Goal: Task Accomplishment & Management: Complete application form

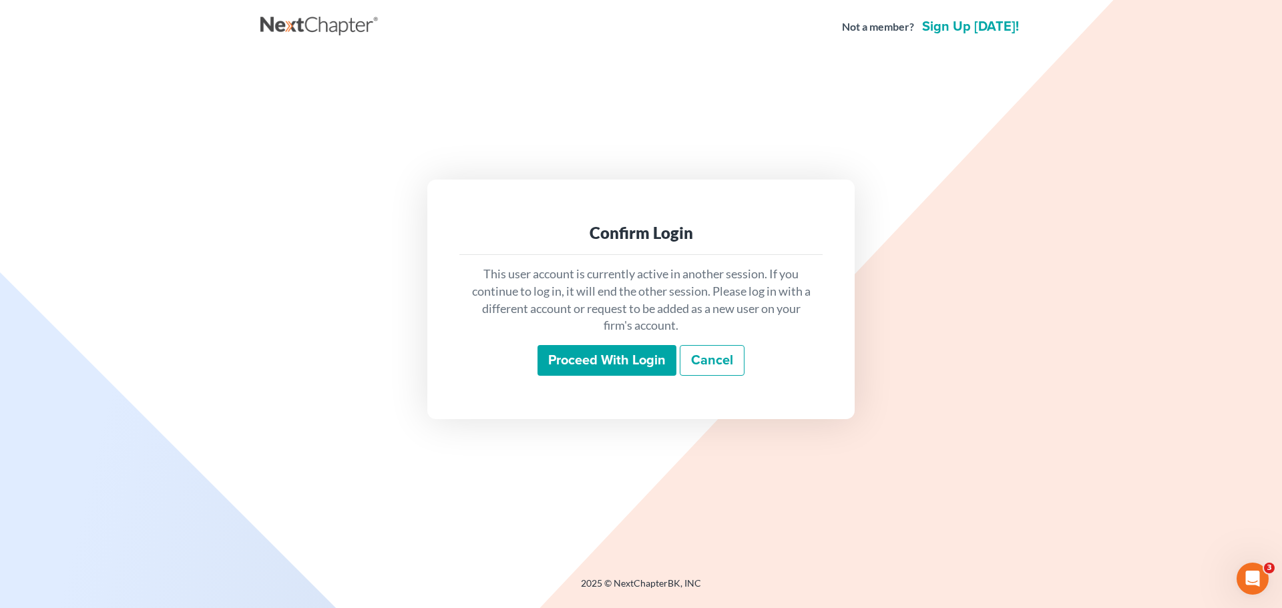
click at [666, 357] on input "Proceed with login" at bounding box center [607, 360] width 139 height 31
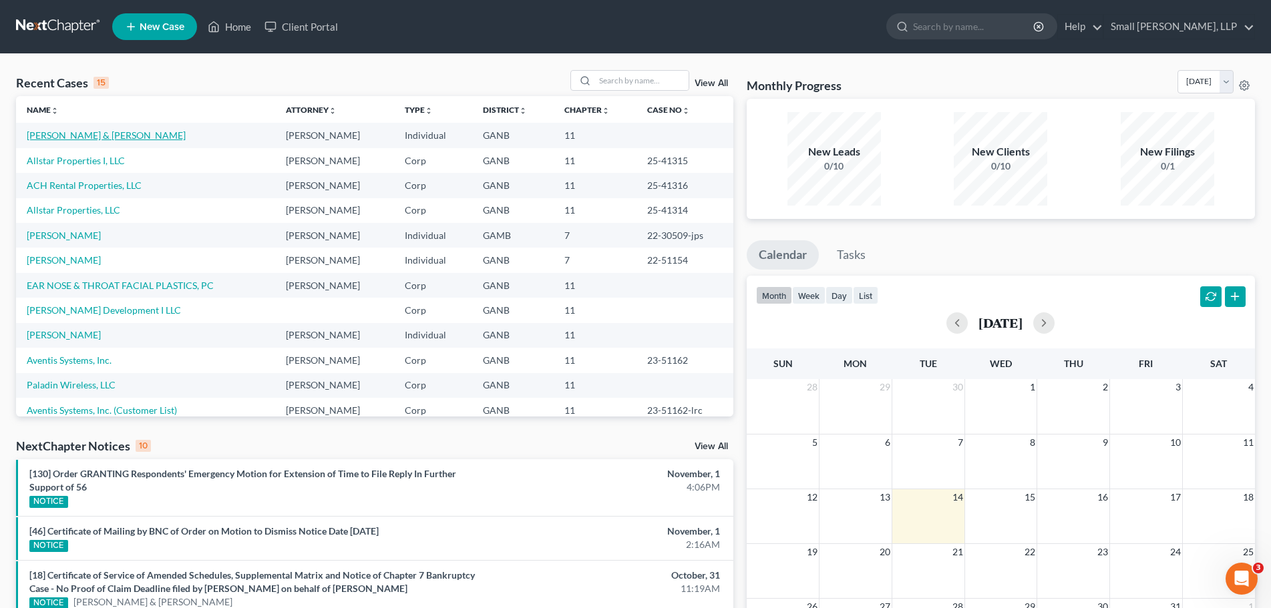
click at [89, 132] on link "[PERSON_NAME] & [PERSON_NAME]" at bounding box center [106, 135] width 159 height 11
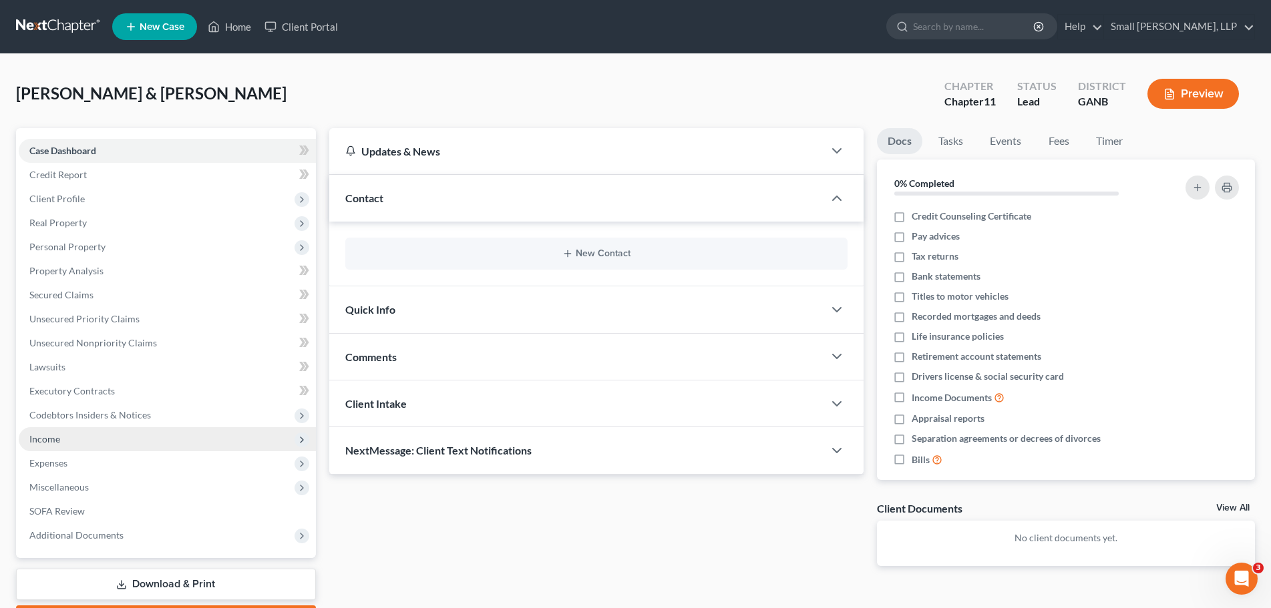
click at [100, 442] on span "Income" at bounding box center [167, 439] width 297 height 24
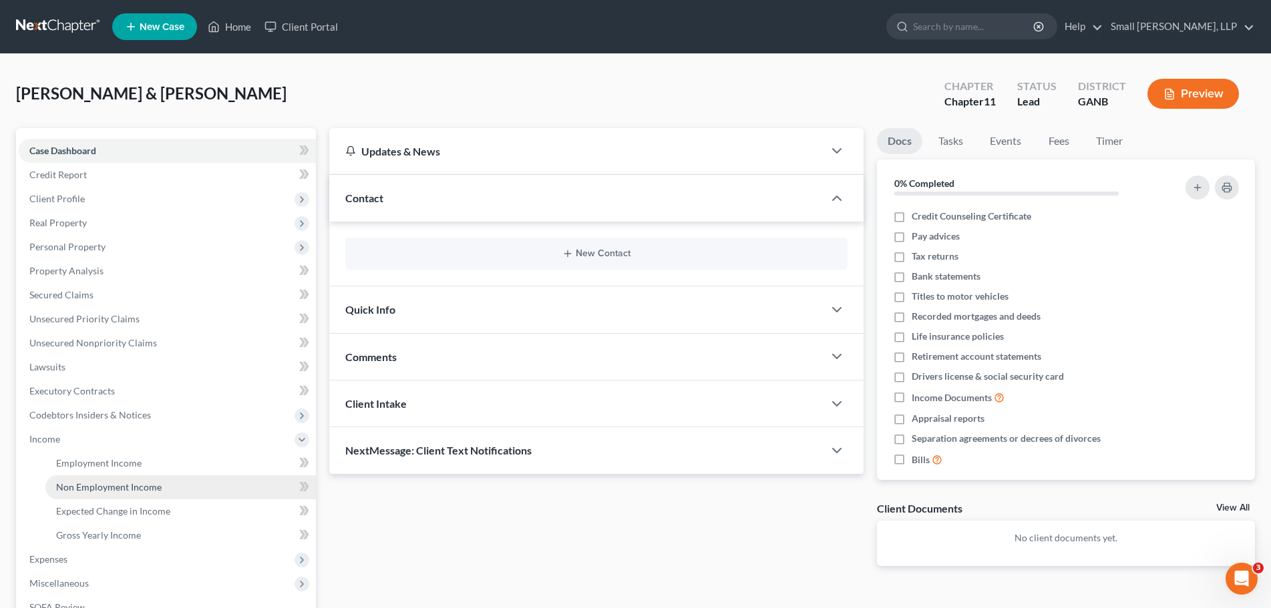
click at [112, 489] on span "Non Employment Income" at bounding box center [109, 486] width 106 height 11
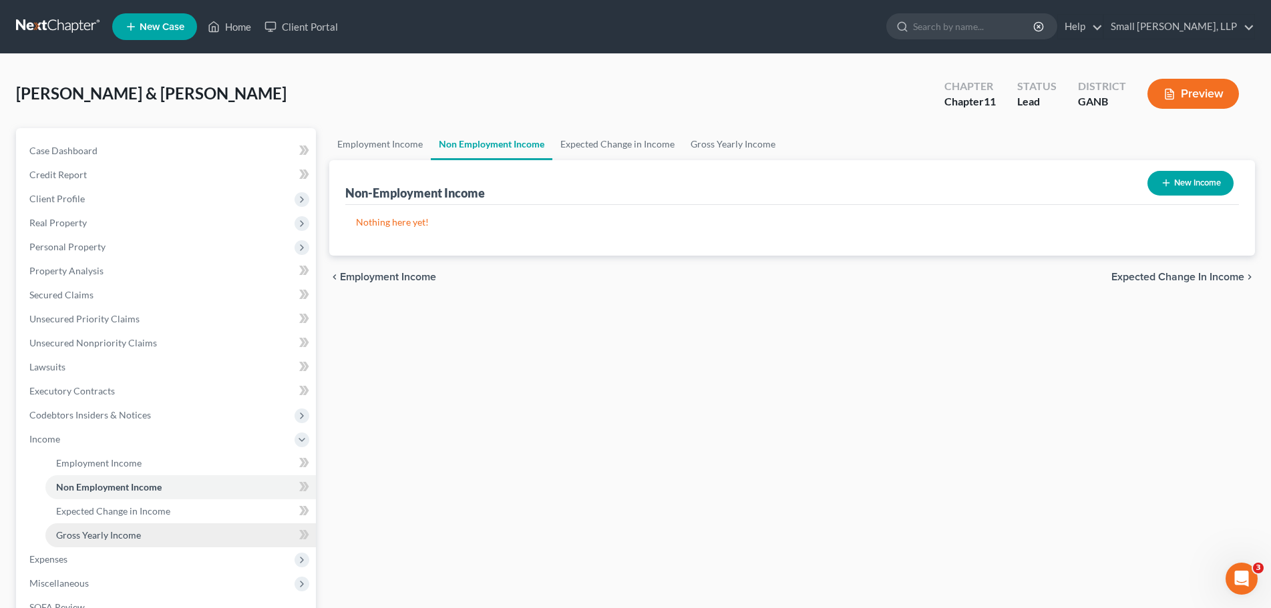
click at [113, 528] on link "Gross Yearly Income" at bounding box center [180, 536] width 270 height 24
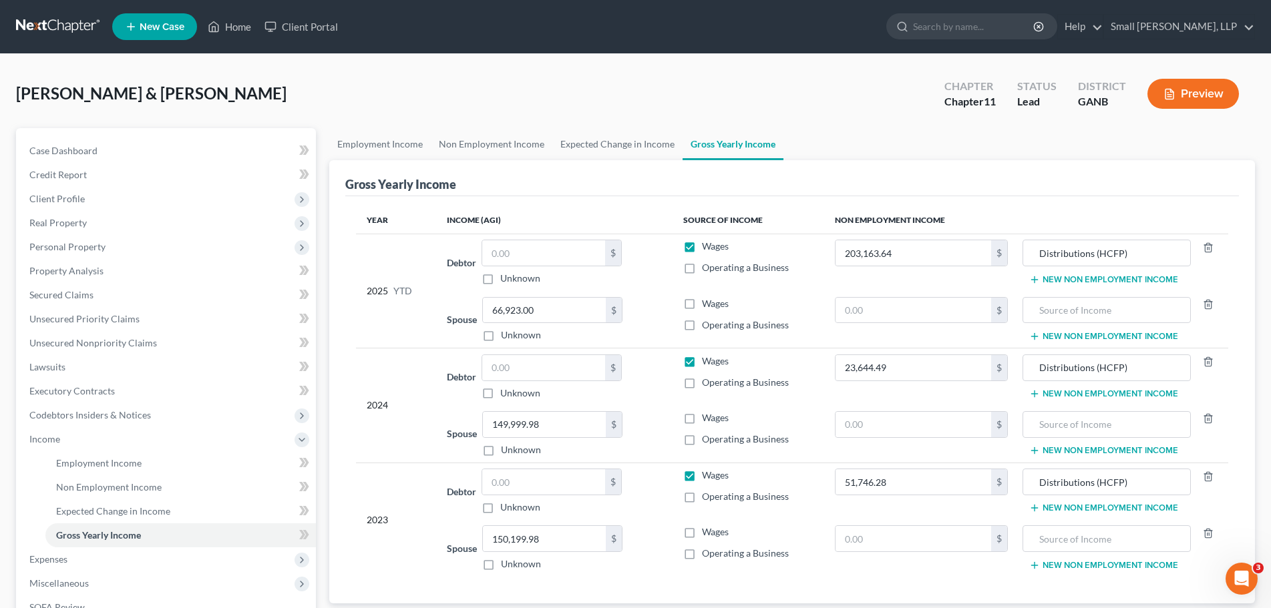
click at [1106, 274] on button "New Non Employment Income" at bounding box center [1103, 279] width 149 height 11
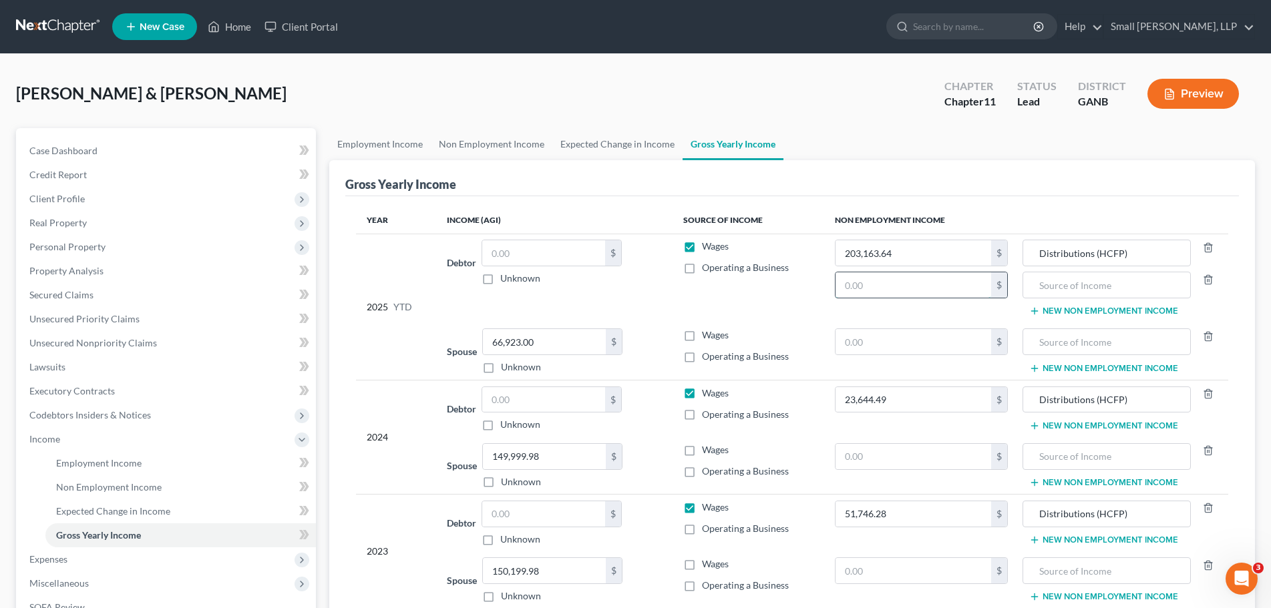
click at [928, 276] on input "text" at bounding box center [912, 284] width 155 height 25
type input "627,900.00"
click at [1110, 286] on input "text" at bounding box center [1107, 284] width 154 height 25
click at [1176, 284] on input "Distributions (Hawkins & Ralinson)" at bounding box center [1107, 284] width 154 height 25
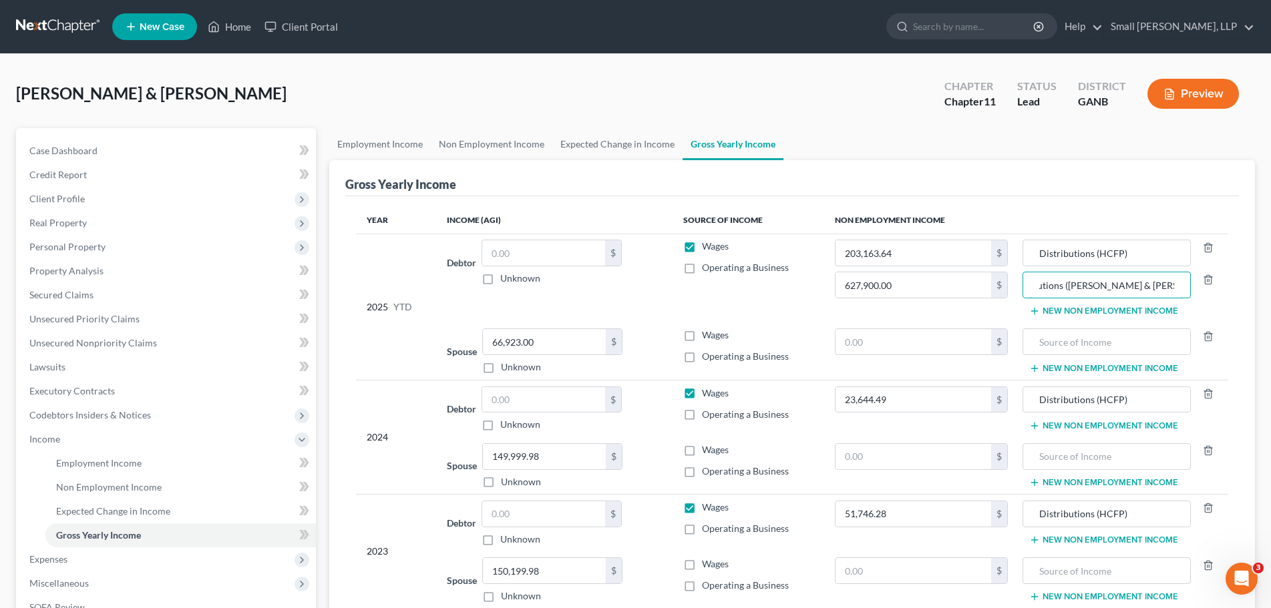
type input "Distributions ([PERSON_NAME] & [PERSON_NAME] Inc.))"
click at [944, 307] on td "203,163.64 $ 627,900.00 $" at bounding box center [921, 278] width 194 height 89
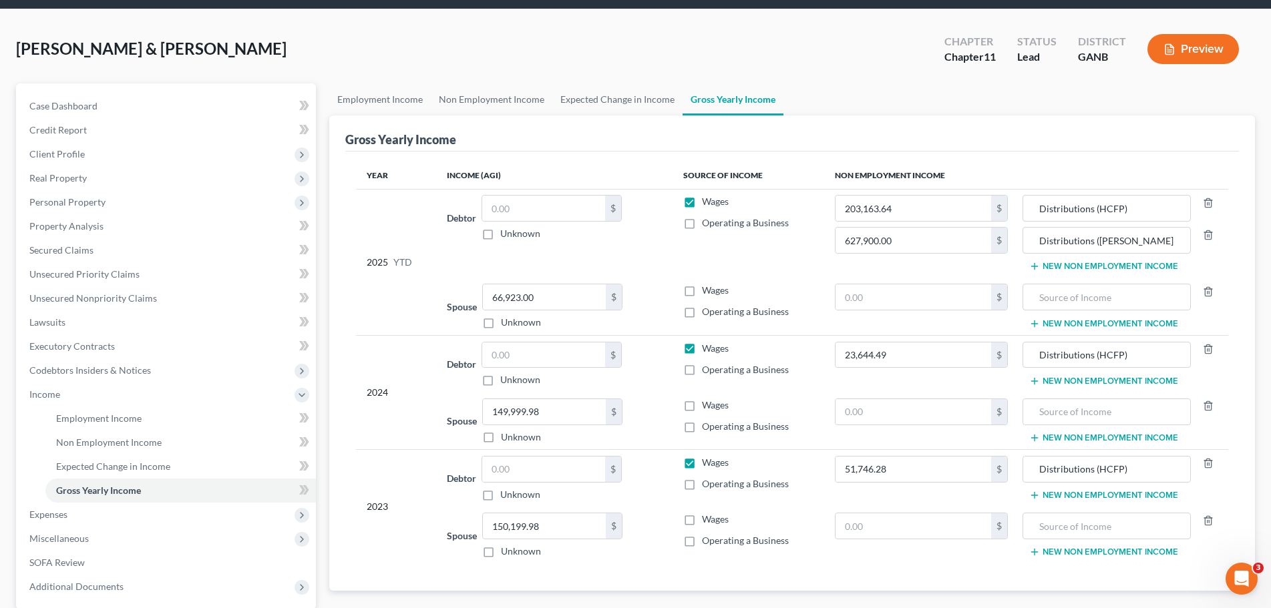
scroll to position [134, 0]
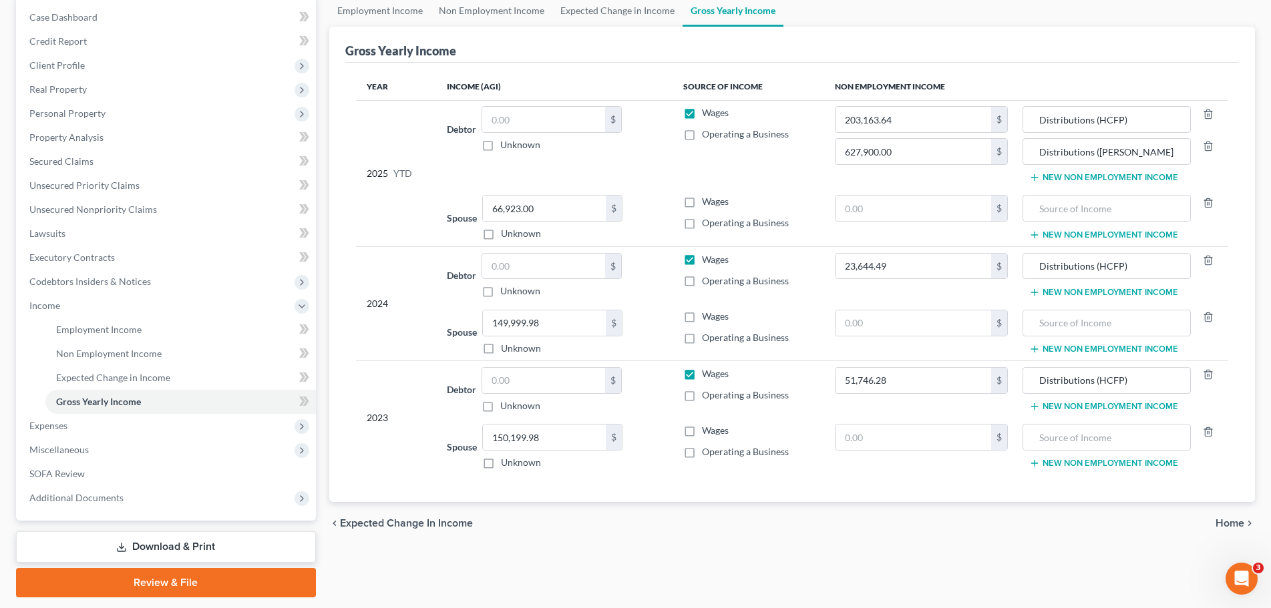
click at [1123, 292] on button "New Non Employment Income" at bounding box center [1103, 292] width 149 height 11
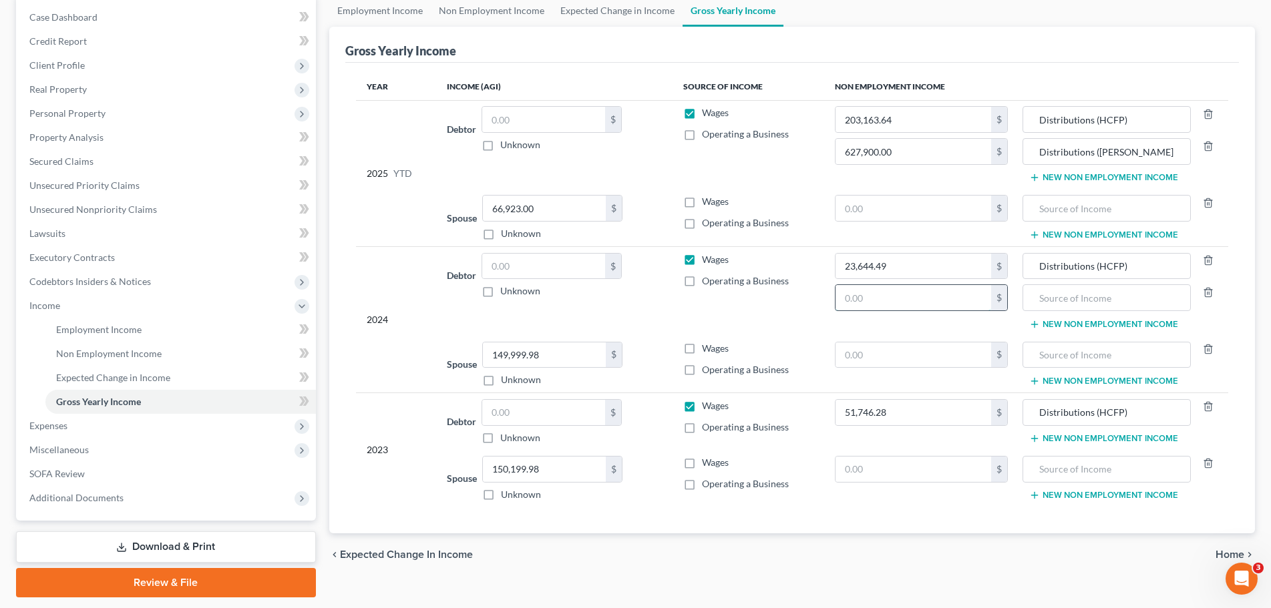
click at [898, 291] on input "text" at bounding box center [912, 297] width 155 height 25
click at [1086, 438] on button "New Non Employment Income" at bounding box center [1103, 438] width 149 height 11
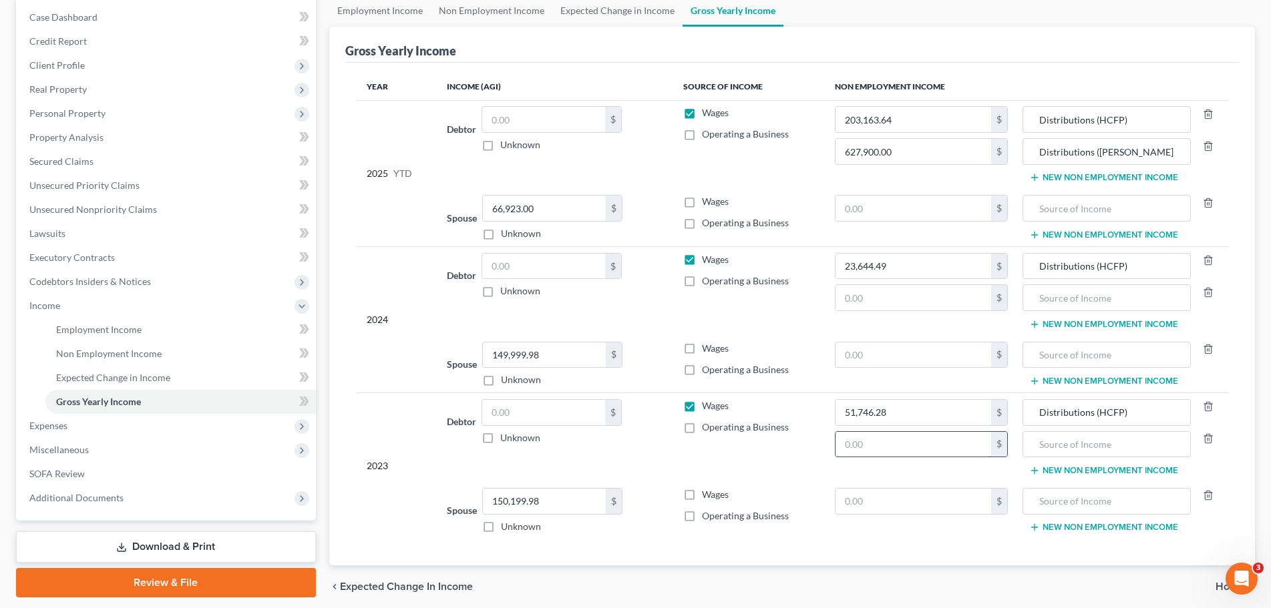
click at [873, 447] on input "text" at bounding box center [912, 444] width 155 height 25
click at [894, 437] on input "text" at bounding box center [912, 444] width 155 height 25
type input "707,000.00"
drag, startPoint x: 1042, startPoint y: 150, endPoint x: 1274, endPoint y: 162, distance: 232.1
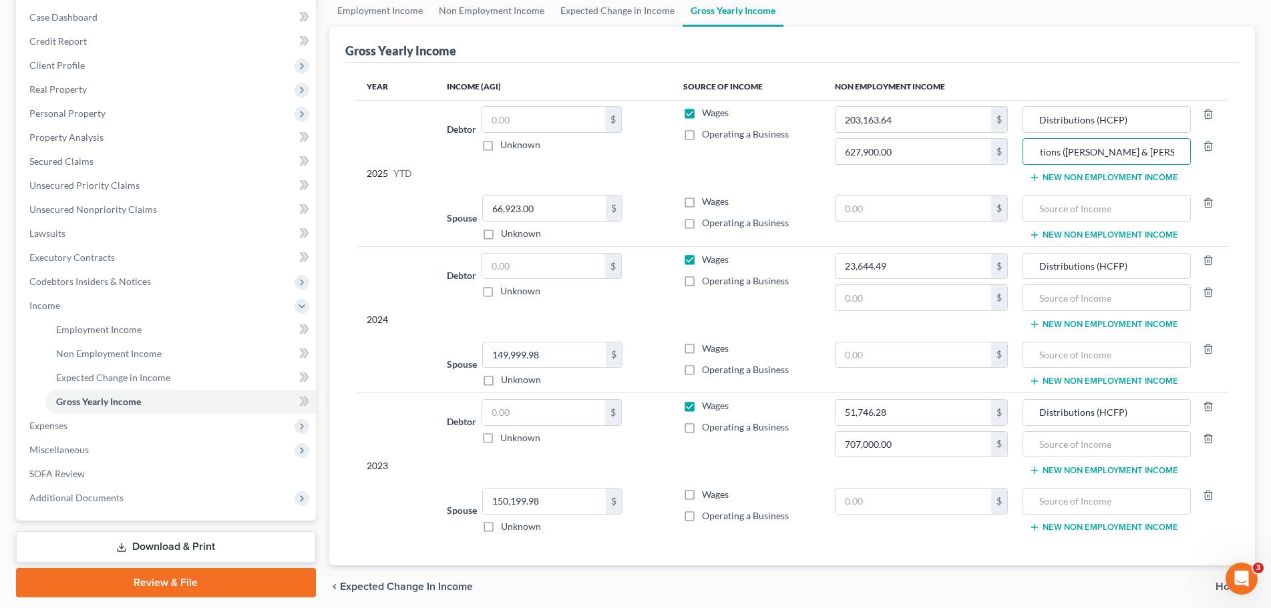
click at [1271, 162] on html "Home New Case Client Portal Small Herrin, LLP anguyen@smallherrin.com My Accoun…" at bounding box center [635, 262] width 1271 height 793
click at [1073, 441] on input "text" at bounding box center [1107, 444] width 154 height 25
paste input "Distributions ([PERSON_NAME] & [PERSON_NAME] Inc.))"
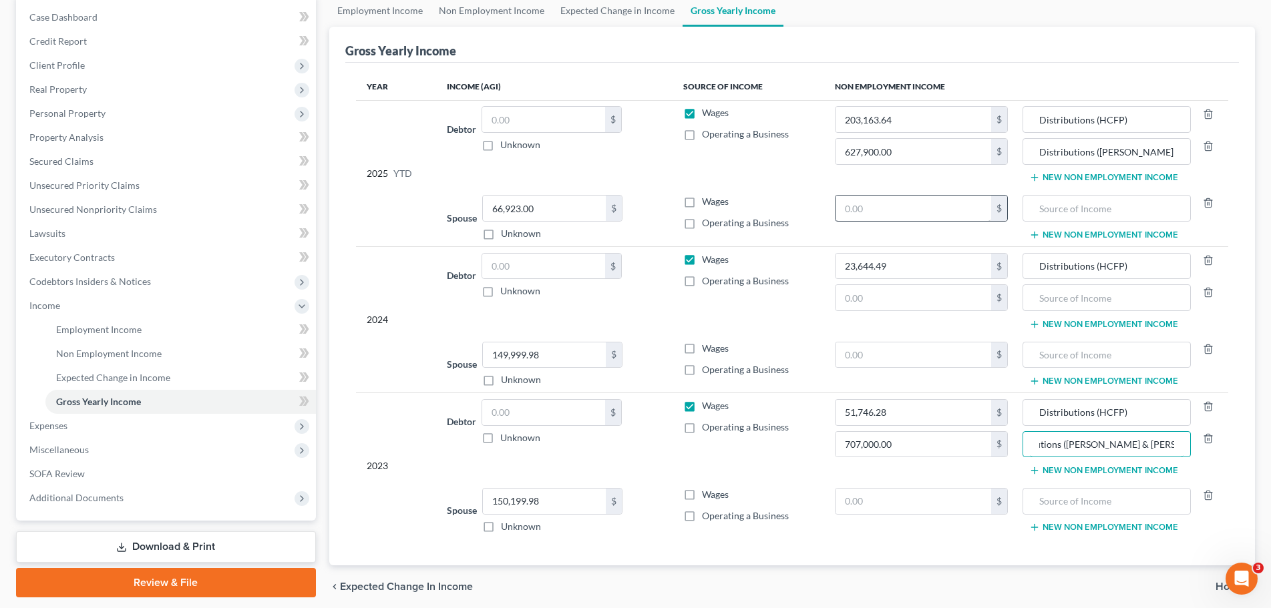
type input "Distributions ([PERSON_NAME] & [PERSON_NAME] Inc.))"
click at [938, 208] on input "text" at bounding box center [912, 208] width 155 height 25
click at [898, 296] on input "text" at bounding box center [912, 297] width 155 height 25
type input "728,455.00"
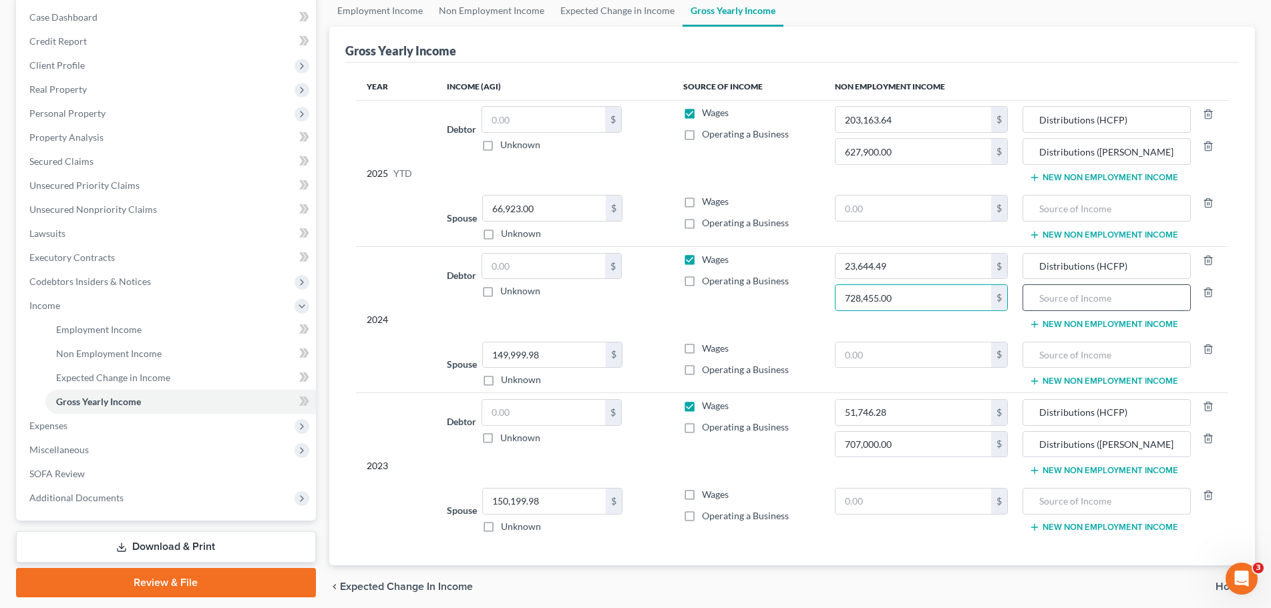
click at [1129, 295] on input "text" at bounding box center [1107, 297] width 154 height 25
paste input "Distributions ([PERSON_NAME] & [PERSON_NAME] Inc.))"
type input "Distributions ([PERSON_NAME] & [PERSON_NAME] Inc.)"
drag, startPoint x: 1171, startPoint y: 437, endPoint x: 1182, endPoint y: 475, distance: 39.5
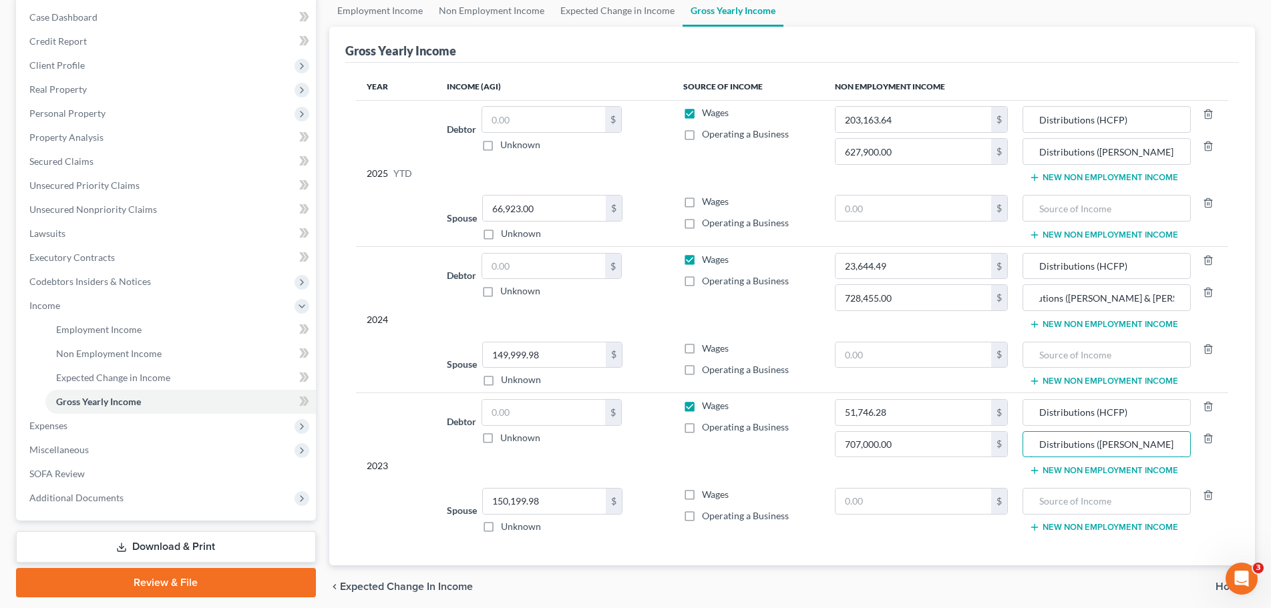
click at [1171, 439] on input "Distributions ([PERSON_NAME] & [PERSON_NAME] Inc.))" at bounding box center [1107, 444] width 154 height 25
type input "Distributions ([PERSON_NAME] & [PERSON_NAME] Inc.)"
click at [955, 383] on td "$" at bounding box center [921, 364] width 194 height 57
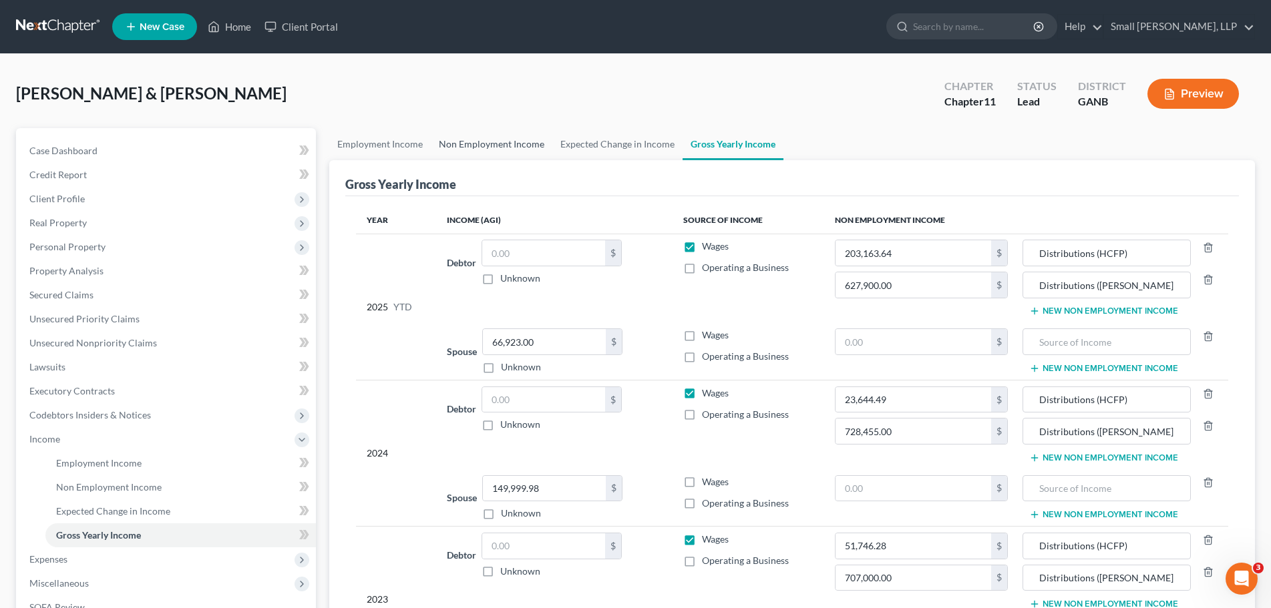
click at [503, 134] on link "Non Employment Income" at bounding box center [492, 144] width 122 height 32
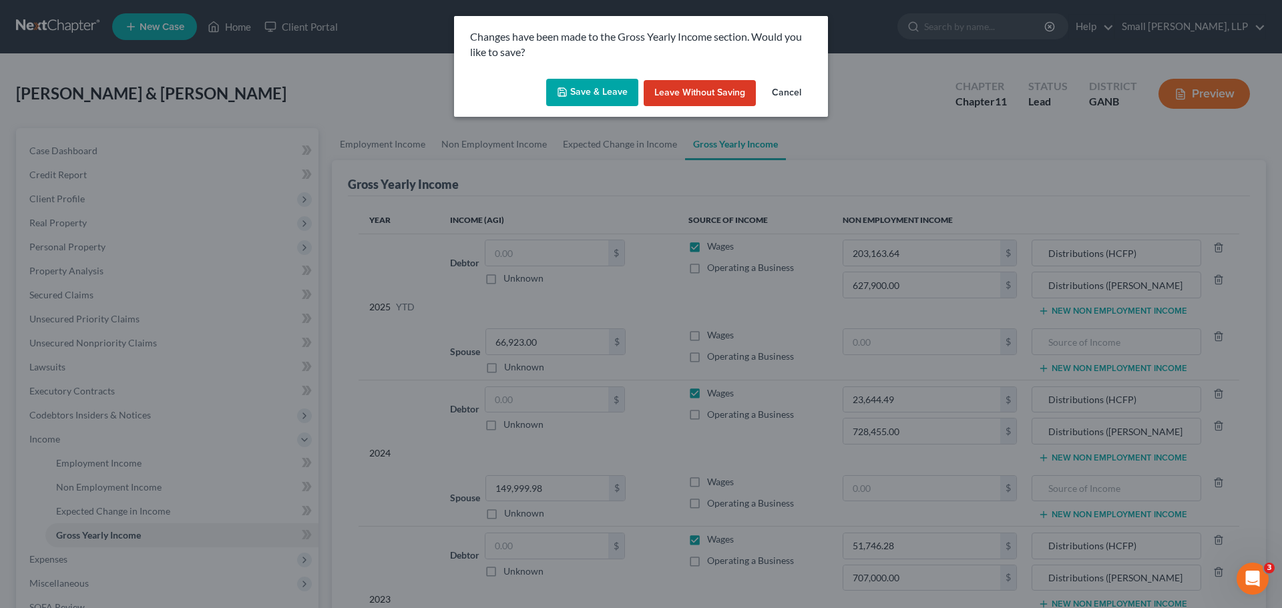
click at [603, 92] on button "Save & Leave" at bounding box center [592, 93] width 92 height 28
type input "627,900.00"
type input "Distributions ([PERSON_NAME] & [PERSON_NAME] Inc.))"
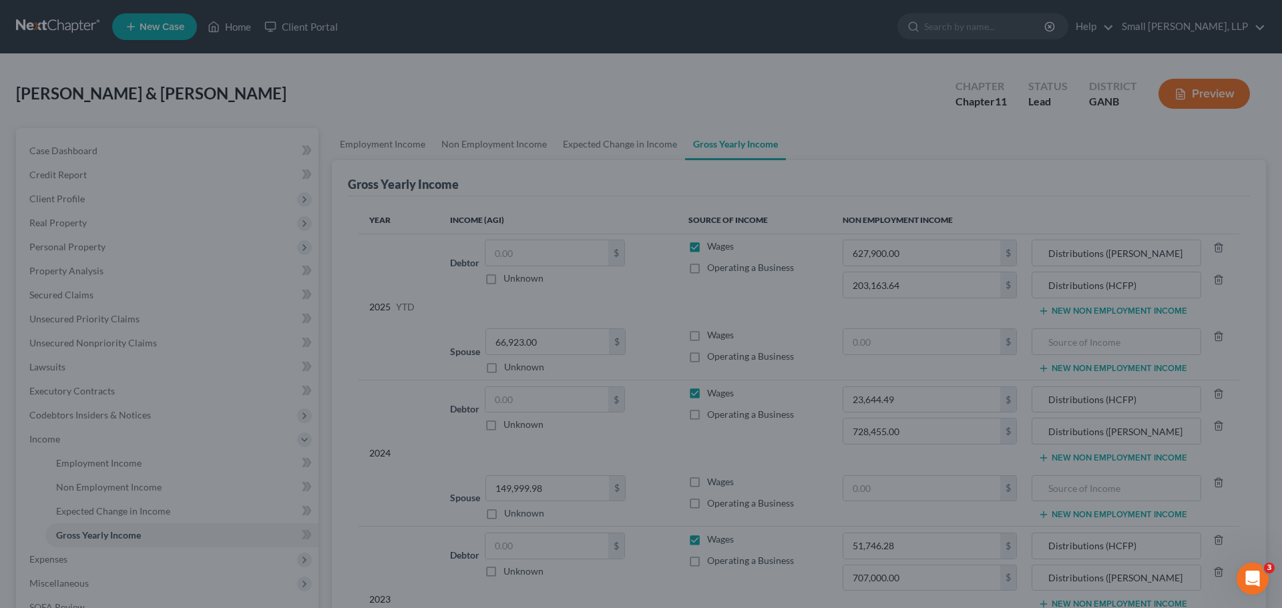
type input "707,000.00"
type input "Distributions ([PERSON_NAME] & [PERSON_NAME] Inc.)"
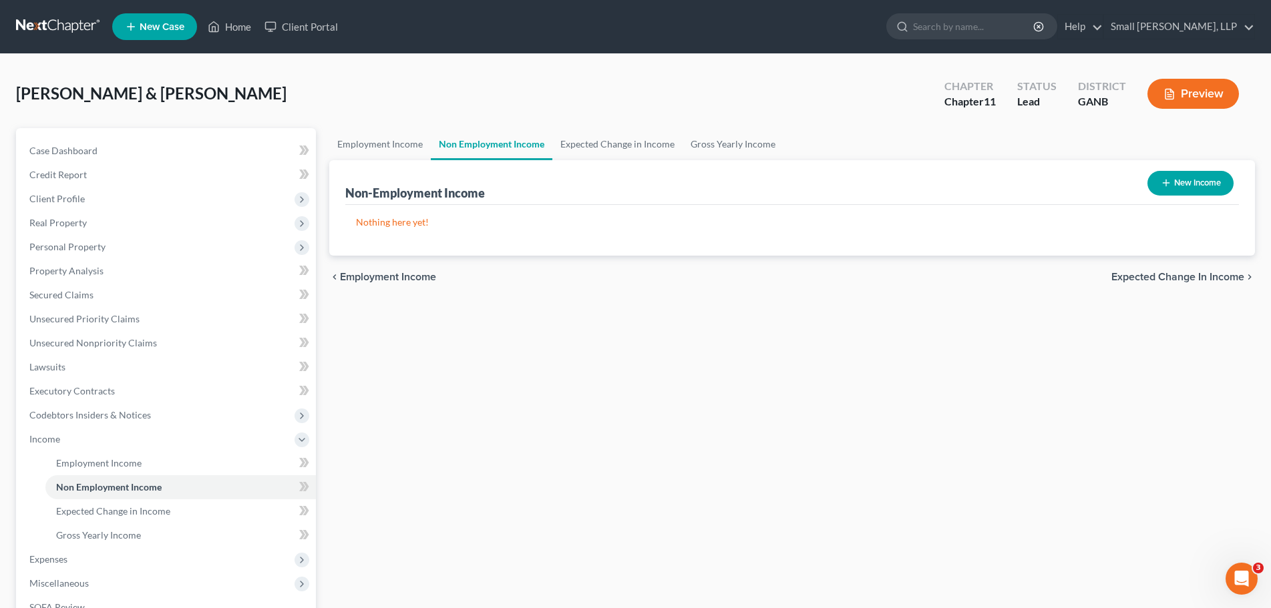
click at [1175, 185] on button "New Income" at bounding box center [1190, 183] width 86 height 25
select select "0"
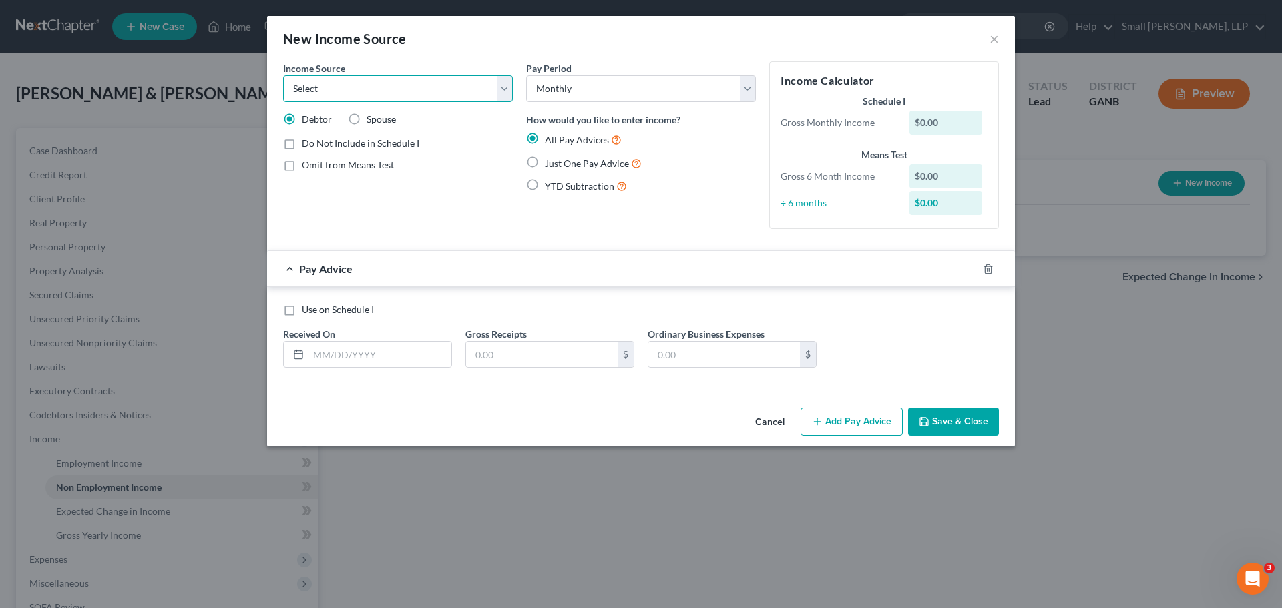
click at [438, 79] on select "Select Unemployment Disability (from employer) Pension Retirement Social Securi…" at bounding box center [398, 88] width 230 height 27
click at [654, 79] on select "Select Monthly Twice Monthly Every Other Week Weekly" at bounding box center [641, 88] width 230 height 27
click at [347, 95] on select "Select Unemployment Disability (from employer) Pension Retirement Social Securi…" at bounding box center [398, 88] width 230 height 27
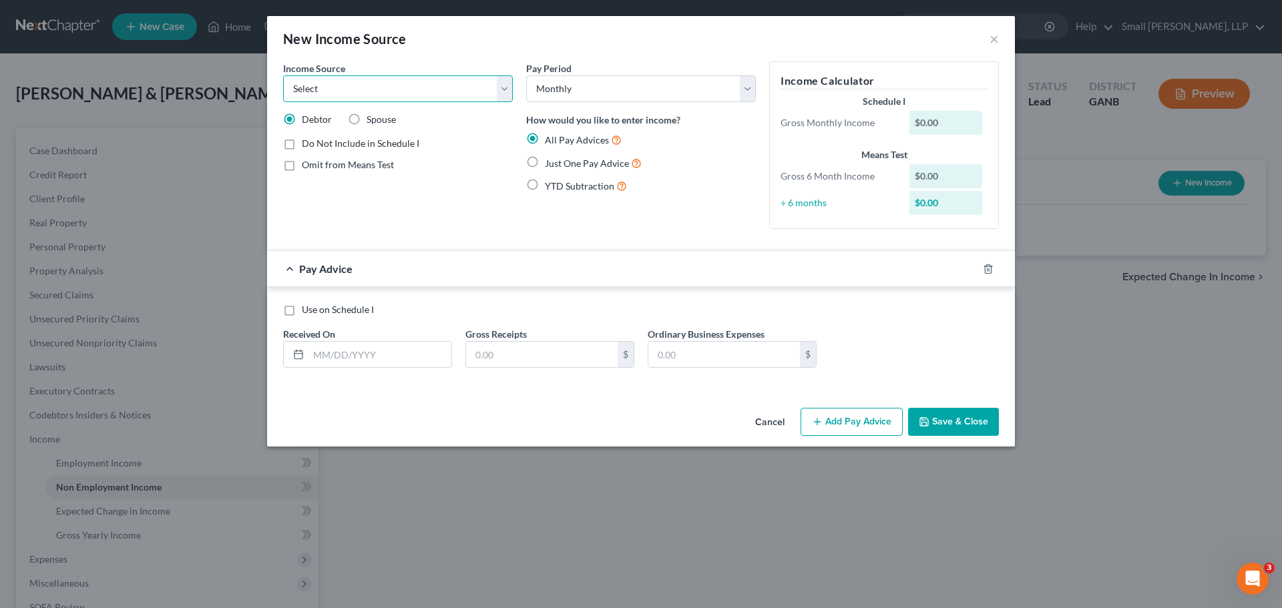
select select "6"
click at [283, 75] on select "Select Unemployment Disability (from employer) Pension Retirement Social Securi…" at bounding box center [398, 88] width 230 height 27
click at [590, 163] on span "Just One Pay Advice" at bounding box center [587, 163] width 84 height 11
click at [559, 163] on input "Just One Pay Advice" at bounding box center [554, 160] width 9 height 9
radio input "true"
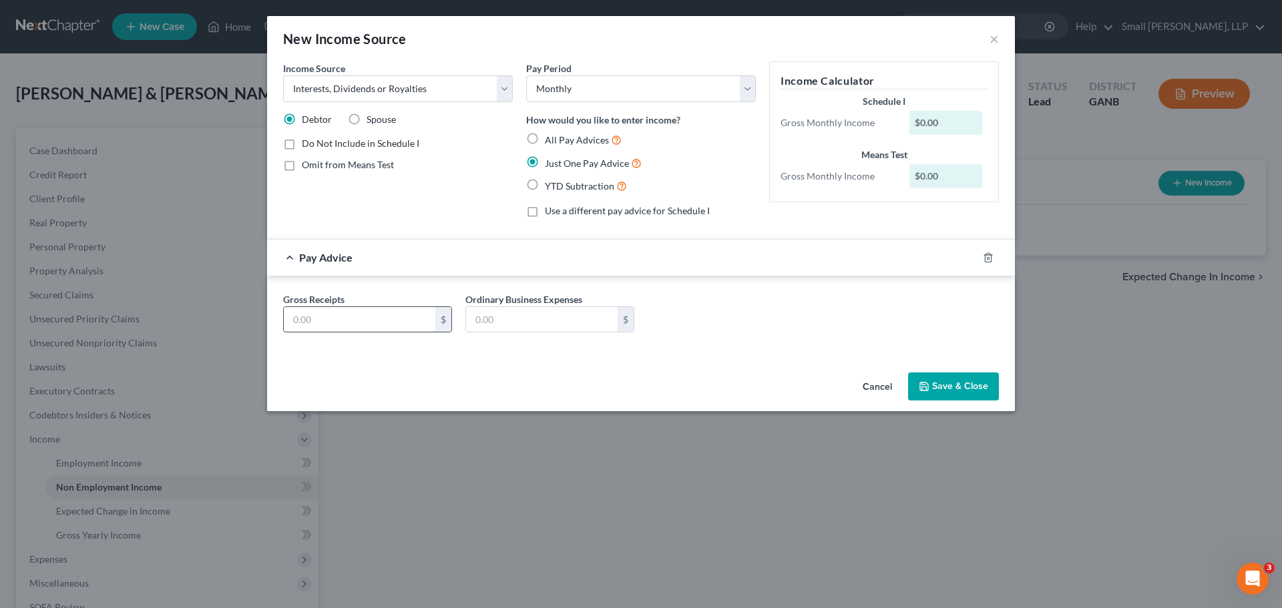
click at [344, 317] on input "text" at bounding box center [360, 319] width 152 height 25
click at [545, 143] on label "All Pay Advices" at bounding box center [583, 139] width 77 height 15
click at [550, 141] on input "All Pay Advices" at bounding box center [554, 136] width 9 height 9
radio input "true"
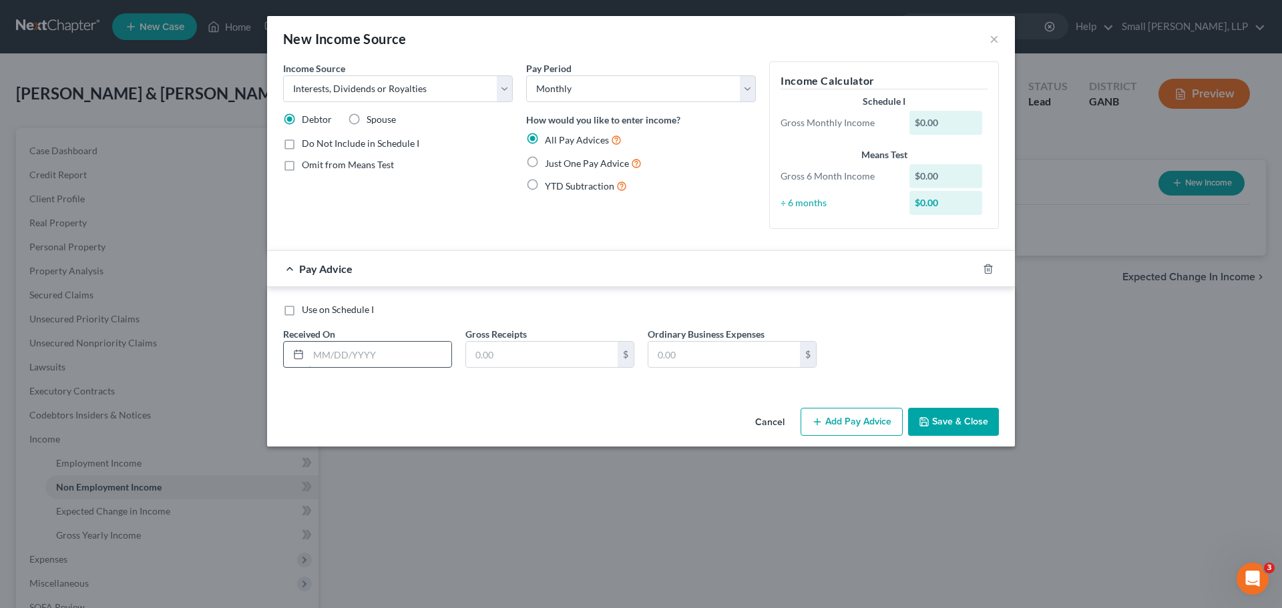
click at [413, 360] on input "text" at bounding box center [380, 354] width 143 height 25
type input "10/01/2025"
click at [546, 343] on input "text" at bounding box center [542, 354] width 152 height 25
type input "81,900.00"
click at [847, 424] on button "Add Pay Advice" at bounding box center [852, 422] width 102 height 28
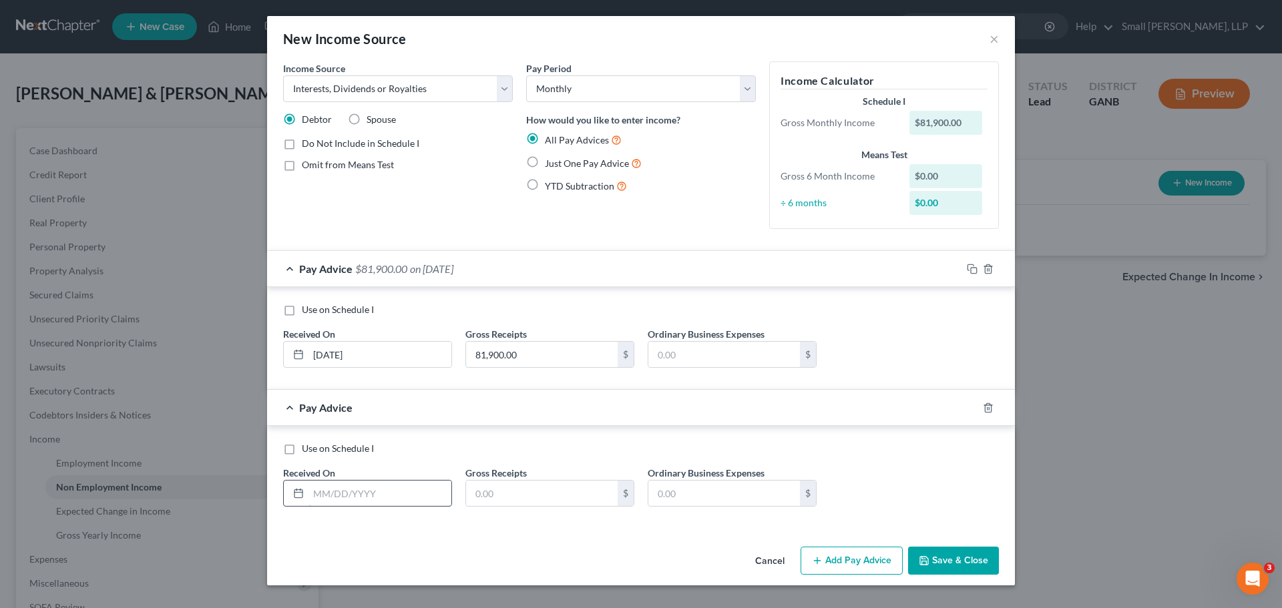
click at [334, 487] on input "text" at bounding box center [380, 493] width 143 height 25
type input "09/02/2025"
type input "62,300.00"
click at [837, 560] on button "Add Pay Advice" at bounding box center [852, 561] width 102 height 28
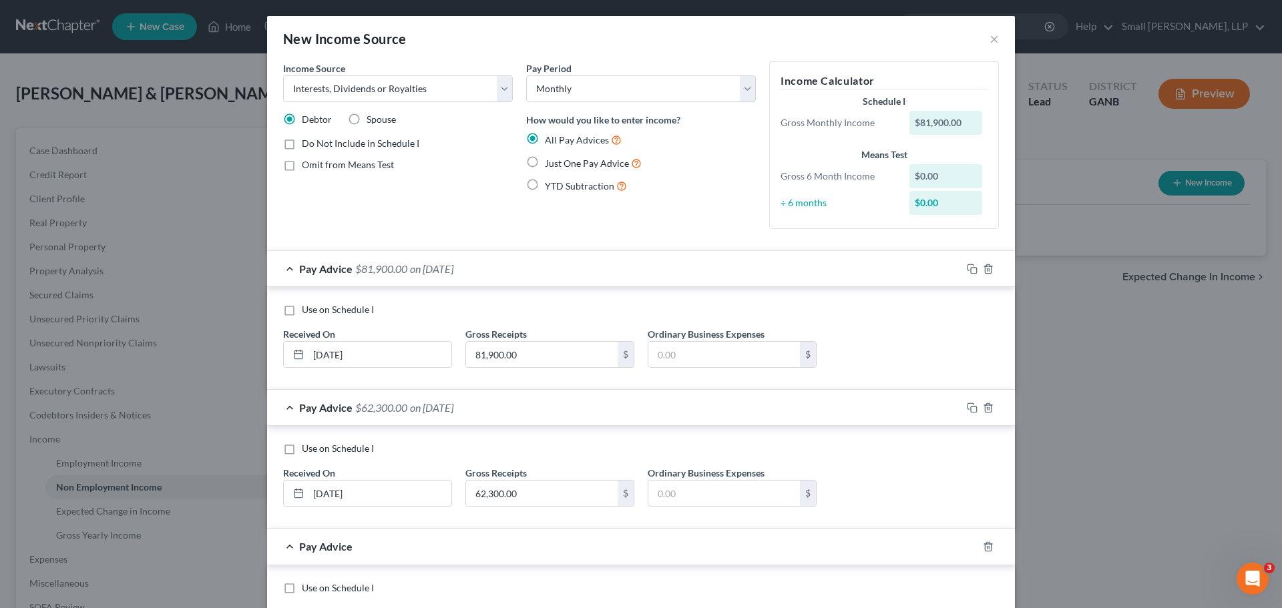
scroll to position [132, 0]
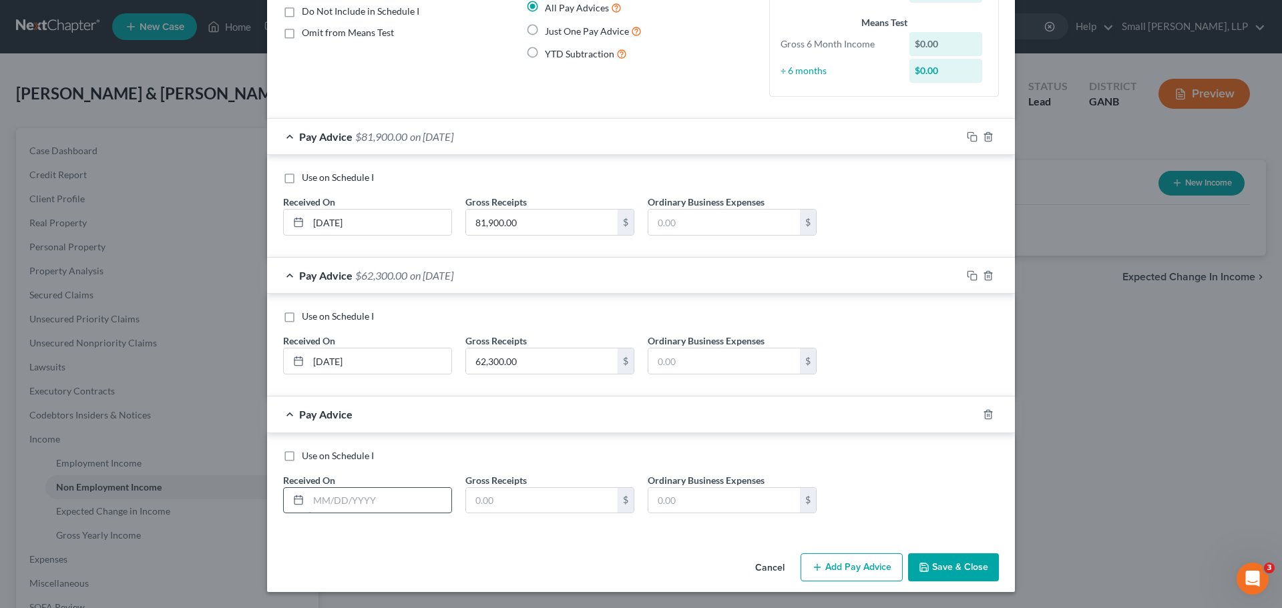
click at [337, 498] on input "text" at bounding box center [380, 500] width 143 height 25
type input "08/04/2025"
type input "30,100.00"
click at [877, 565] on button "Add Pay Advice" at bounding box center [852, 568] width 102 height 28
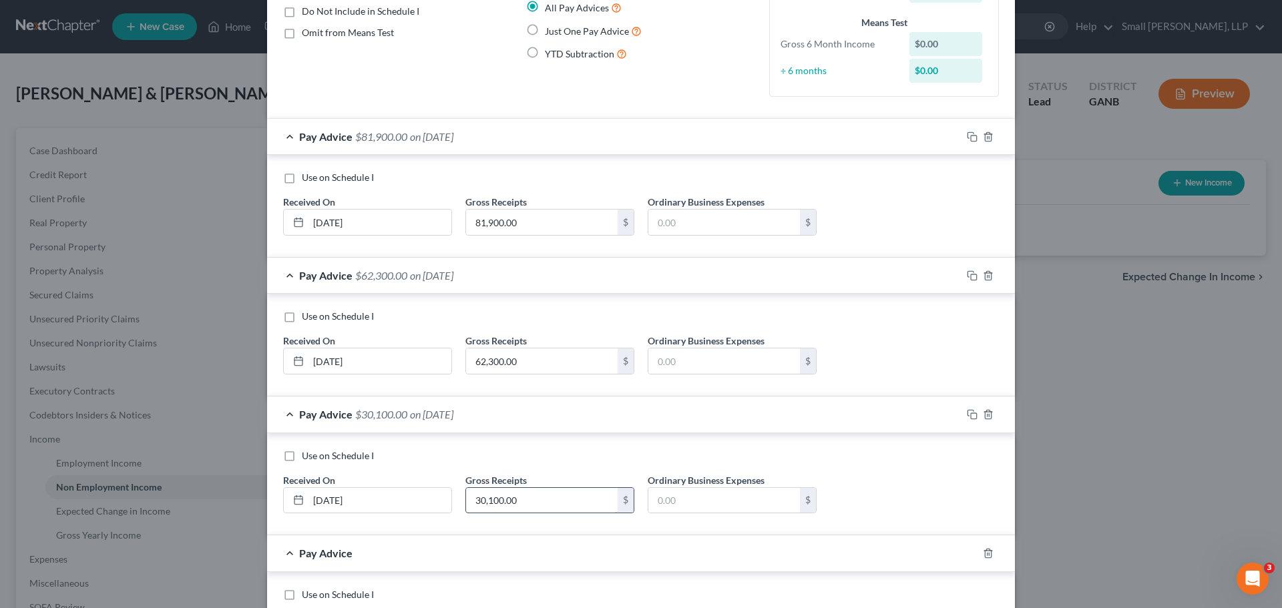
scroll to position [266, 0]
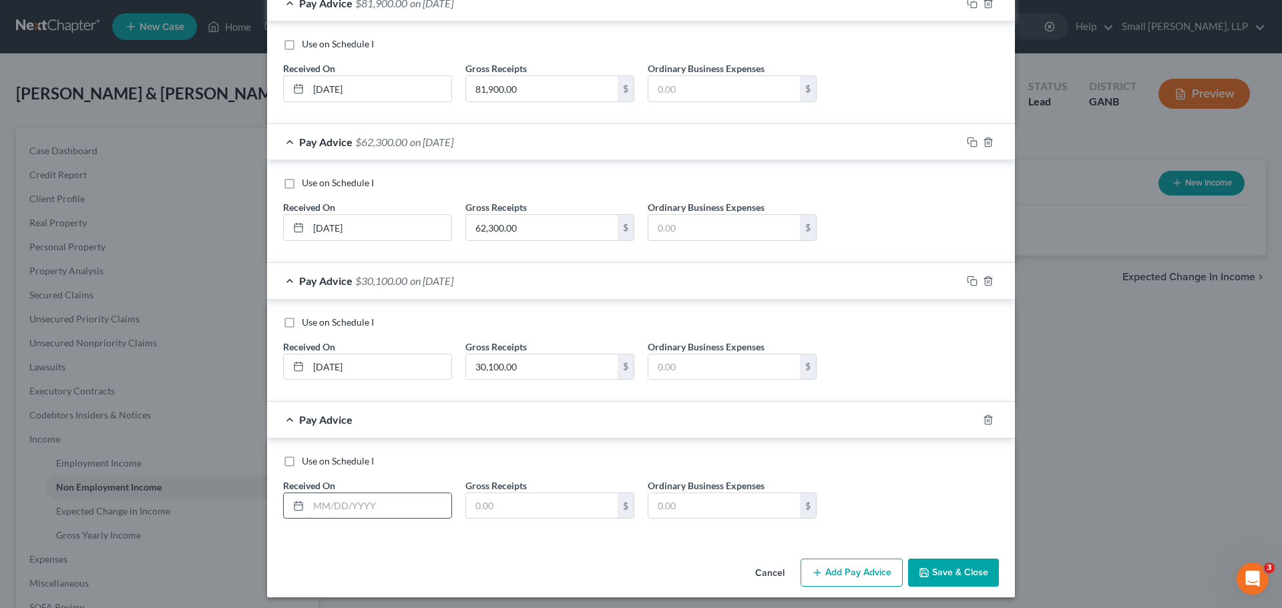
click at [407, 494] on input "text" at bounding box center [380, 506] width 143 height 25
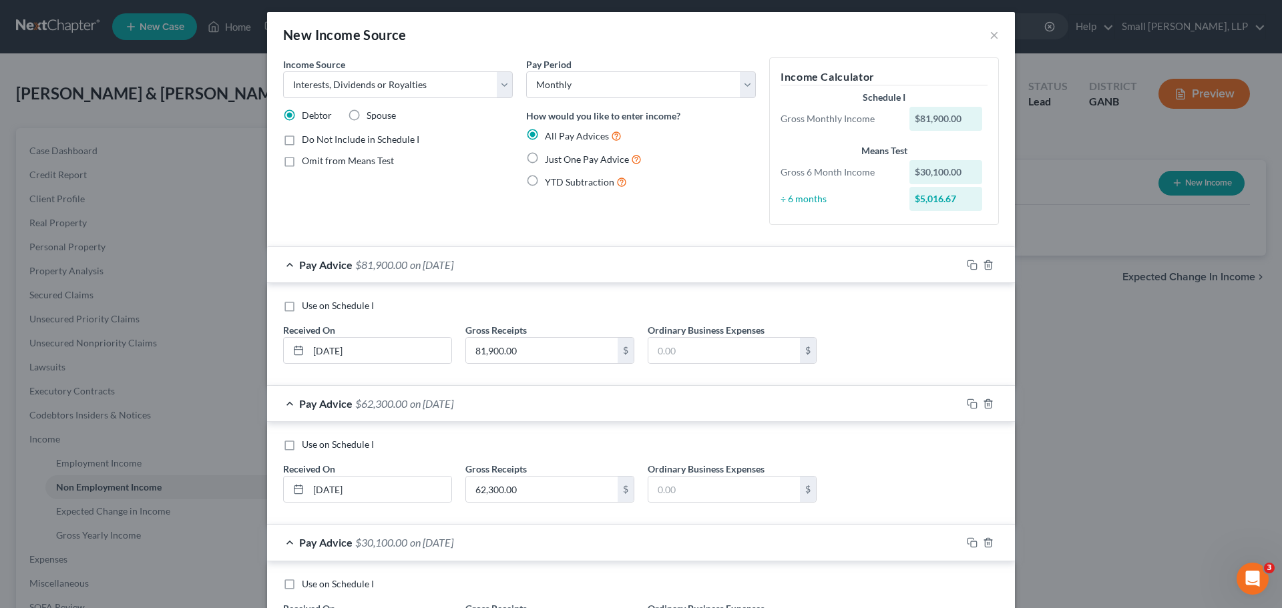
scroll to position [271, 0]
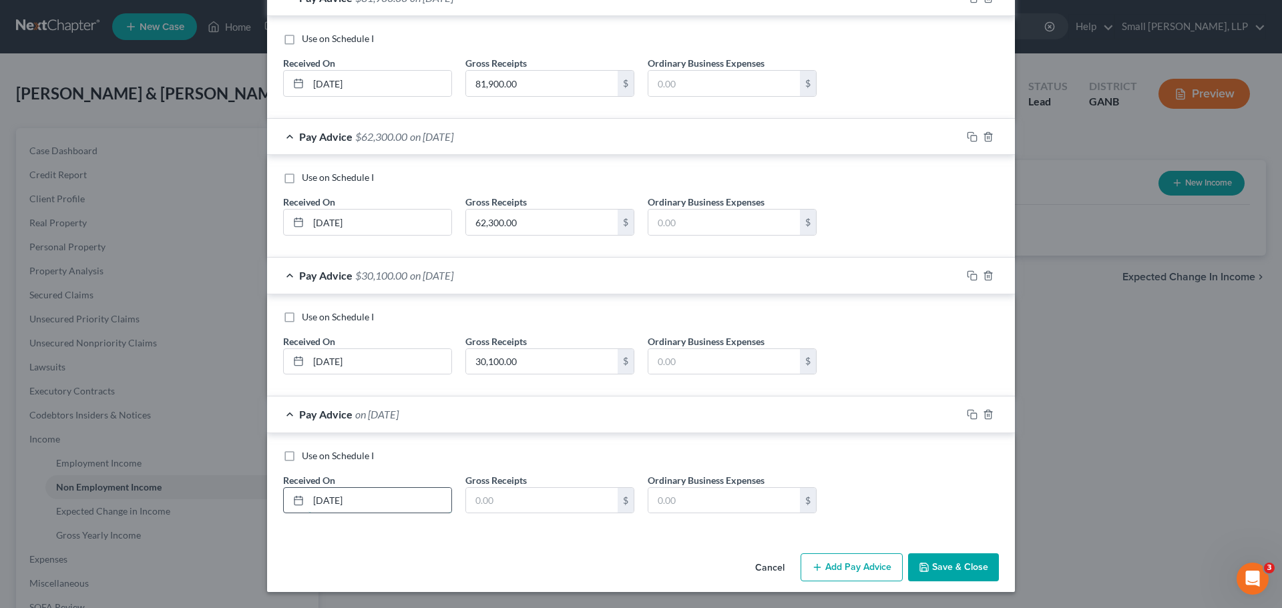
type input "07/29/25"
type input "38,500.00"
click at [874, 569] on button "Add Pay Advice" at bounding box center [852, 568] width 102 height 28
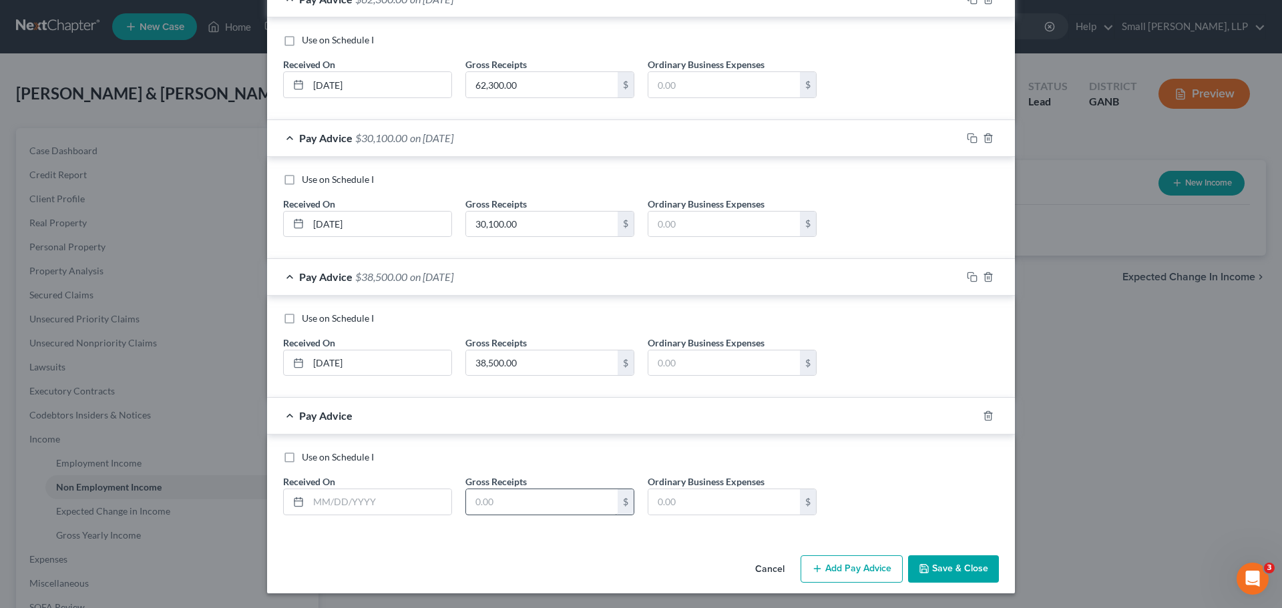
scroll to position [410, 0]
click at [351, 496] on input "text" at bounding box center [380, 500] width 143 height 25
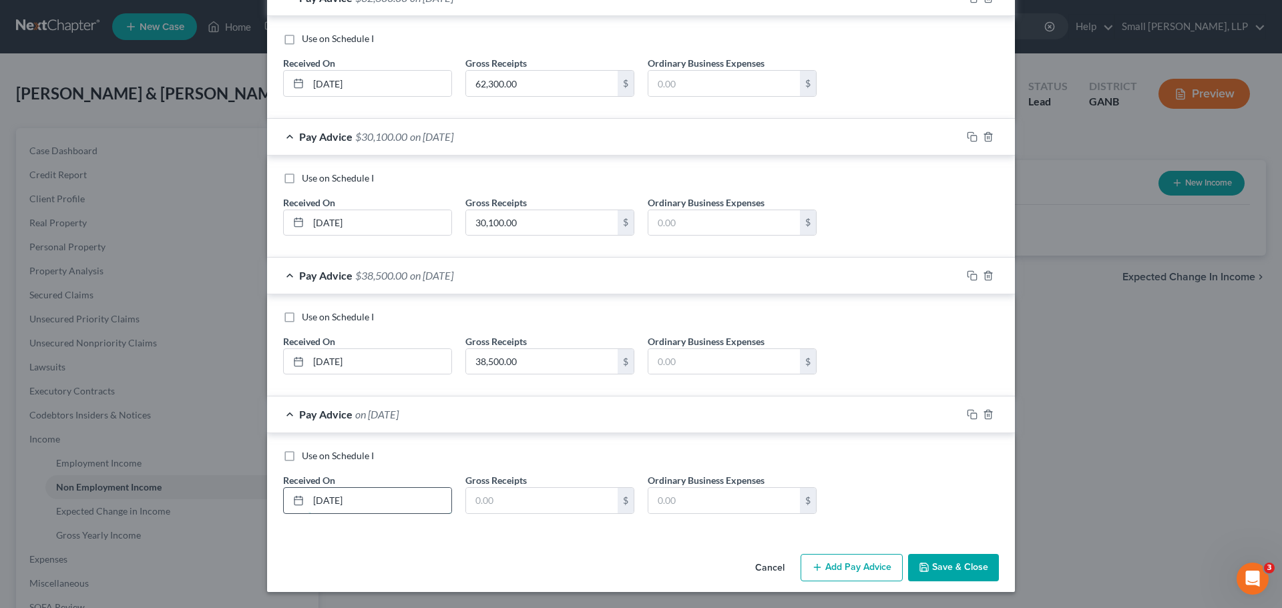
type input "07/01/2025"
type input "61,600.00"
click at [867, 560] on button "Add Pay Advice" at bounding box center [852, 568] width 102 height 28
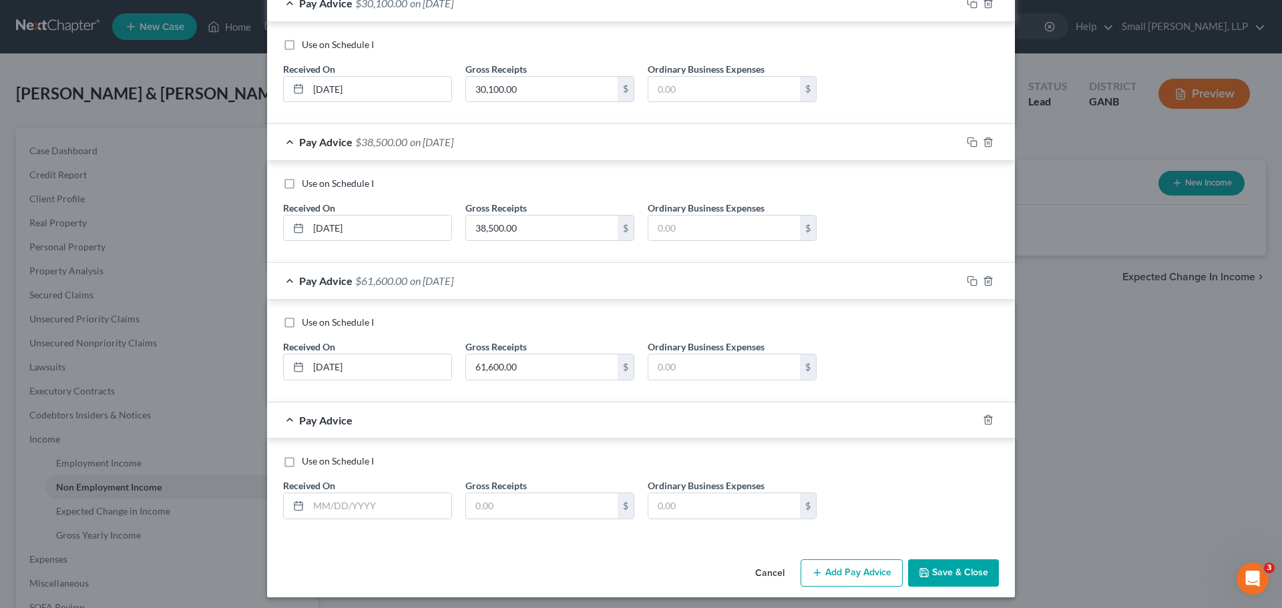
scroll to position [549, 0]
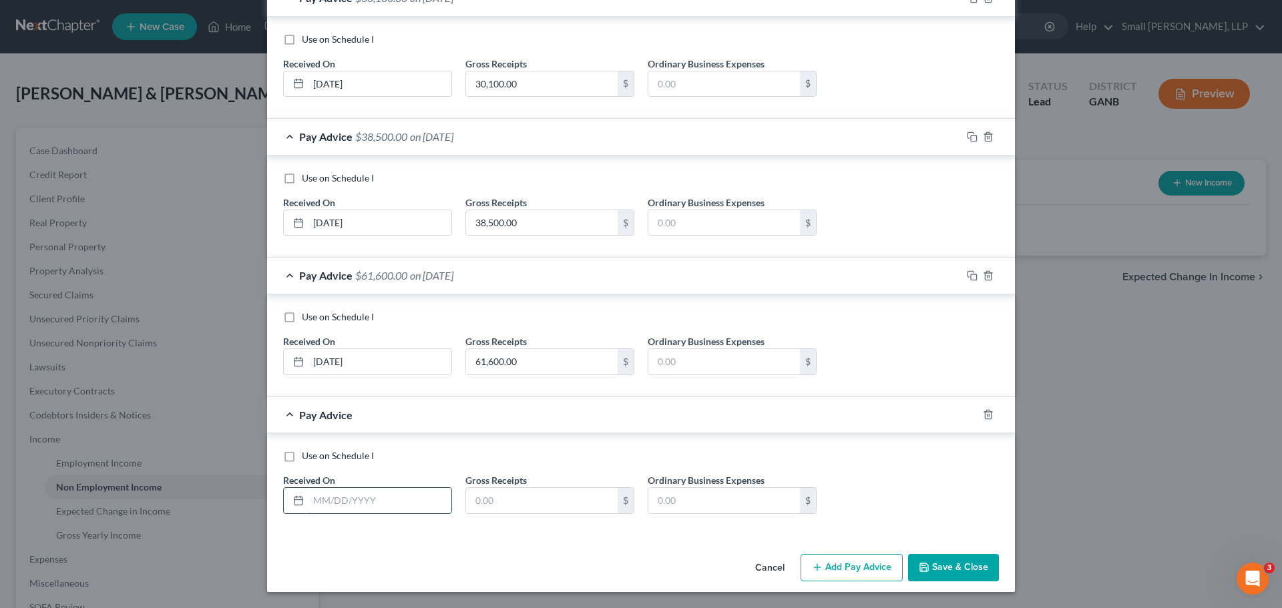
click at [396, 501] on input "text" at bounding box center [380, 500] width 143 height 25
click at [395, 501] on input "06/02.2025" at bounding box center [380, 500] width 143 height 25
type input "06/02/2025"
type input "61,600.00"
click at [872, 563] on button "Add Pay Advice" at bounding box center [852, 568] width 102 height 28
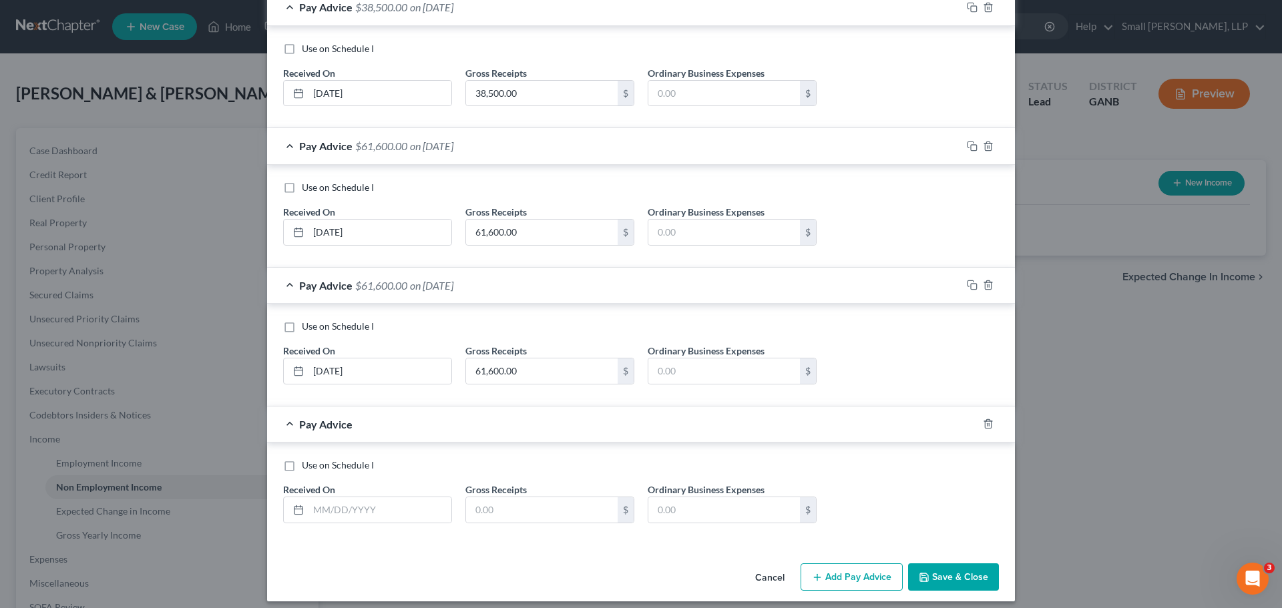
scroll to position [682, 0]
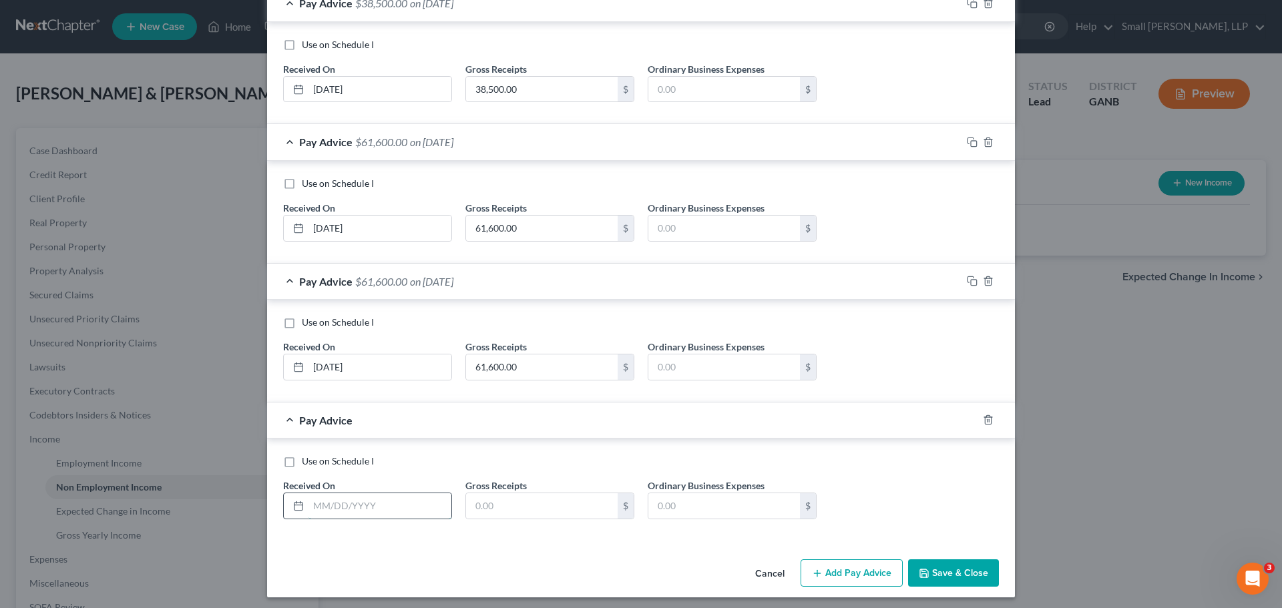
click at [355, 509] on input "text" at bounding box center [380, 506] width 143 height 25
type input "05/01/2025"
type input "110,600.00"
click at [854, 572] on button "Add Pay Advice" at bounding box center [852, 574] width 102 height 28
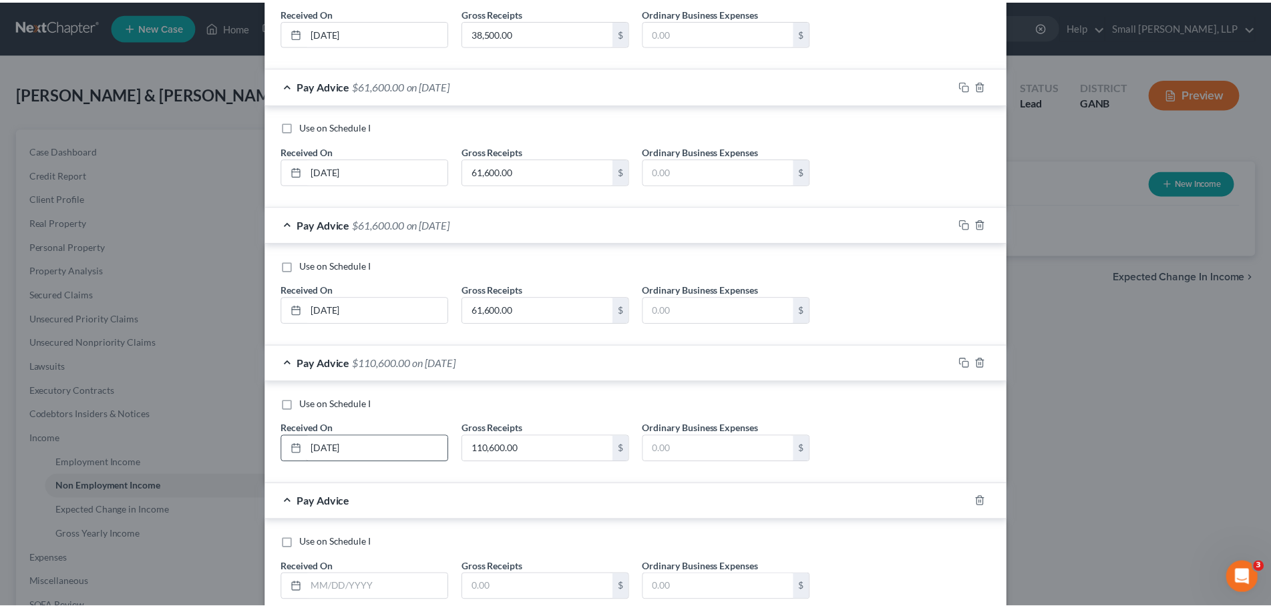
scroll to position [827, 0]
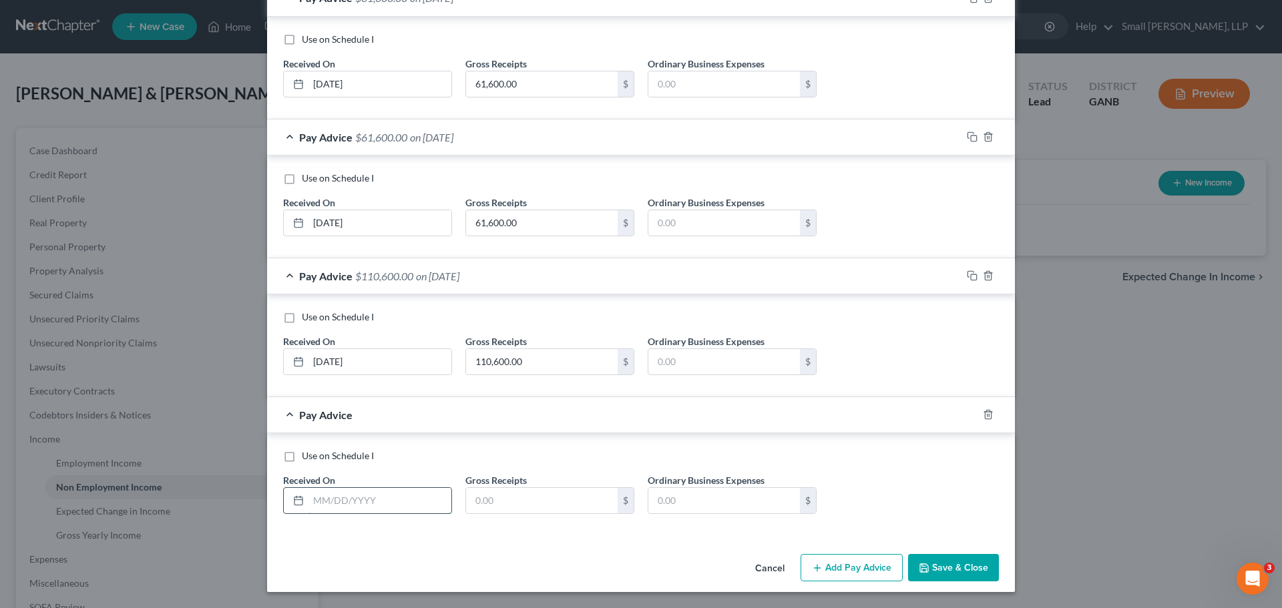
click at [384, 504] on input "text" at bounding box center [380, 500] width 143 height 25
type input "04/01/2025"
type input "58,100.00"
click at [975, 567] on button "Save & Close" at bounding box center [953, 568] width 91 height 28
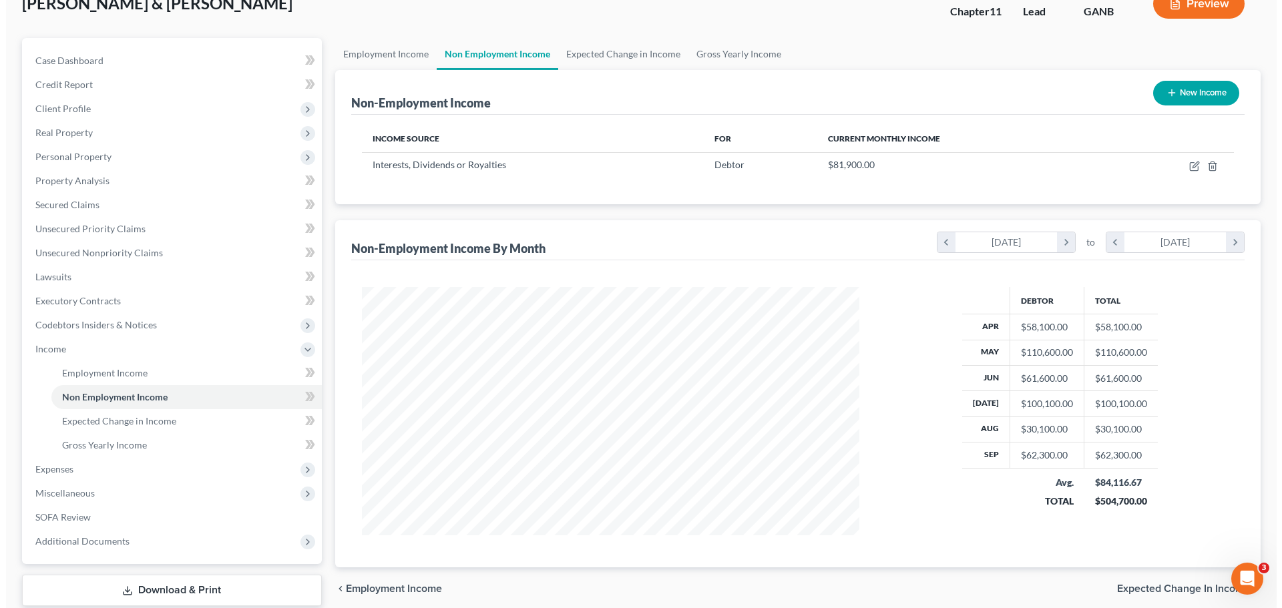
scroll to position [67, 0]
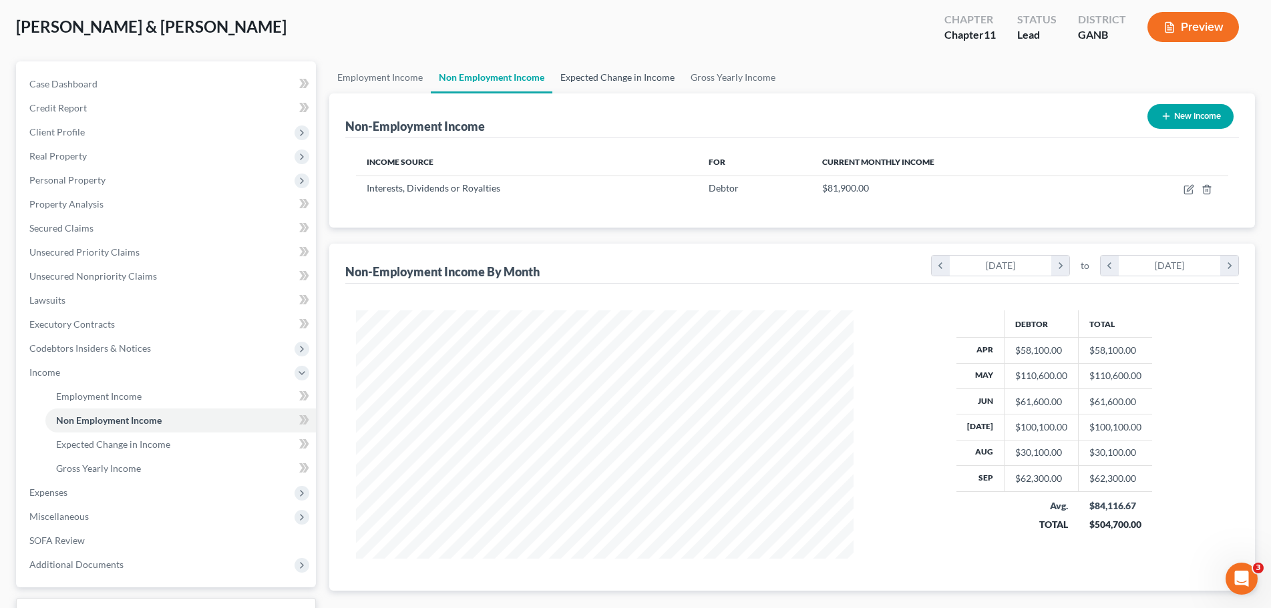
click at [636, 84] on link "Expected Change in Income" at bounding box center [617, 77] width 130 height 32
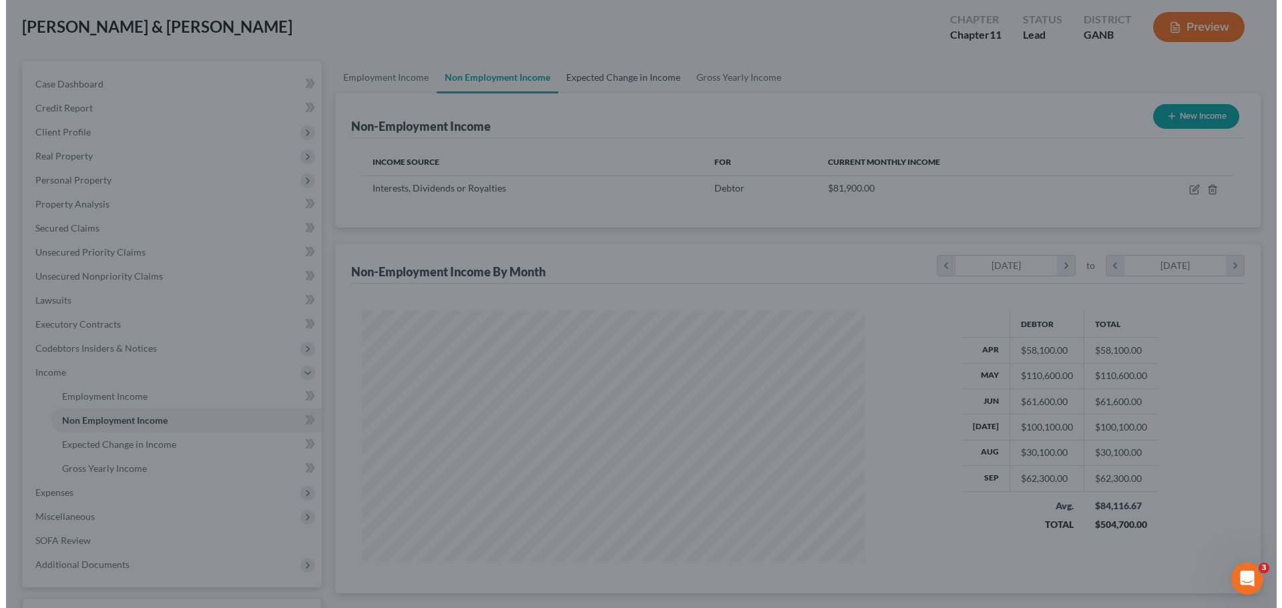
scroll to position [251, 530]
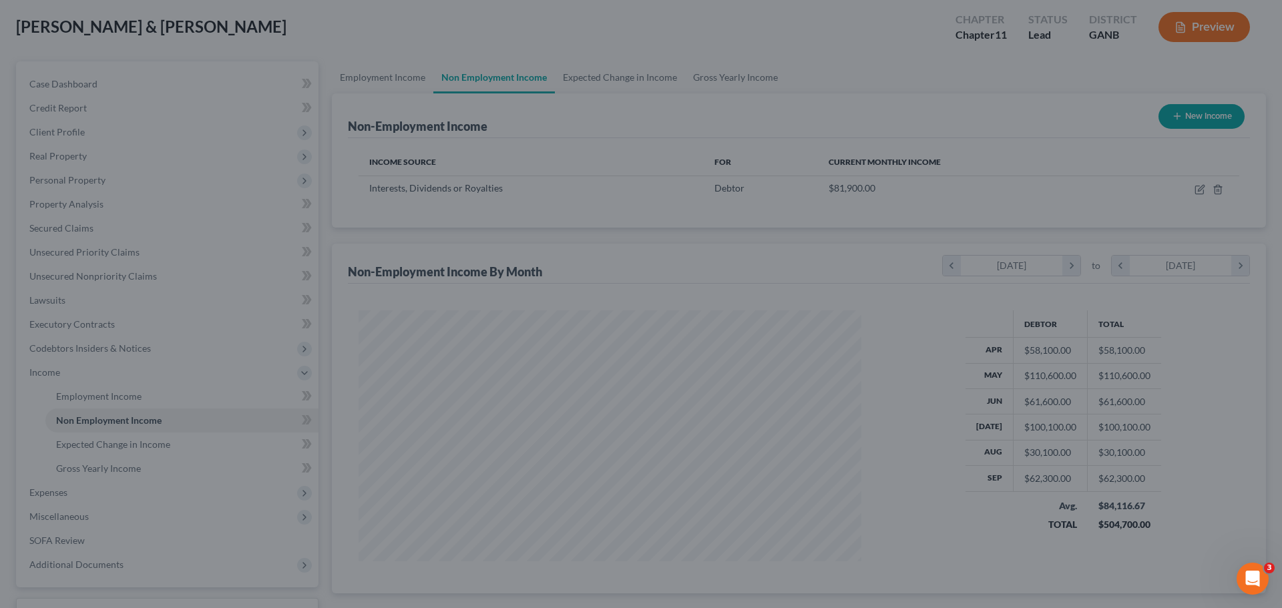
click at [755, 239] on div at bounding box center [641, 304] width 1282 height 608
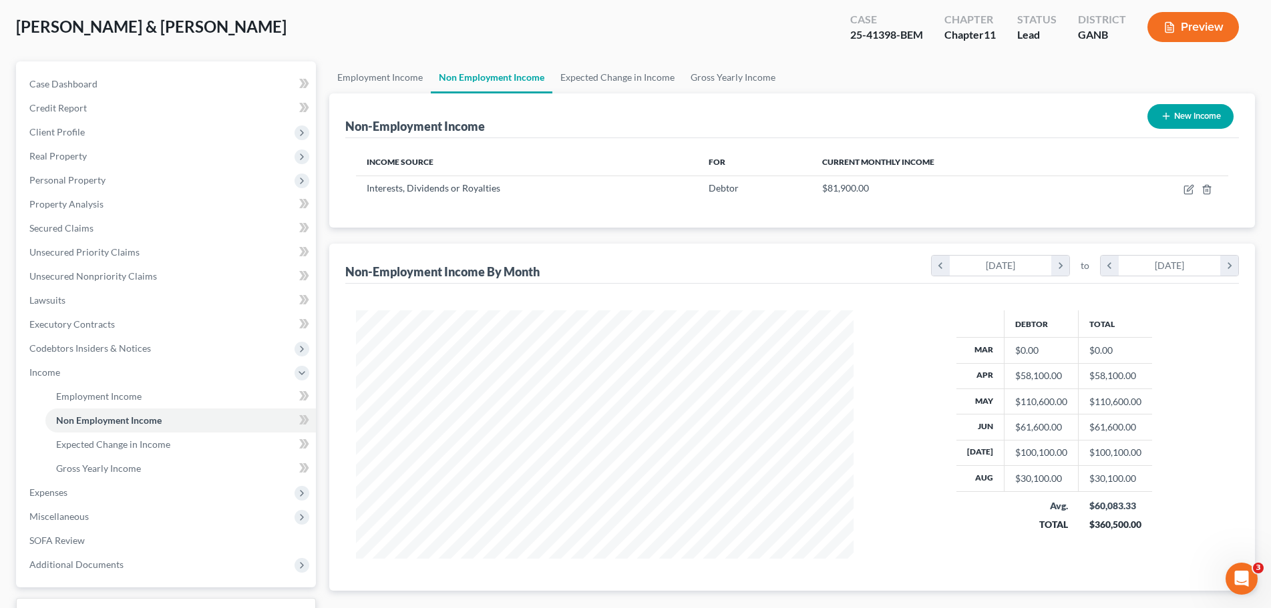
scroll to position [248, 525]
click at [699, 80] on link "Gross Yearly Income" at bounding box center [732, 77] width 101 height 32
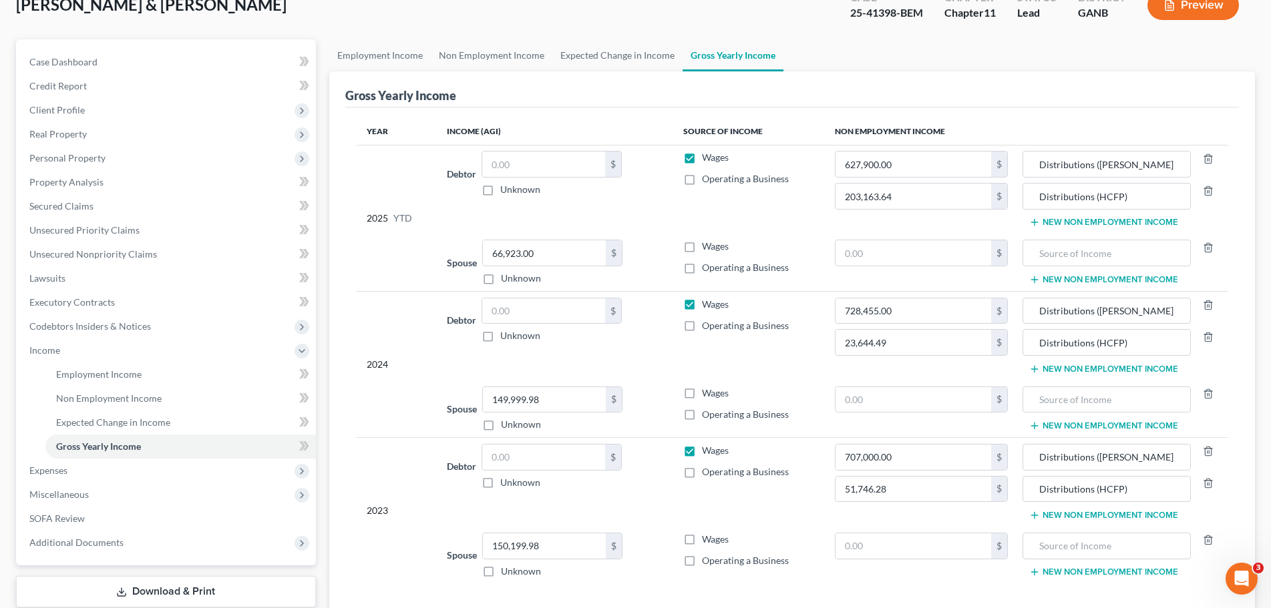
scroll to position [184, 0]
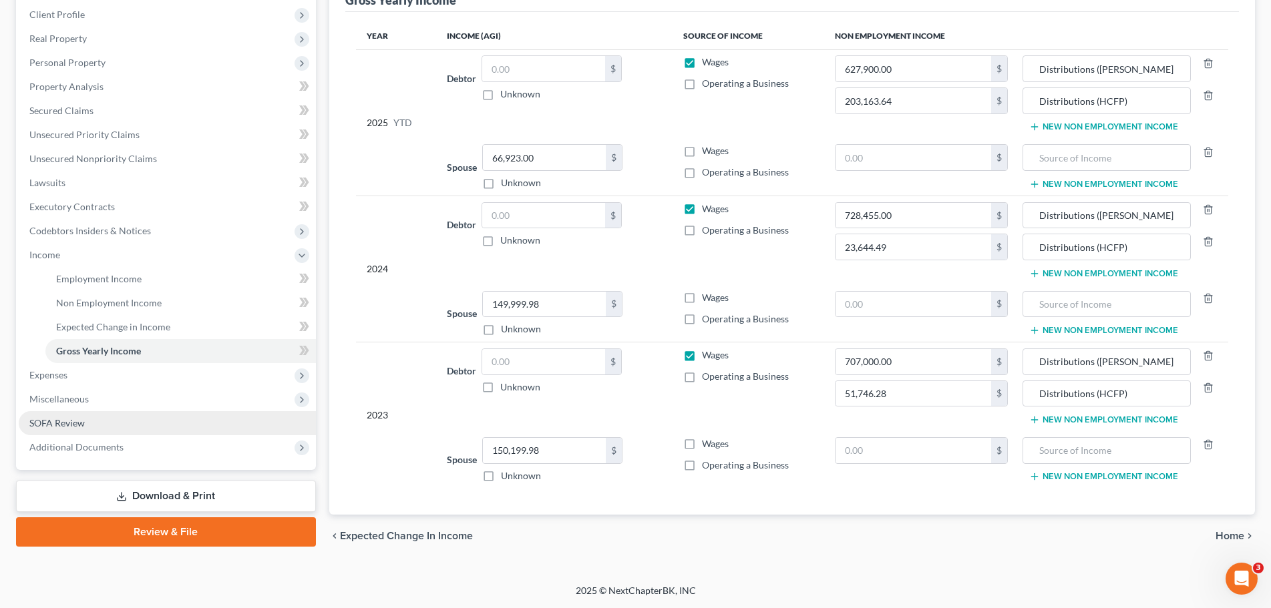
click at [76, 419] on span "SOFA Review" at bounding box center [56, 422] width 55 height 11
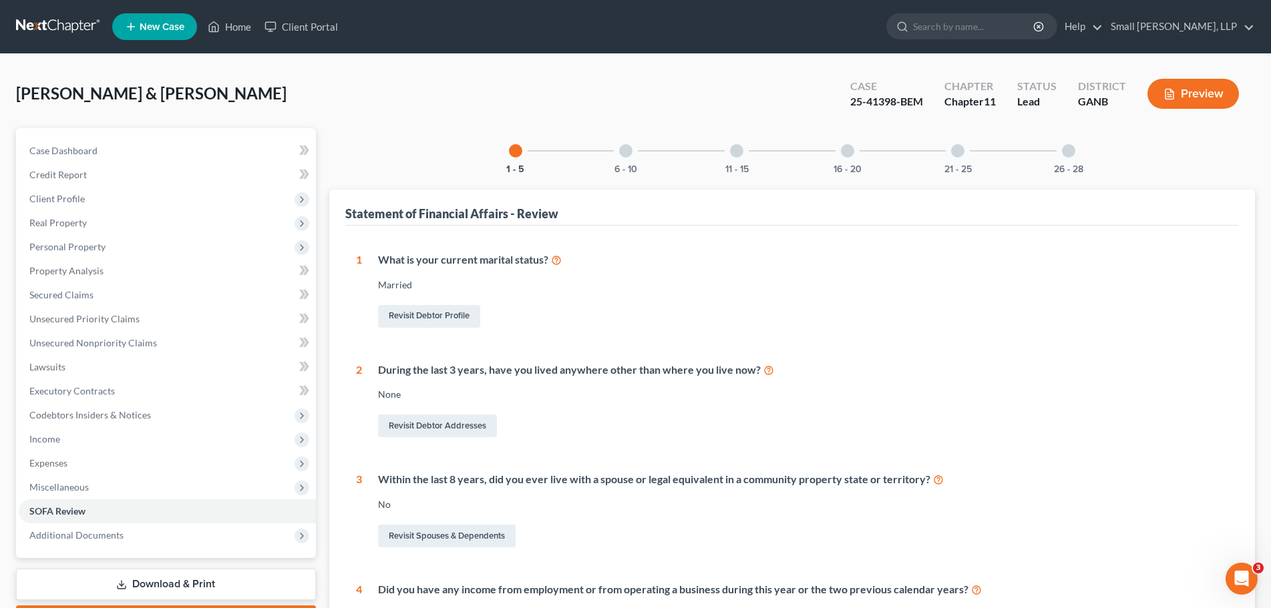
click at [636, 150] on div "6 - 10" at bounding box center [625, 150] width 45 height 45
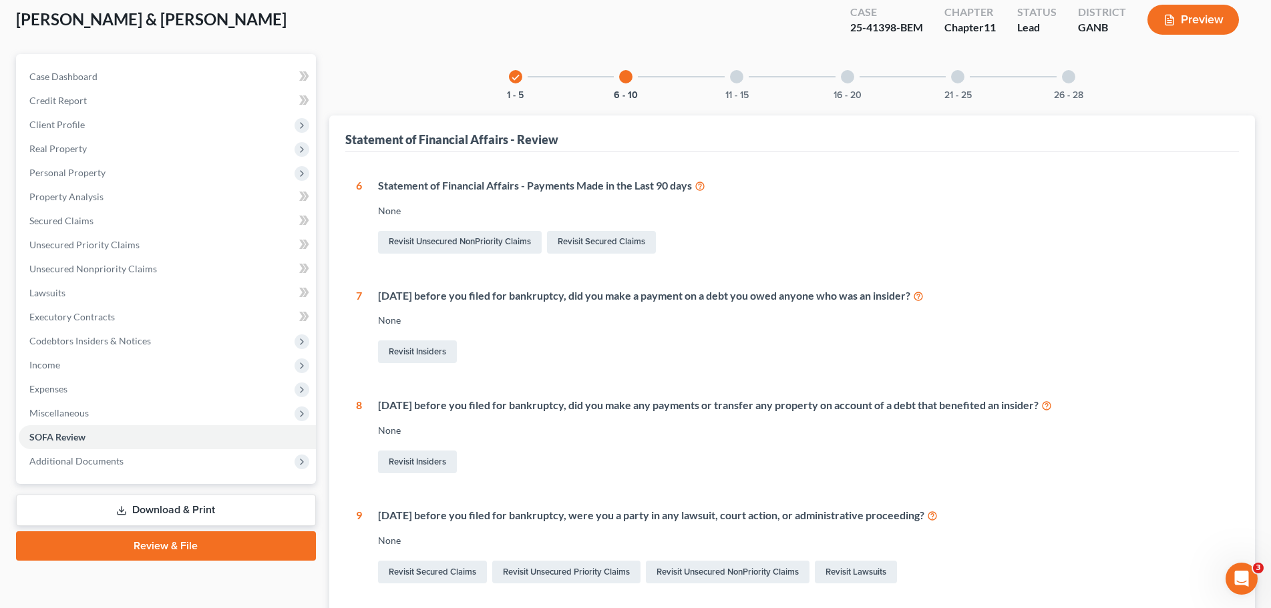
scroll to position [37, 0]
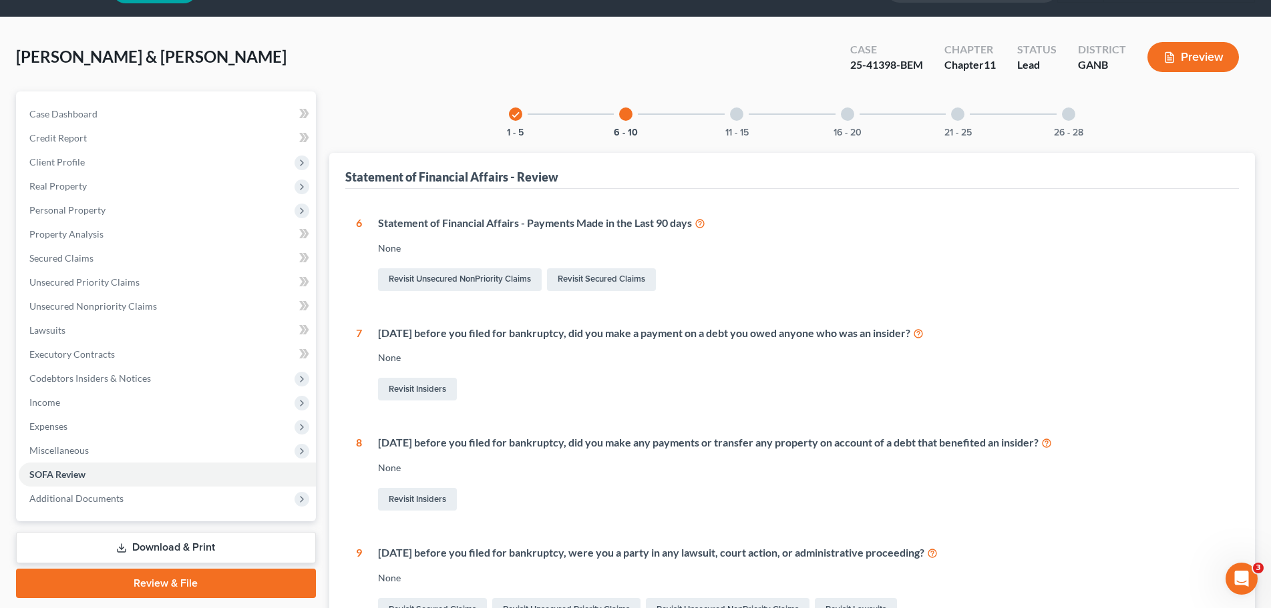
click at [523, 113] on div "check 1 - 5" at bounding box center [515, 113] width 45 height 45
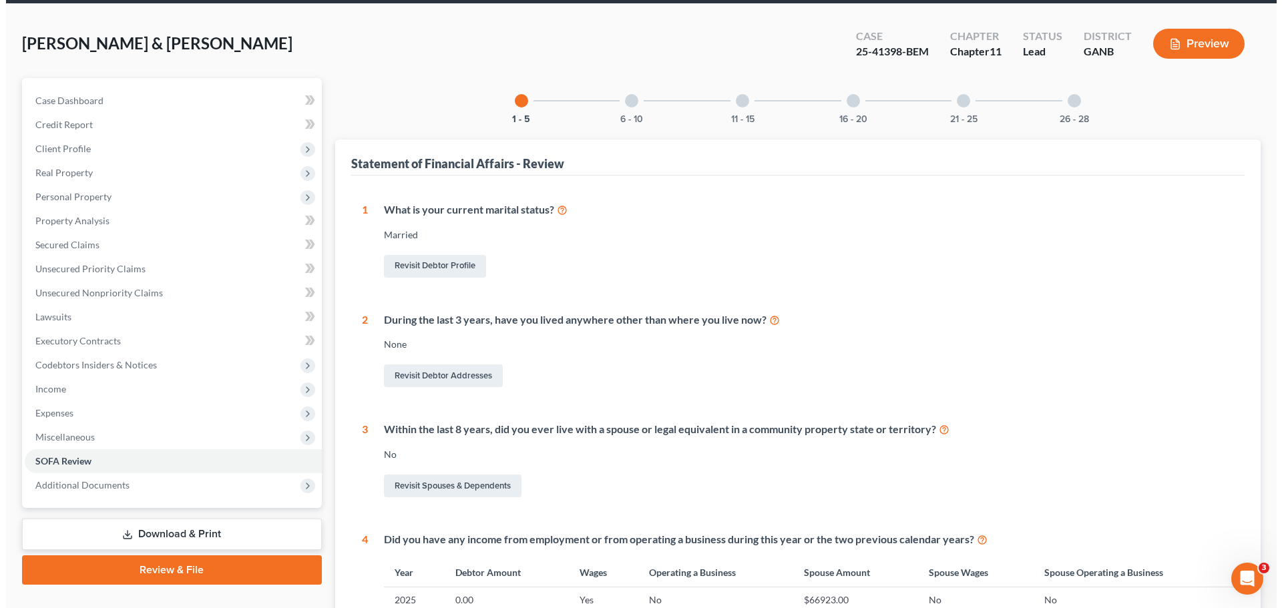
scroll to position [0, 0]
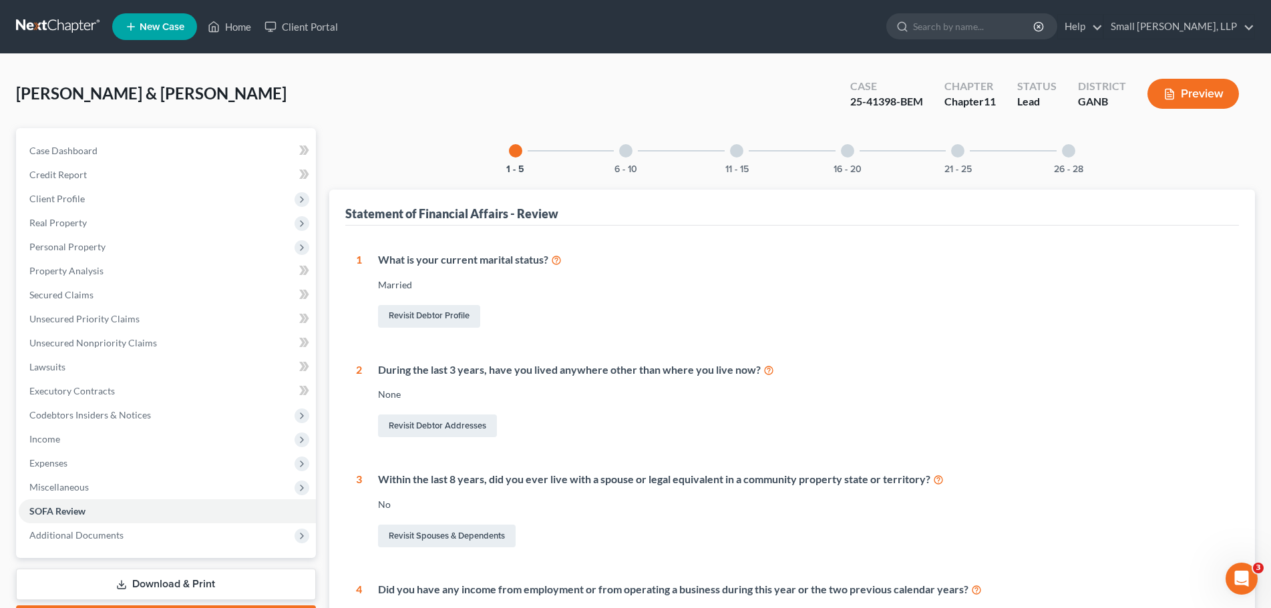
click at [1198, 81] on button "Preview" at bounding box center [1192, 94] width 91 height 30
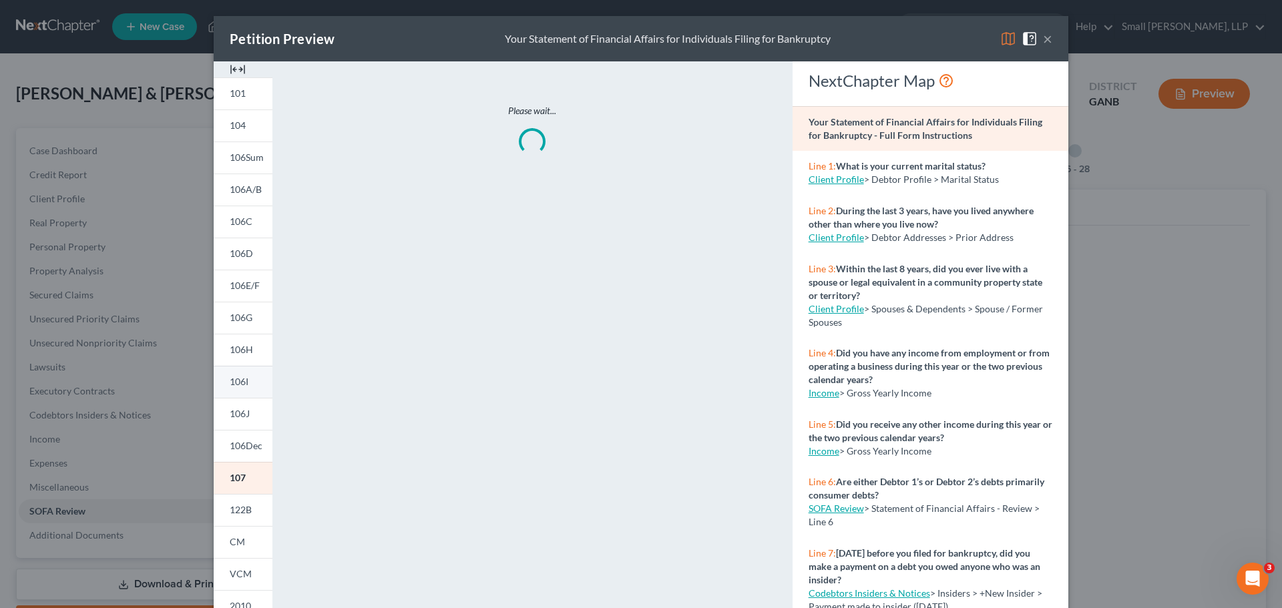
click at [246, 384] on link "106I" at bounding box center [243, 382] width 59 height 32
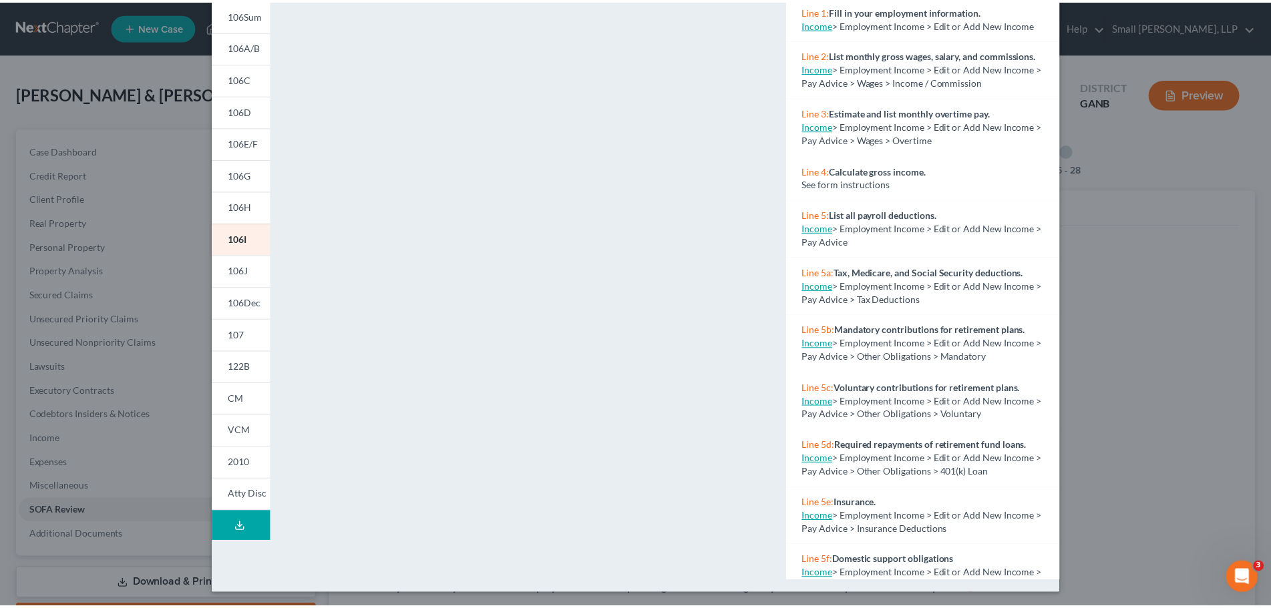
scroll to position [145, 0]
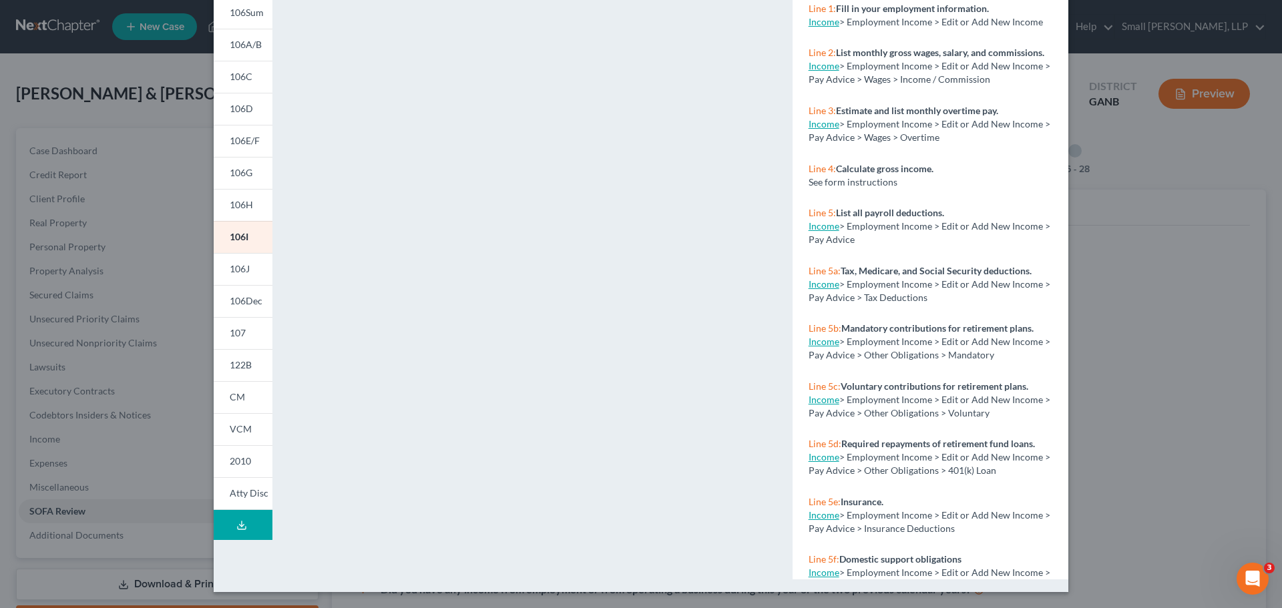
click at [1161, 282] on div "Petition Preview Schedule I: Your Income × 101 104 106Sum 106A/B 106C 106D 106E…" at bounding box center [641, 304] width 1282 height 608
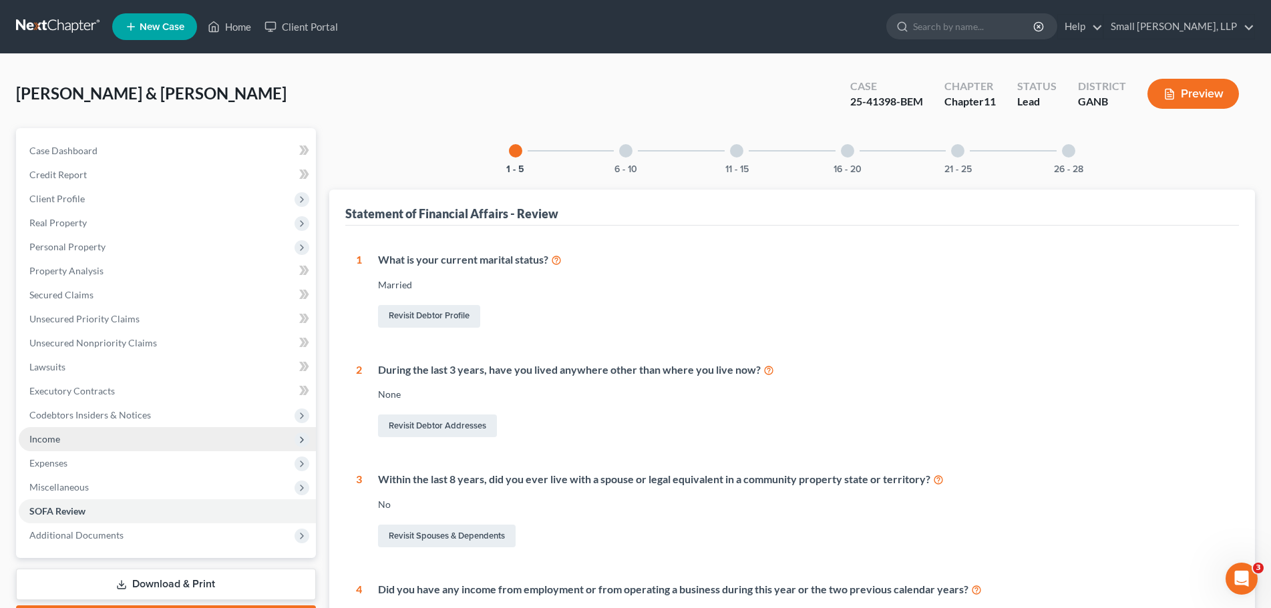
click at [87, 441] on span "Income" at bounding box center [167, 439] width 297 height 24
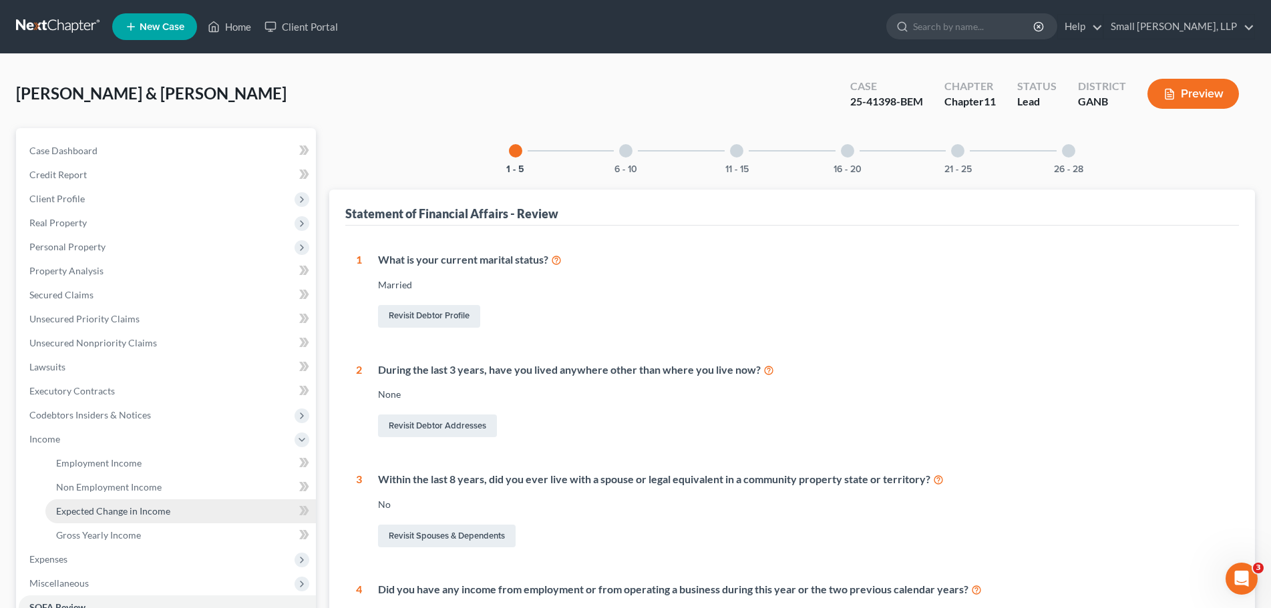
click at [96, 510] on span "Expected Change in Income" at bounding box center [113, 511] width 114 height 11
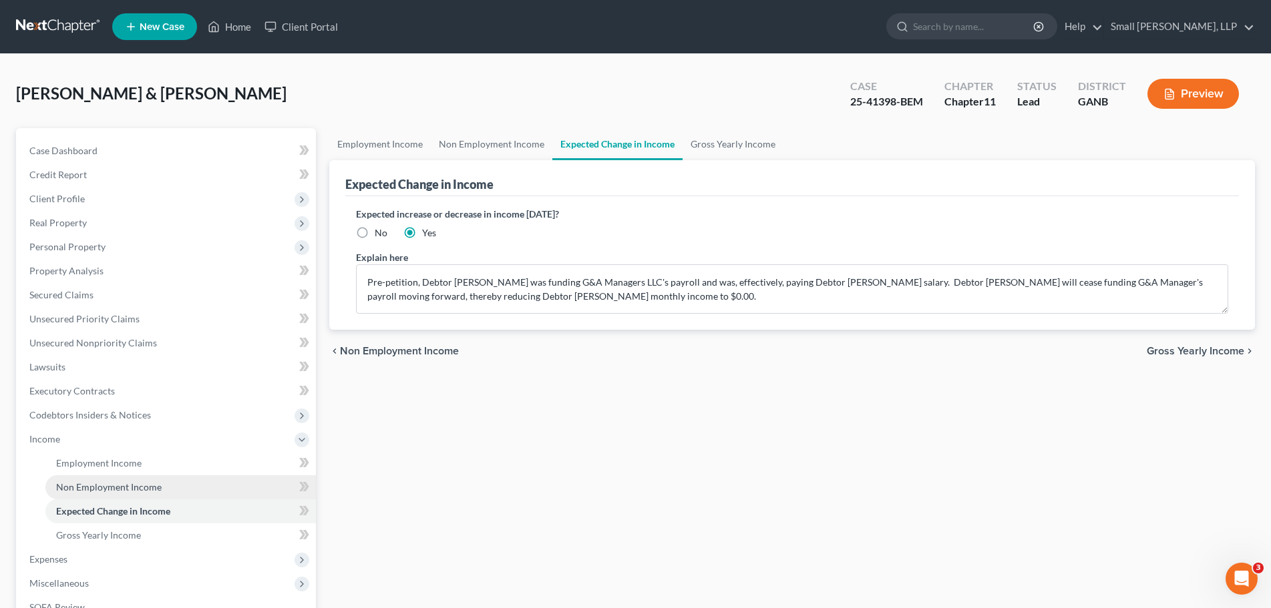
click at [96, 492] on span "Non Employment Income" at bounding box center [109, 486] width 106 height 11
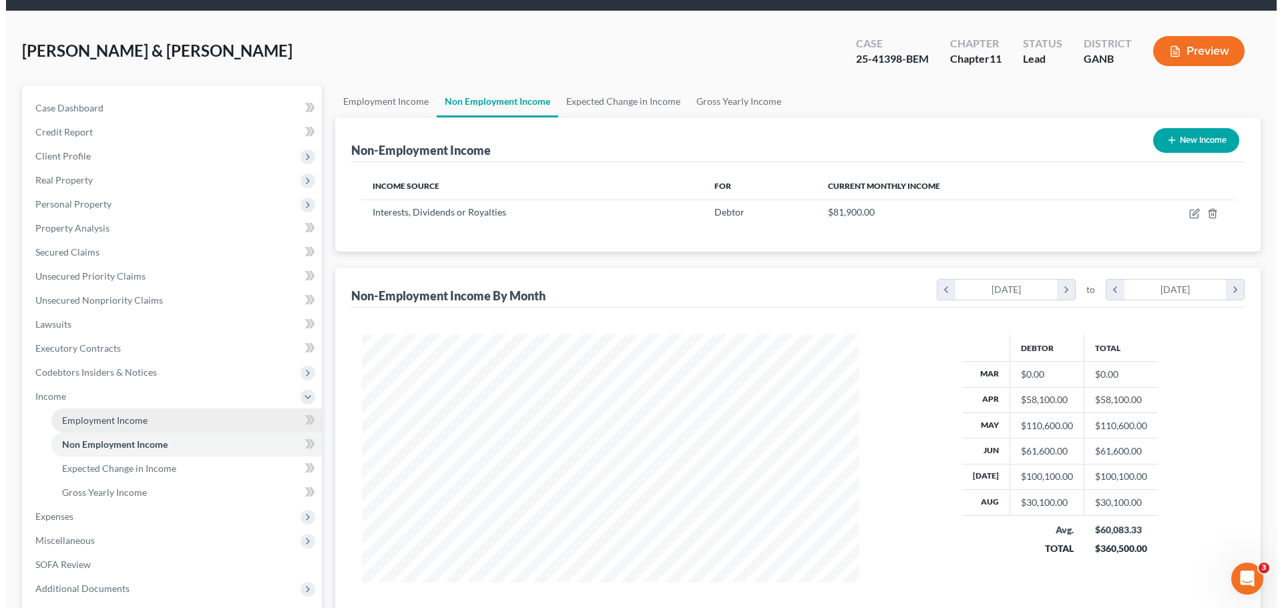
scroll to position [67, 0]
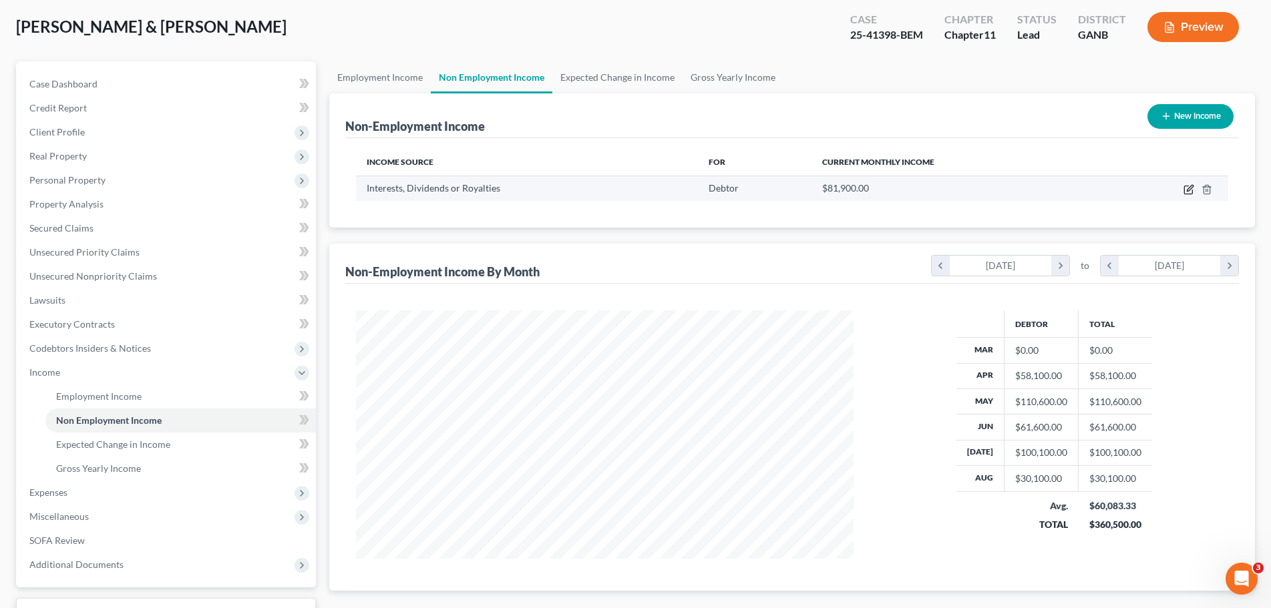
click at [1187, 194] on icon "button" at bounding box center [1188, 190] width 8 height 8
select select "6"
select select "0"
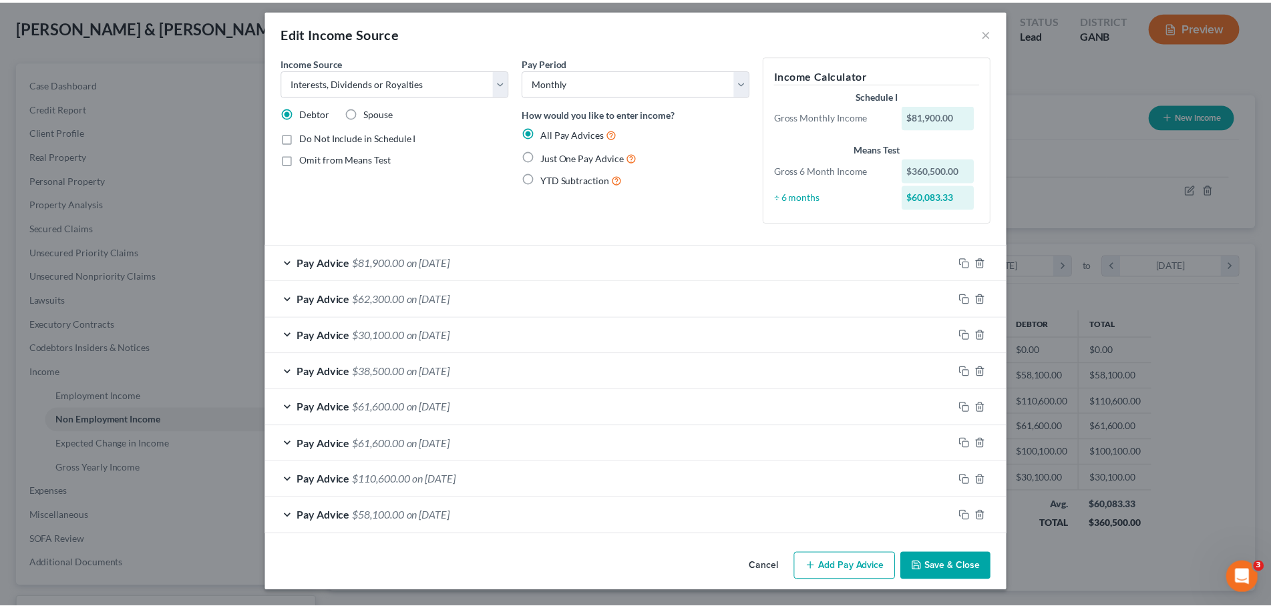
scroll to position [0, 0]
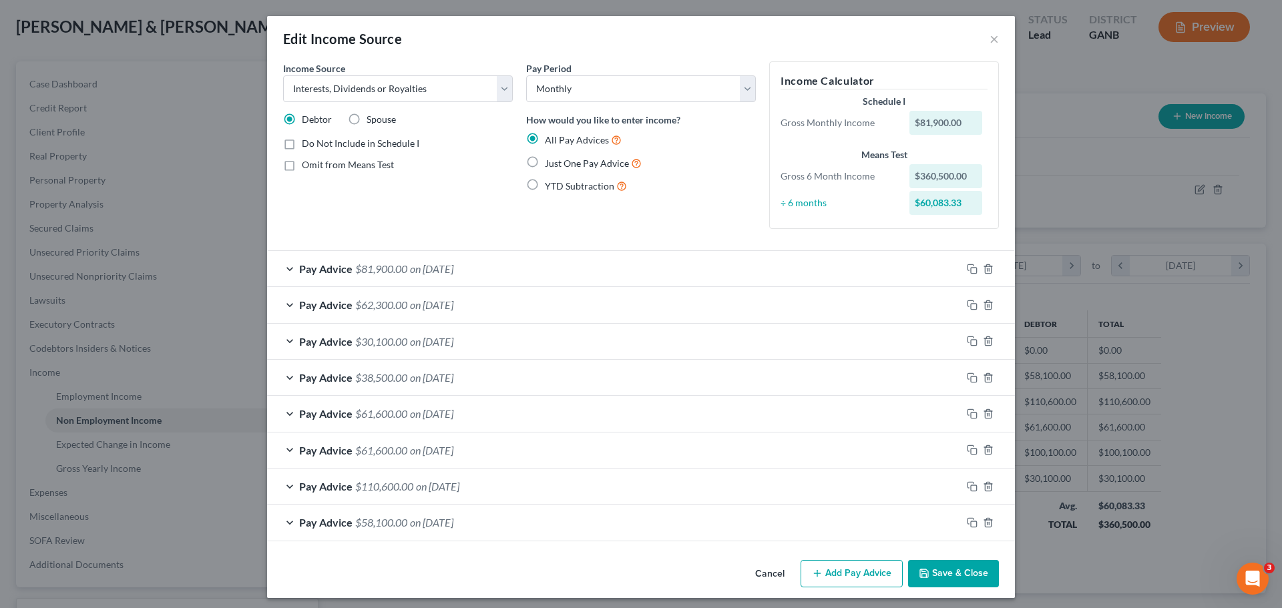
click at [504, 272] on div "Pay Advice $81,900.00 on 10/01/2025" at bounding box center [614, 268] width 695 height 35
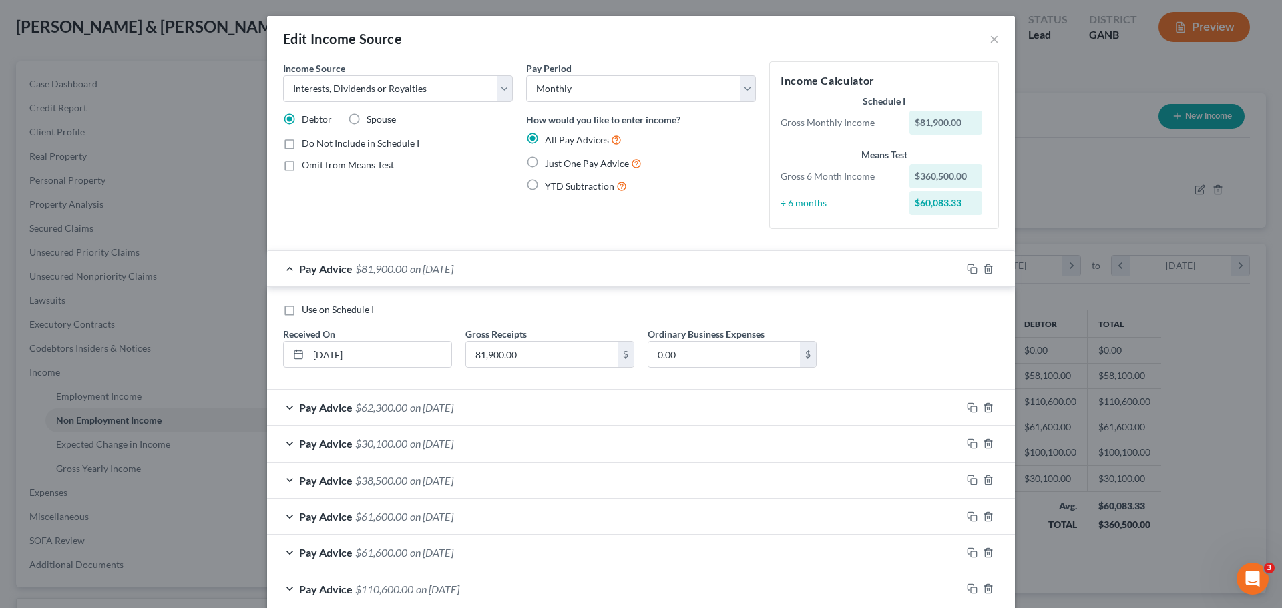
click at [504, 272] on div "Pay Advice $81,900.00 on 10/01/2025" at bounding box center [614, 268] width 695 height 35
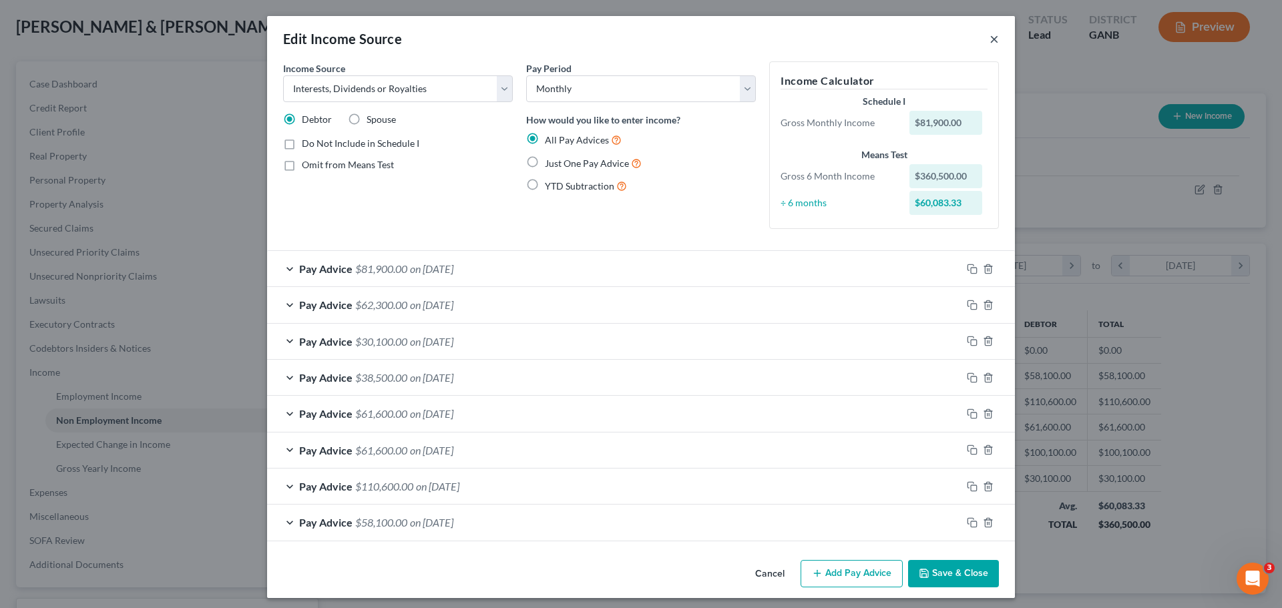
click at [993, 41] on button "×" at bounding box center [994, 39] width 9 height 16
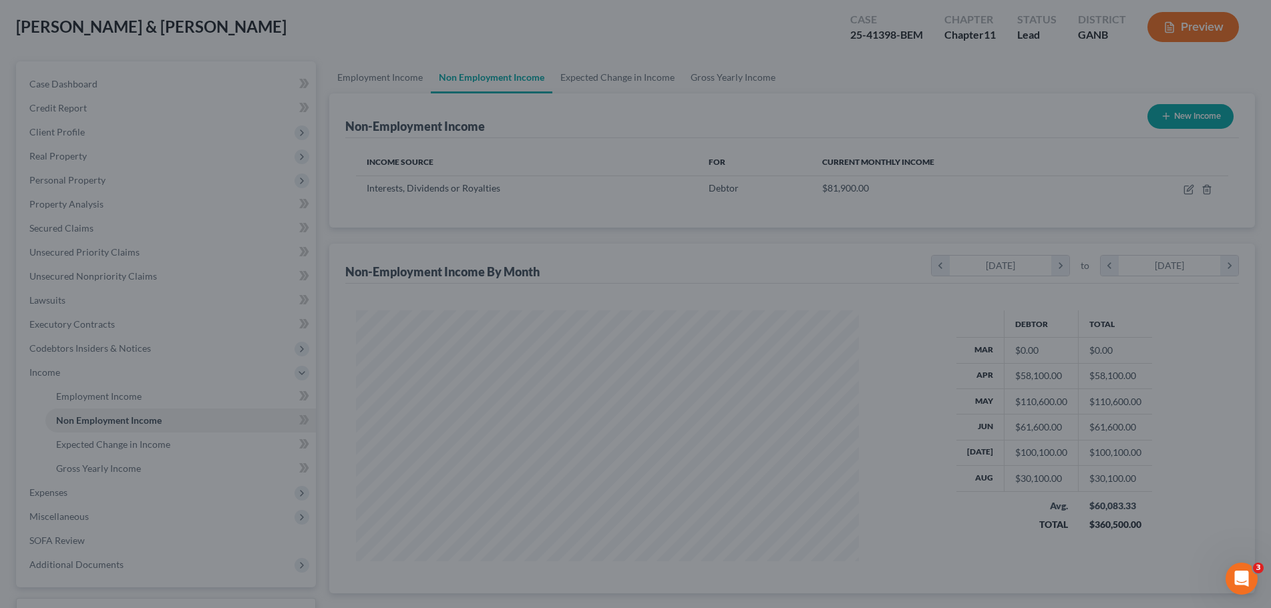
scroll to position [667555, 667279]
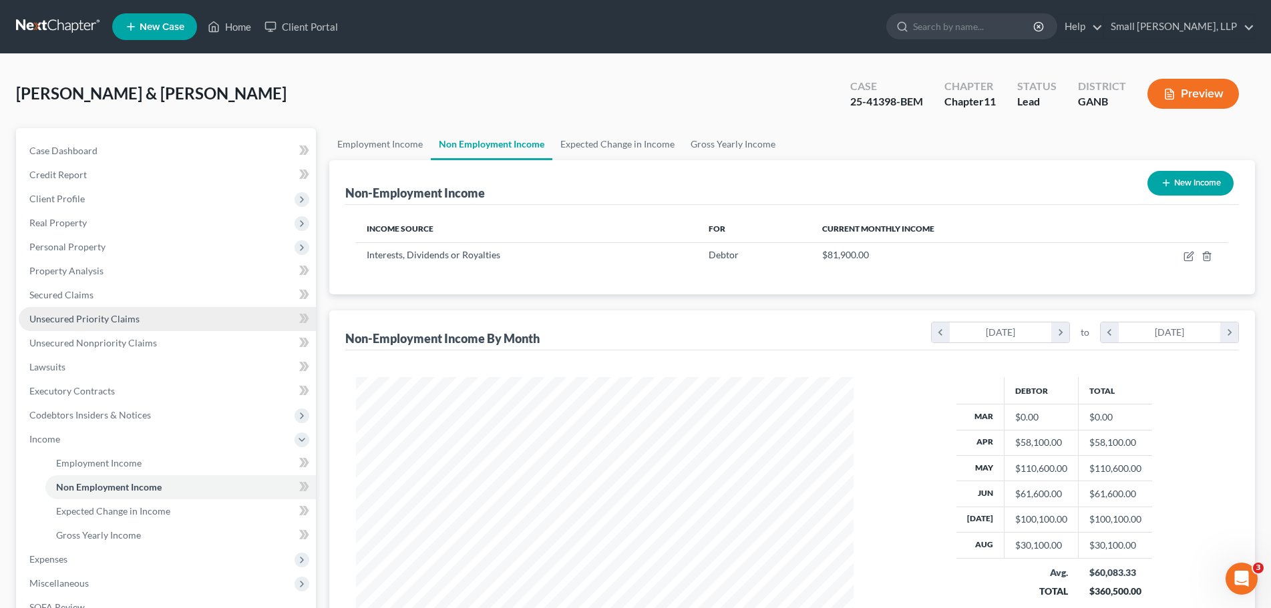
scroll to position [248, 525]
click at [154, 537] on link "Gross Yearly Income" at bounding box center [180, 536] width 270 height 24
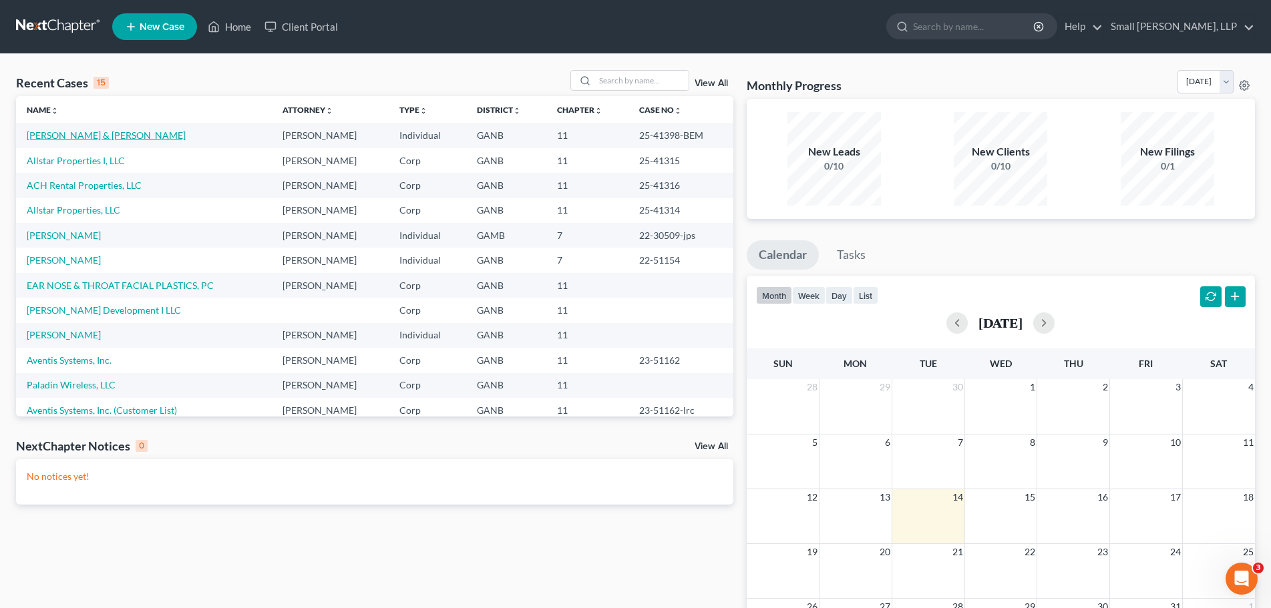
click at [98, 132] on link "[PERSON_NAME] & [PERSON_NAME]" at bounding box center [106, 135] width 159 height 11
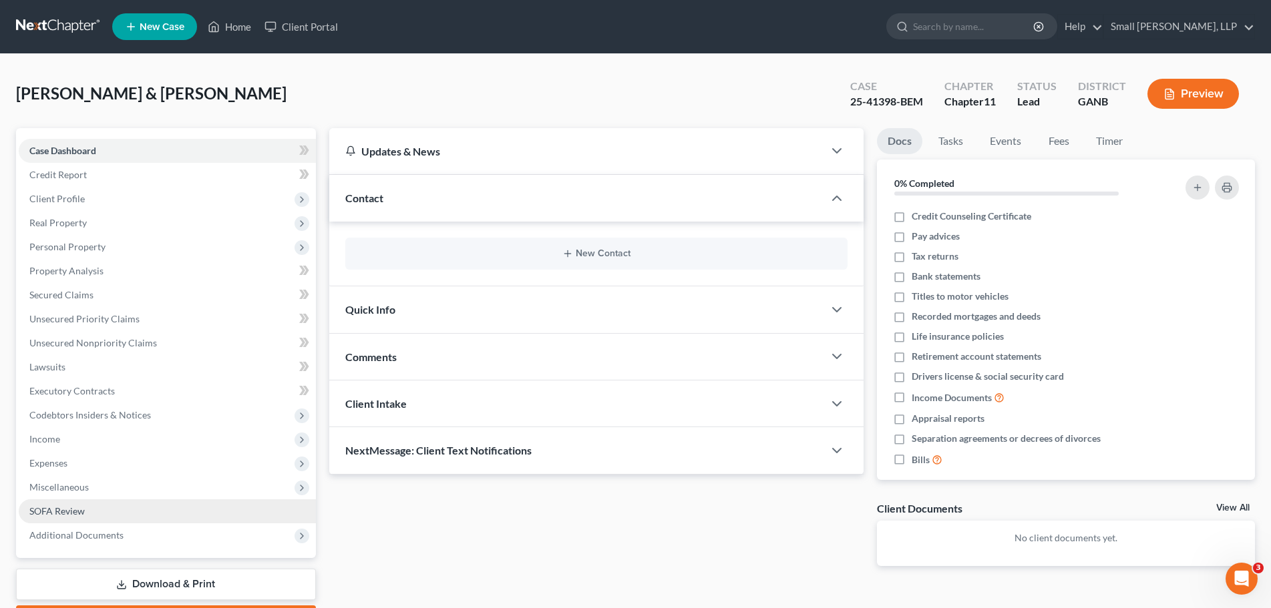
click at [119, 507] on link "SOFA Review" at bounding box center [167, 512] width 297 height 24
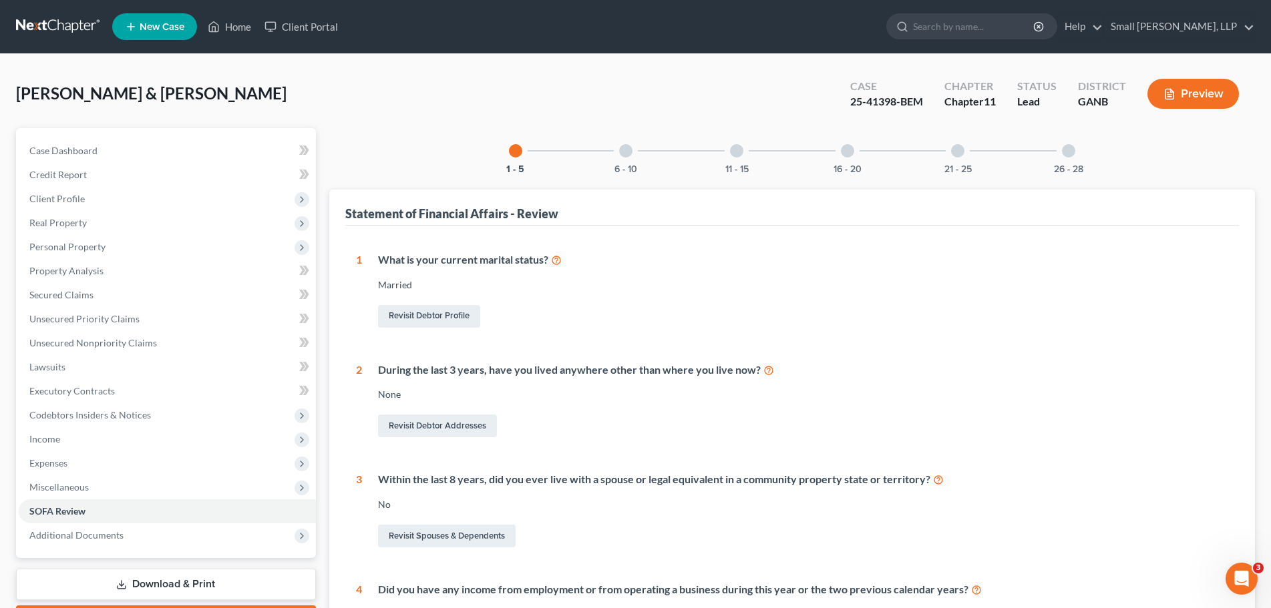
click at [618, 155] on div "6 - 10" at bounding box center [625, 150] width 45 height 45
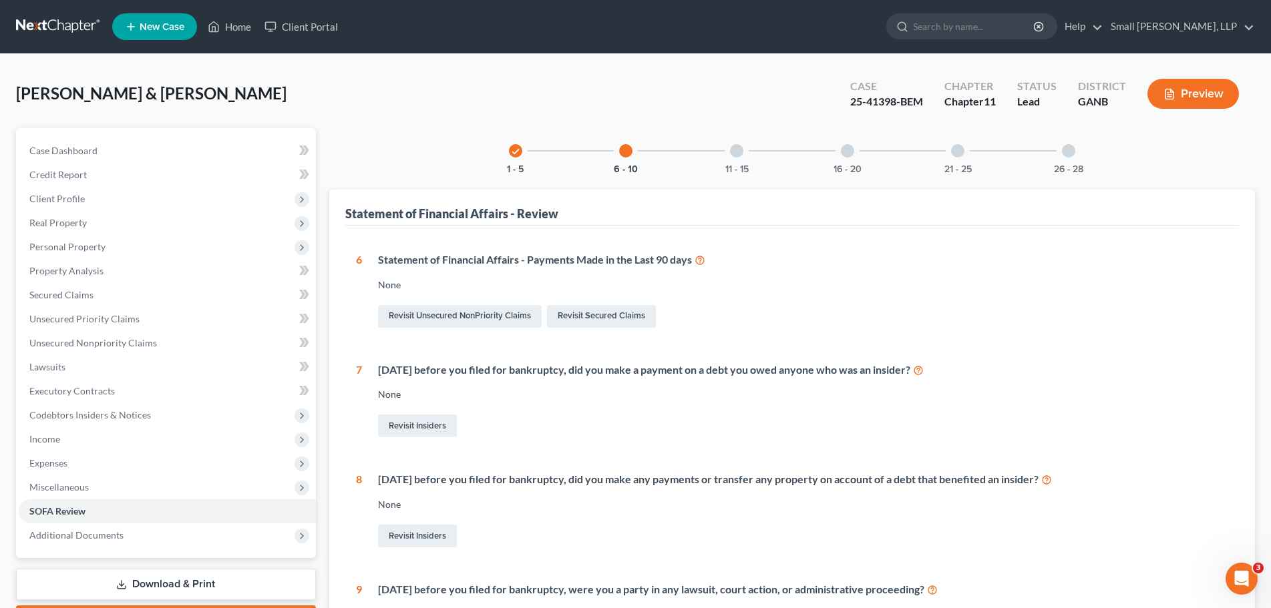
click at [746, 149] on div "11 - 15" at bounding box center [736, 150] width 45 height 45
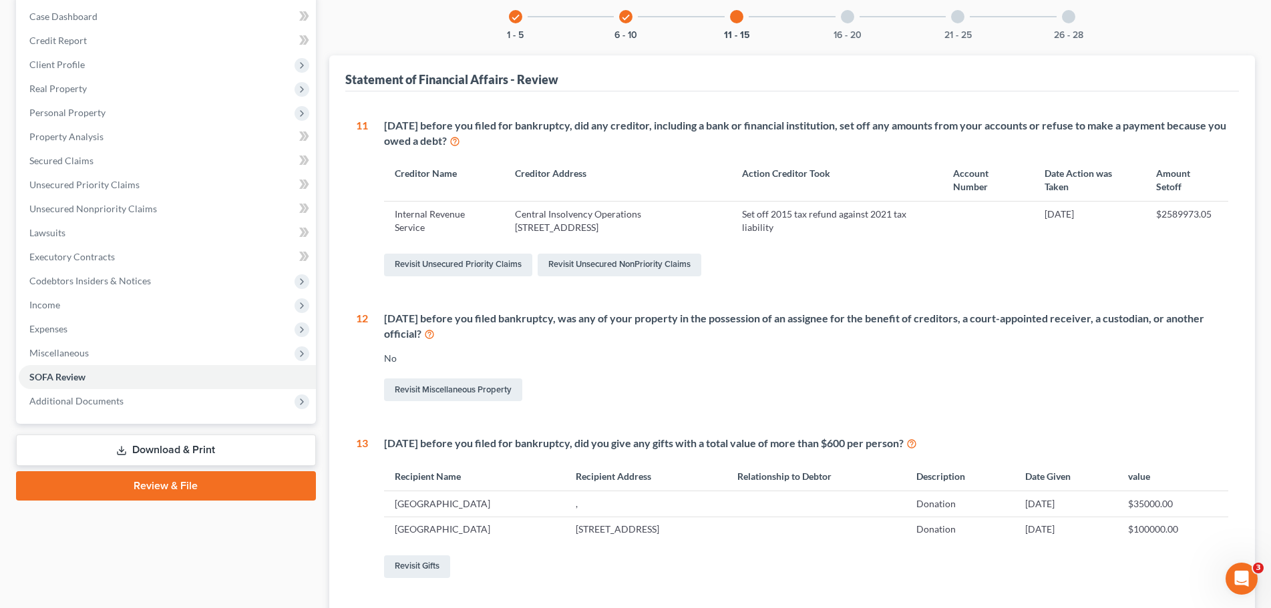
scroll to position [134, 0]
click at [849, 23] on div at bounding box center [847, 17] width 13 height 13
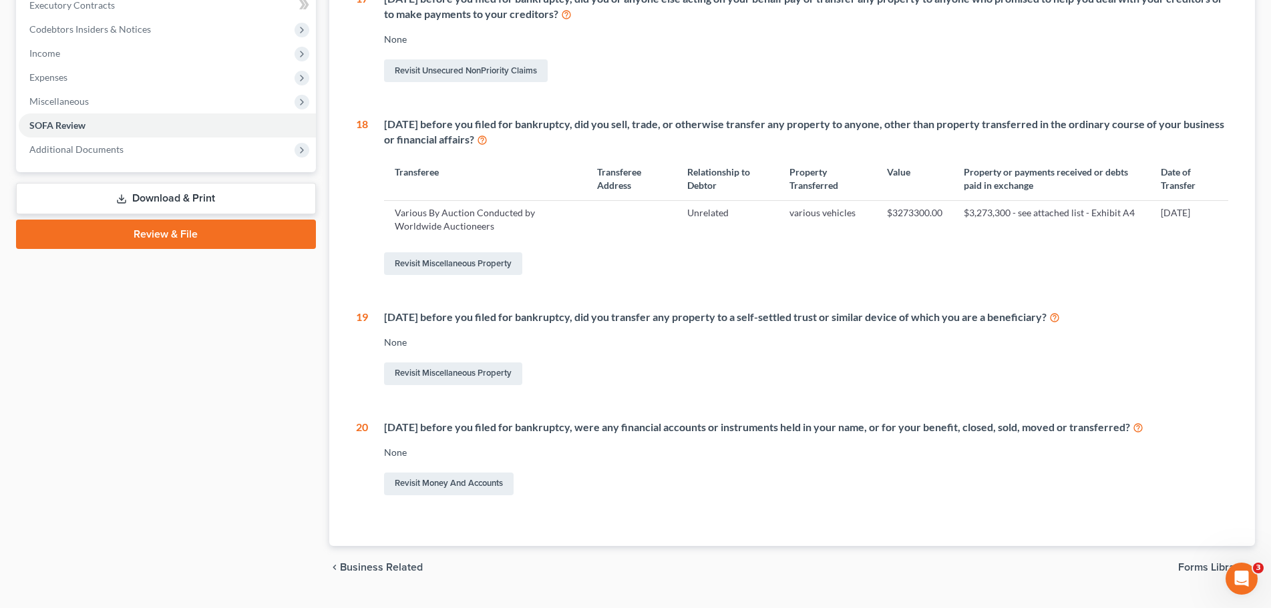
scroll to position [401, 0]
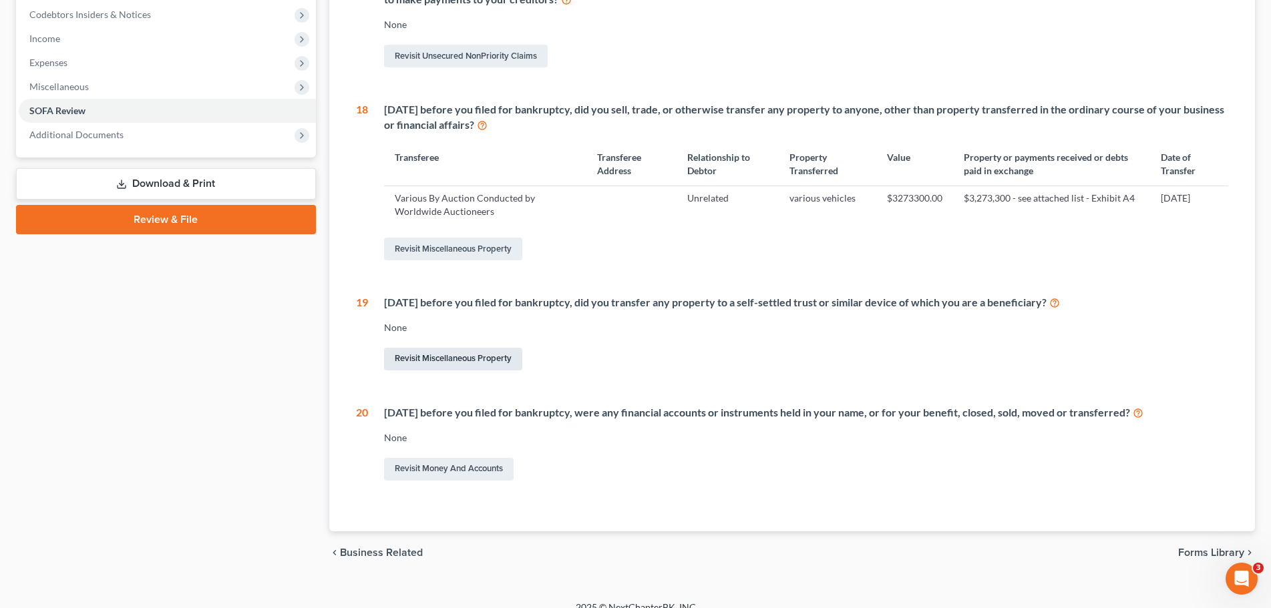
click at [431, 357] on link "Revisit Miscellaneous Property" at bounding box center [453, 359] width 138 height 23
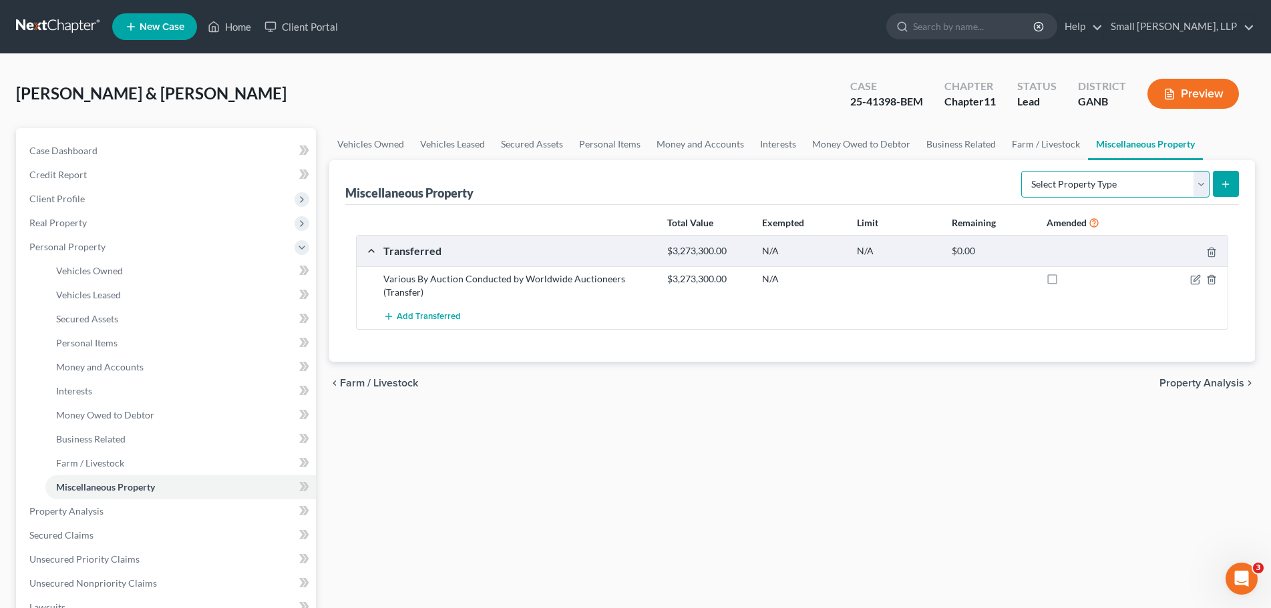
click at [1184, 184] on select "Select Property Type Assigned for Creditor Benefit Within 1 Year Holding for An…" at bounding box center [1115, 184] width 188 height 27
click at [1182, 182] on select "Select Property Type Assigned for Creditor Benefit Within 1 Year Holding for An…" at bounding box center [1115, 184] width 188 height 27
click at [1179, 176] on select "Select Property Type Assigned for Creditor Benefit Within 1 Year Holding for An…" at bounding box center [1115, 184] width 188 height 27
select select "transferred"
click at [1021, 171] on select "Select Property Type Assigned for Creditor Benefit Within 1 Year Holding for An…" at bounding box center [1115, 184] width 188 height 27
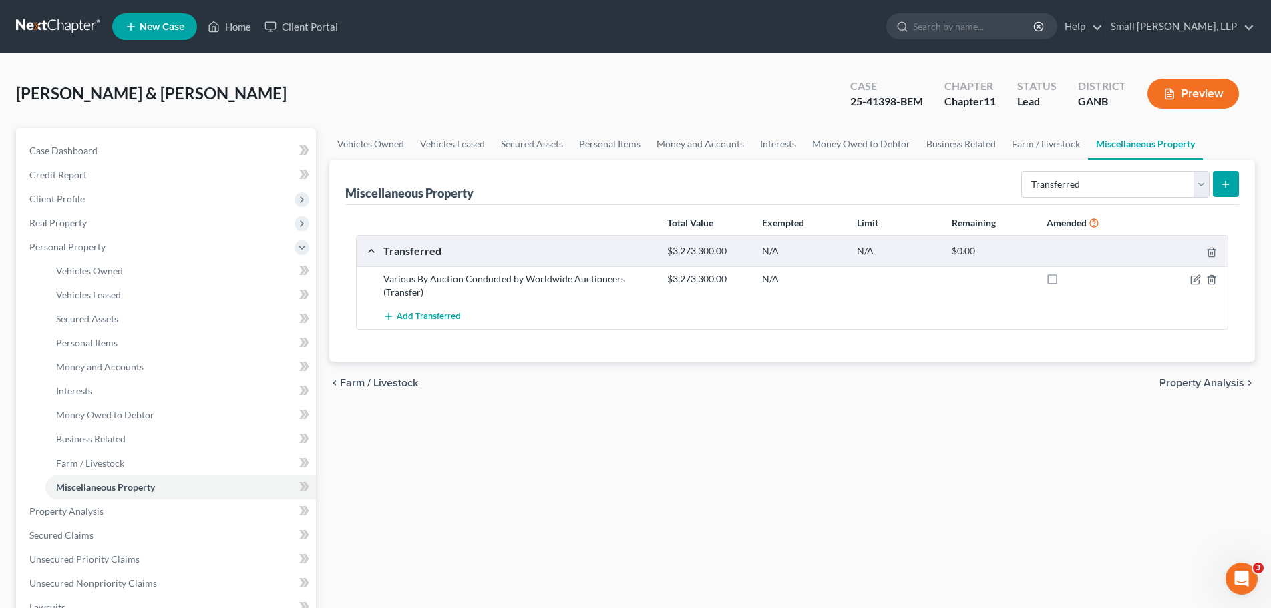
click at [1222, 180] on icon "submit" at bounding box center [1225, 184] width 11 height 11
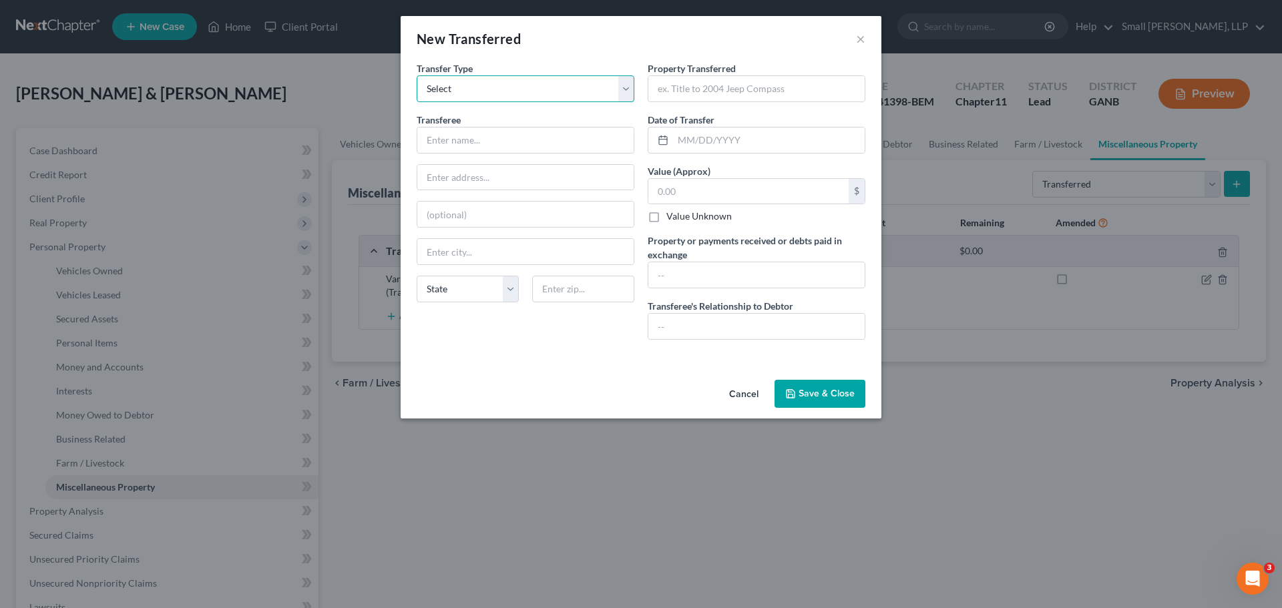
click at [593, 79] on select "Select Ordinary (within 2 years) Within 10 Years" at bounding box center [526, 88] width 218 height 27
select select "Within 10 Years"
click at [417, 75] on select "Select Ordinary (within 2 years) Within 10 Years" at bounding box center [526, 88] width 218 height 27
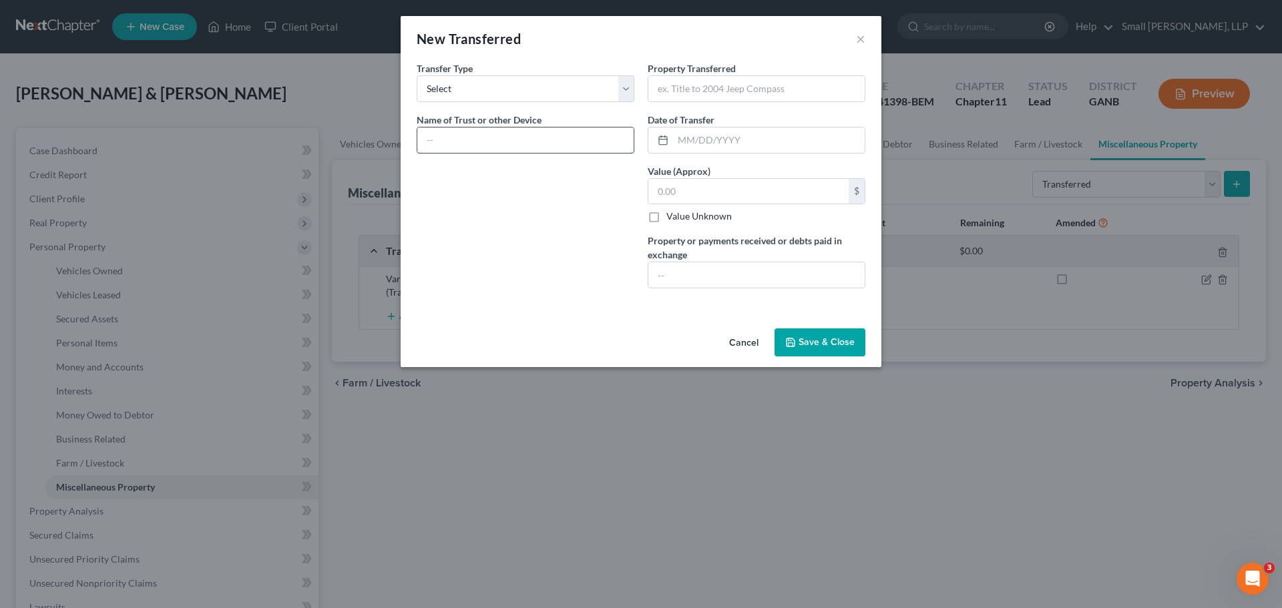
click at [520, 138] on input "text" at bounding box center [525, 140] width 216 height 25
click at [451, 138] on input "text" at bounding box center [525, 140] width 216 height 25
type input "Mary Helen Wright Heaner Family Irrevocable Family Trust"
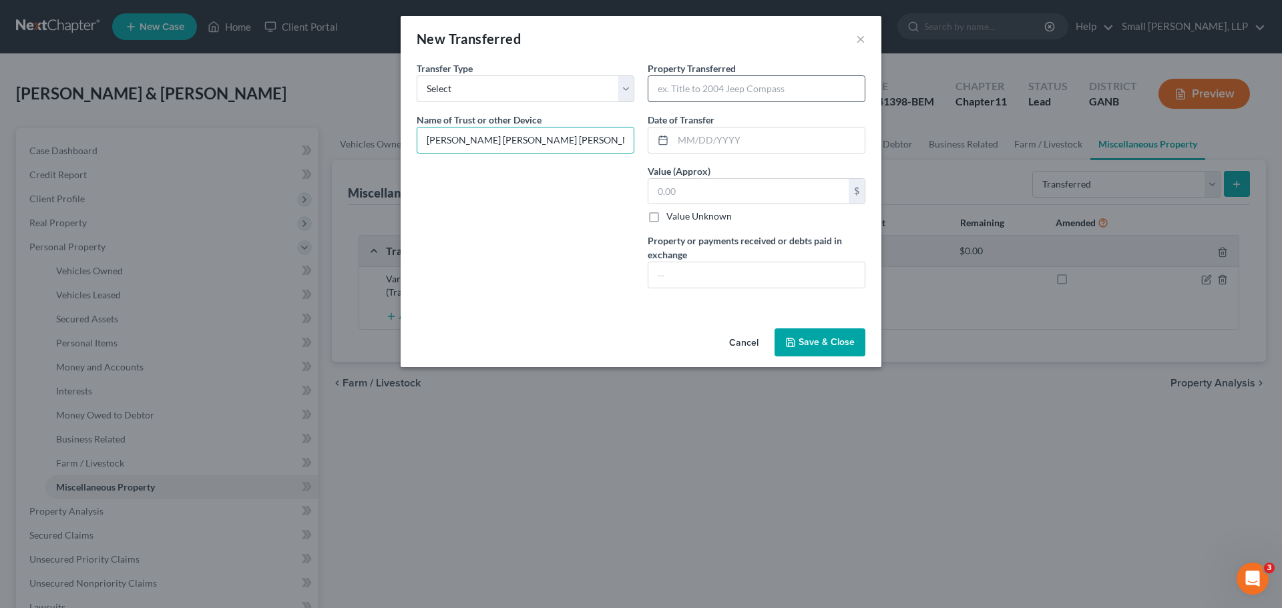
click at [695, 88] on input "text" at bounding box center [756, 88] width 216 height 25
type input "Life insurance policy"
click at [689, 140] on input "text" at bounding box center [769, 140] width 192 height 25
type input "10/08/15"
click at [775, 192] on input "text" at bounding box center [748, 191] width 200 height 25
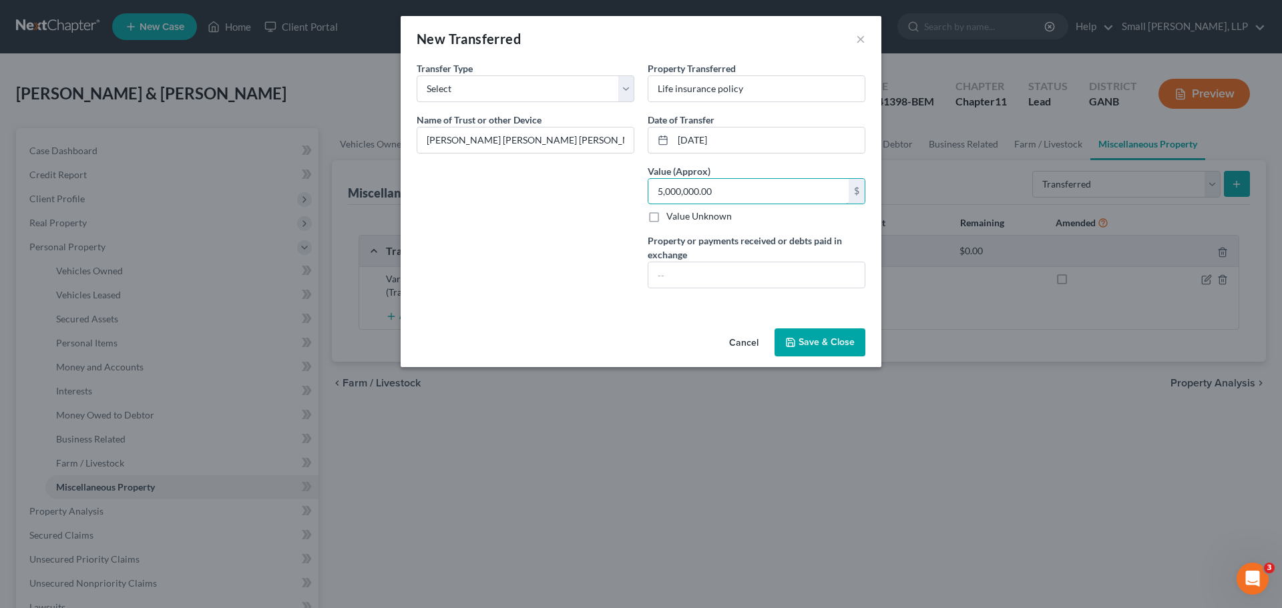
type input "5,000,000.00"
click at [610, 238] on div "Transfer Type * Select Ordinary (within 2 years) Within 10 Years Name of Trust …" at bounding box center [525, 180] width 231 height 238
drag, startPoint x: 424, startPoint y: 137, endPoint x: 481, endPoint y: 170, distance: 65.9
click at [425, 138] on input "Mary Helen Wright Heaner Family Irrevocable Family Trust" at bounding box center [525, 140] width 216 height 25
type input "The Mary Helen Wright Heaner Family Irrevocable Family Trust"
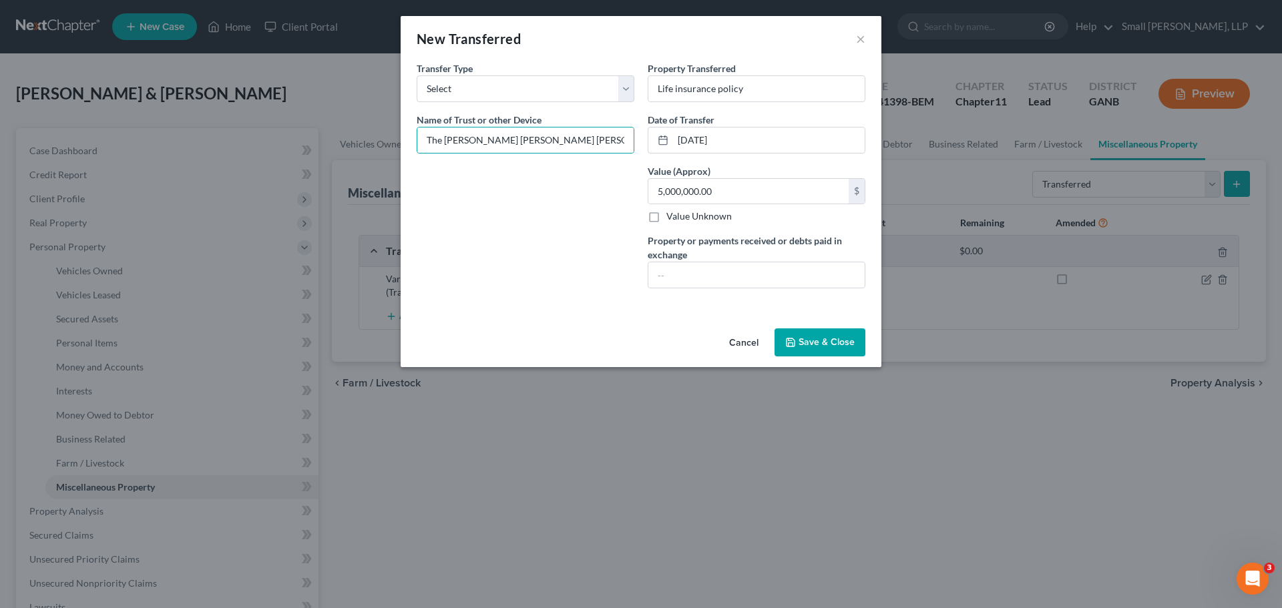
click at [853, 344] on button "Save & Close" at bounding box center [820, 343] width 91 height 28
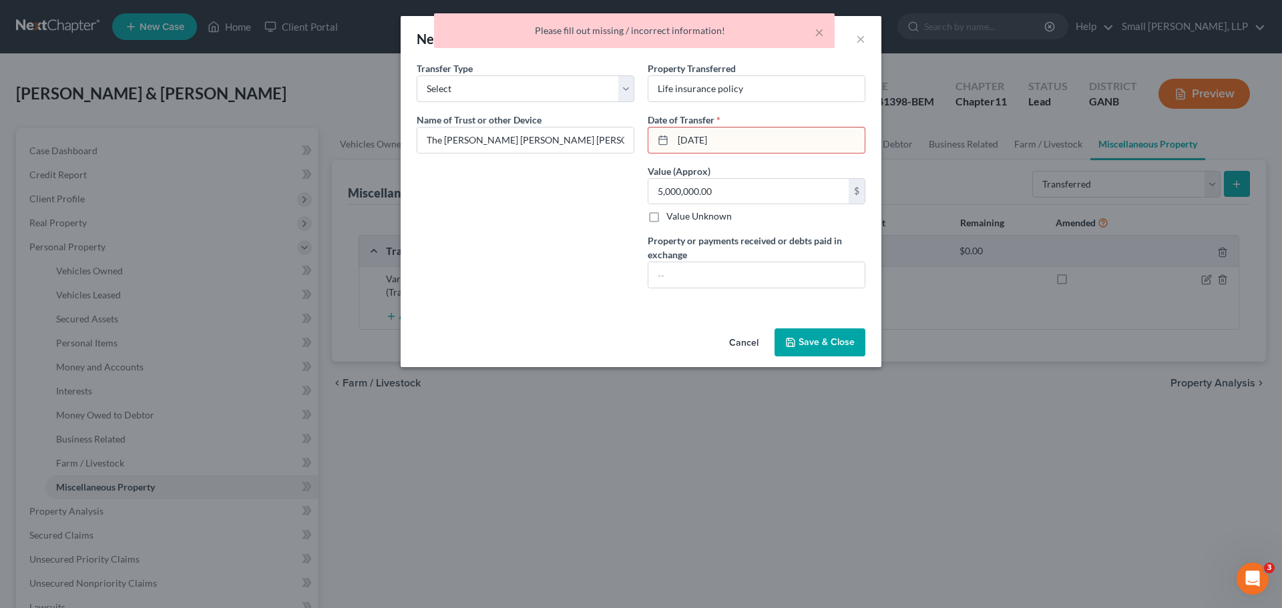
click at [751, 138] on input "10/08/15" at bounding box center [769, 140] width 192 height 25
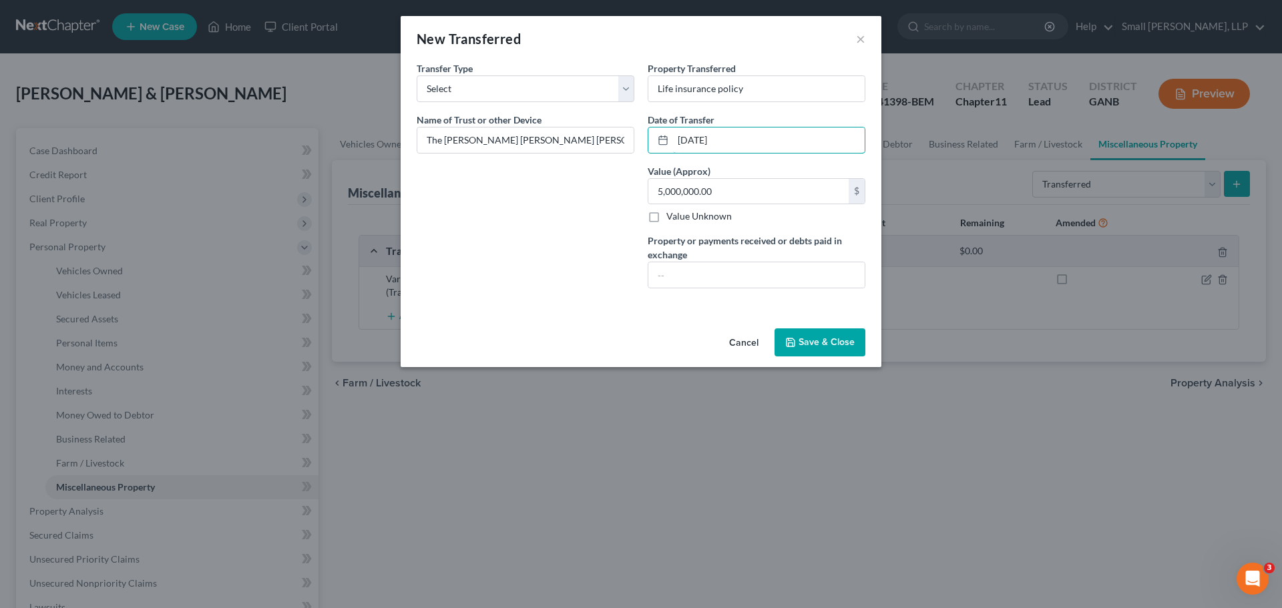
type input "10/08/2015"
click at [817, 345] on button "Save & Close" at bounding box center [820, 343] width 91 height 28
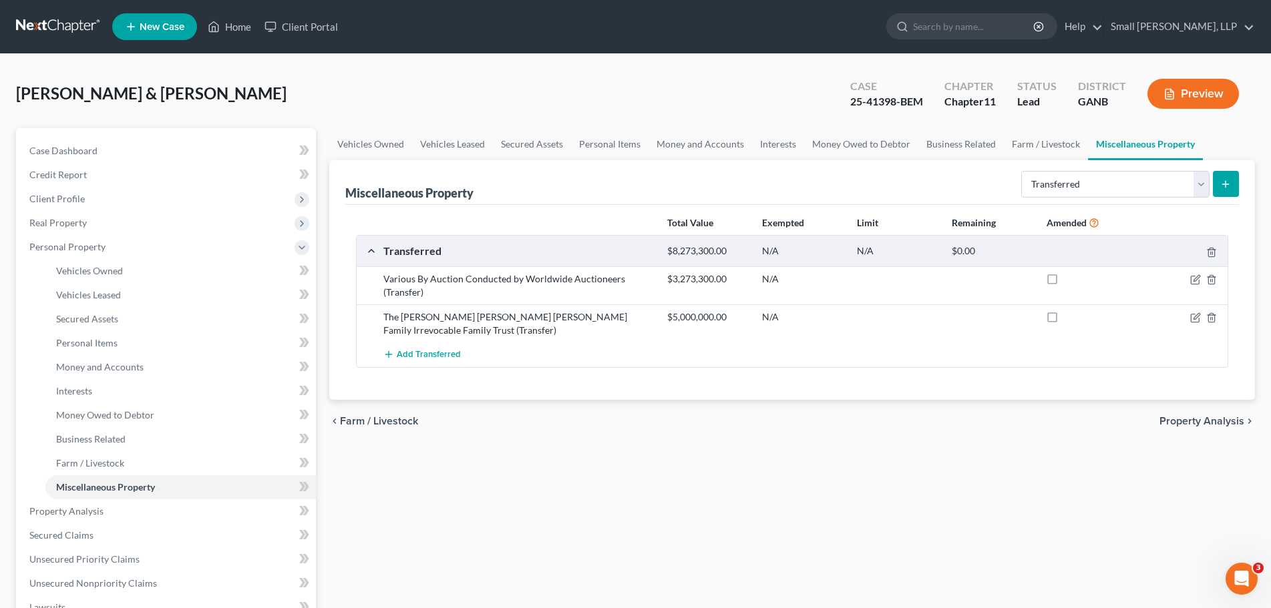
click at [1224, 189] on icon "submit" at bounding box center [1225, 184] width 11 height 11
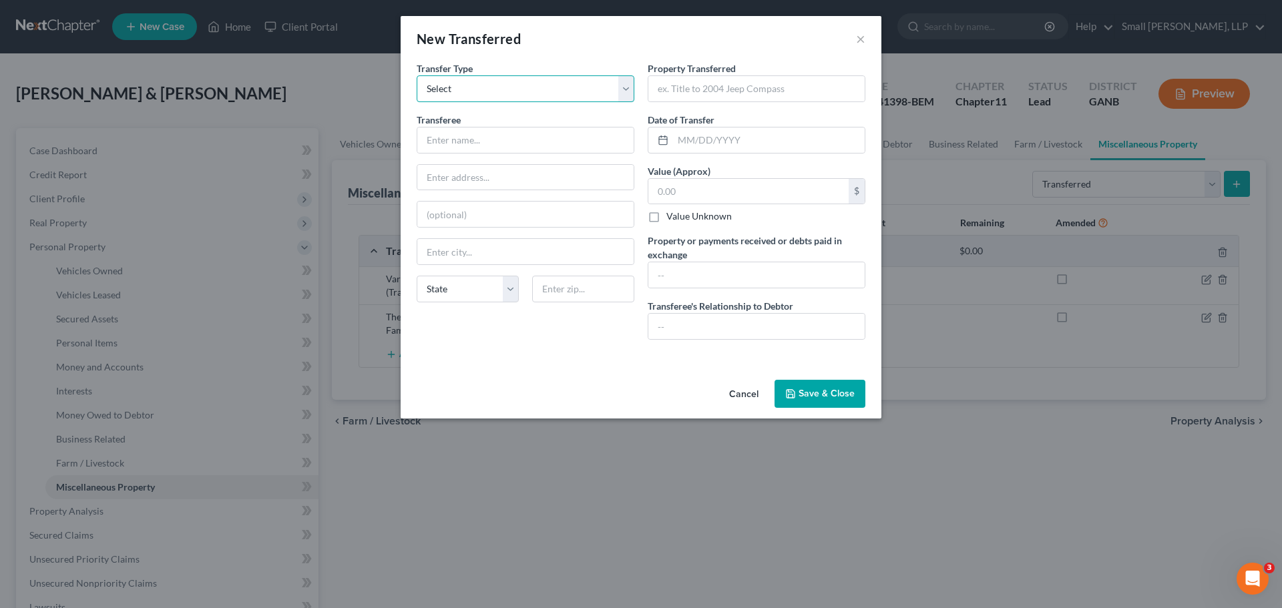
click at [529, 79] on select "Select Ordinary (within 2 years) Within 10 Years" at bounding box center [526, 88] width 218 height 27
select select "Within 10 Years"
click at [417, 75] on select "Select Ordinary (within 2 years) Within 10 Years" at bounding box center [526, 88] width 218 height 27
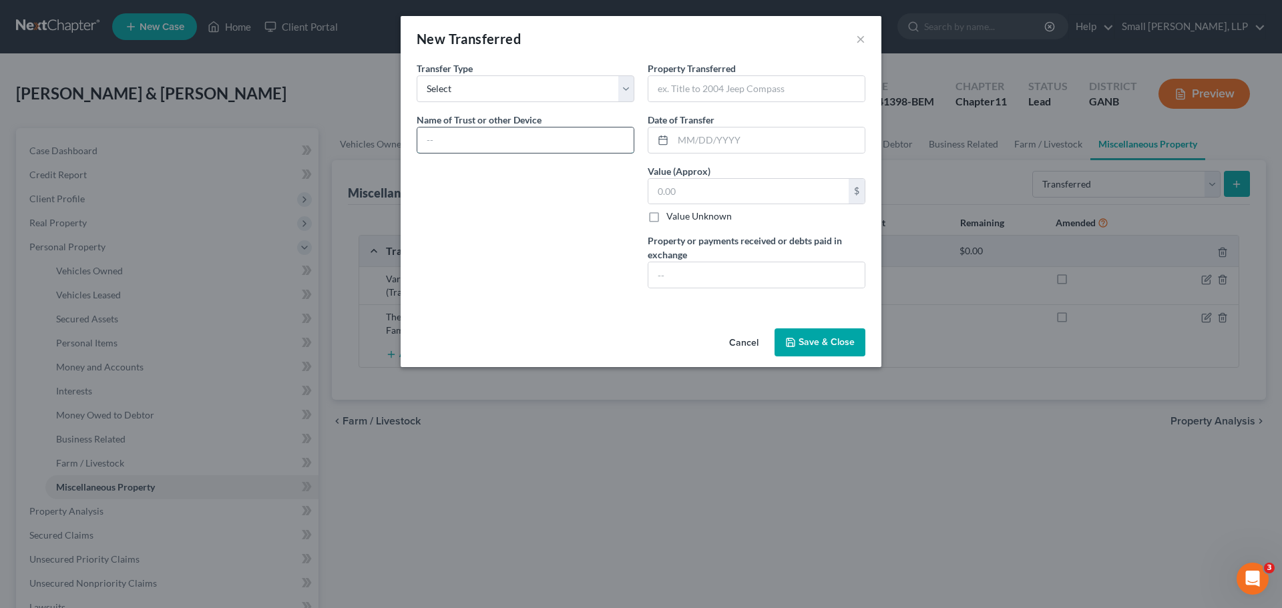
click at [495, 131] on input "text" at bounding box center [525, 140] width 216 height 25
click at [535, 143] on input "text" at bounding box center [525, 140] width 216 height 25
type input "The Andrew Charles Heaner Family Irrevocable Life Insurance Trust"
click at [804, 91] on input "text" at bounding box center [756, 88] width 216 height 25
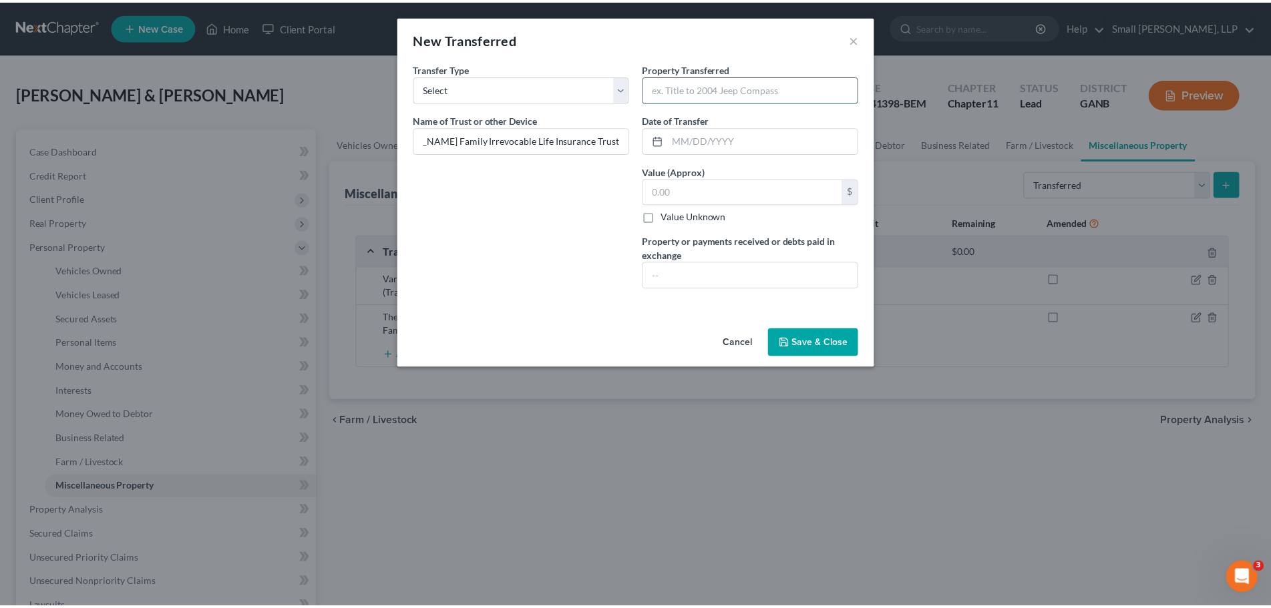
scroll to position [0, 0]
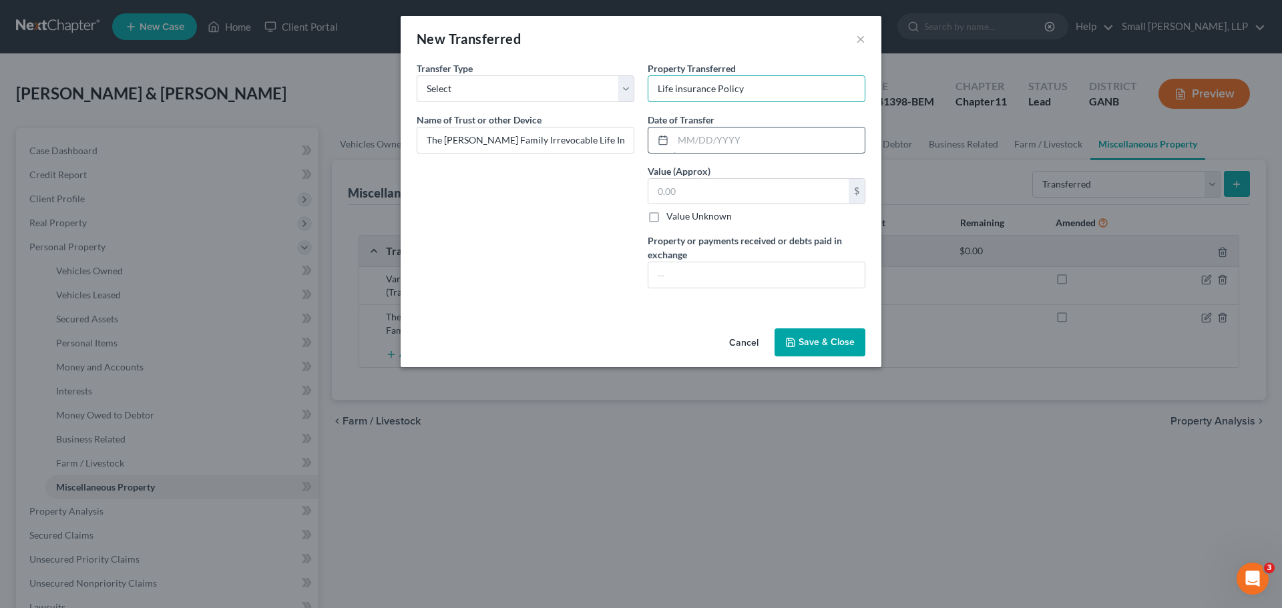
type input "Life insurance Policy"
click at [779, 132] on input "text" at bounding box center [769, 140] width 192 height 25
click at [726, 146] on input "10/" at bounding box center [769, 140] width 192 height 25
type input "10/08/2015"
click at [761, 186] on input "text" at bounding box center [748, 191] width 200 height 25
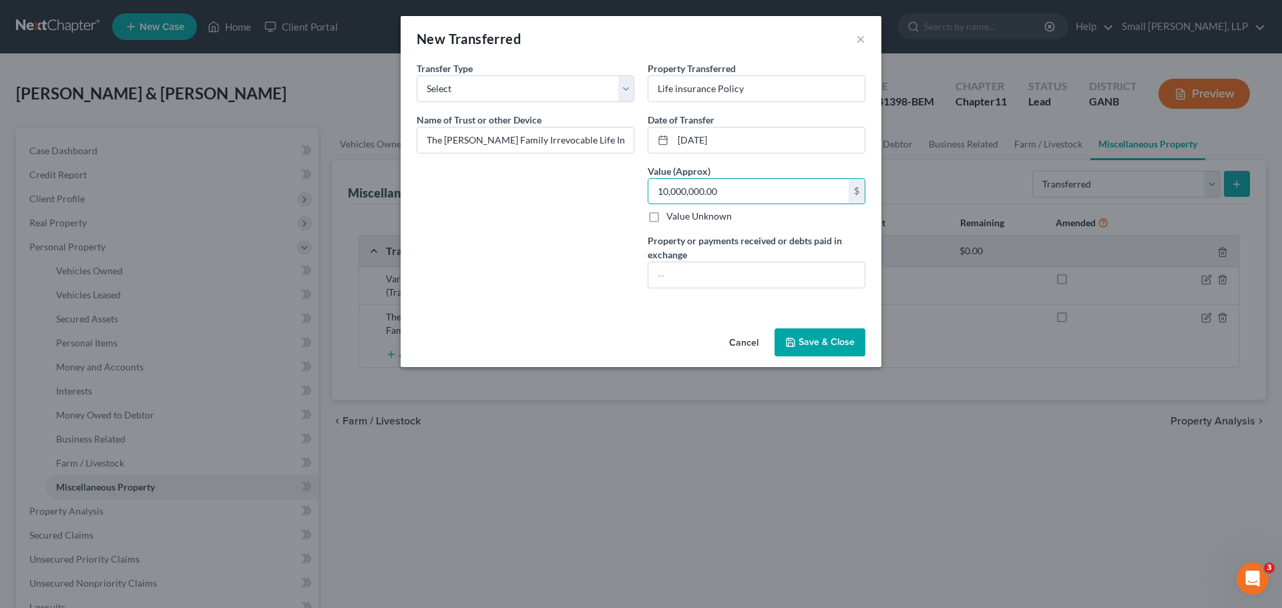
type input "10,000,000.00"
click at [818, 343] on button "Save & Close" at bounding box center [820, 343] width 91 height 28
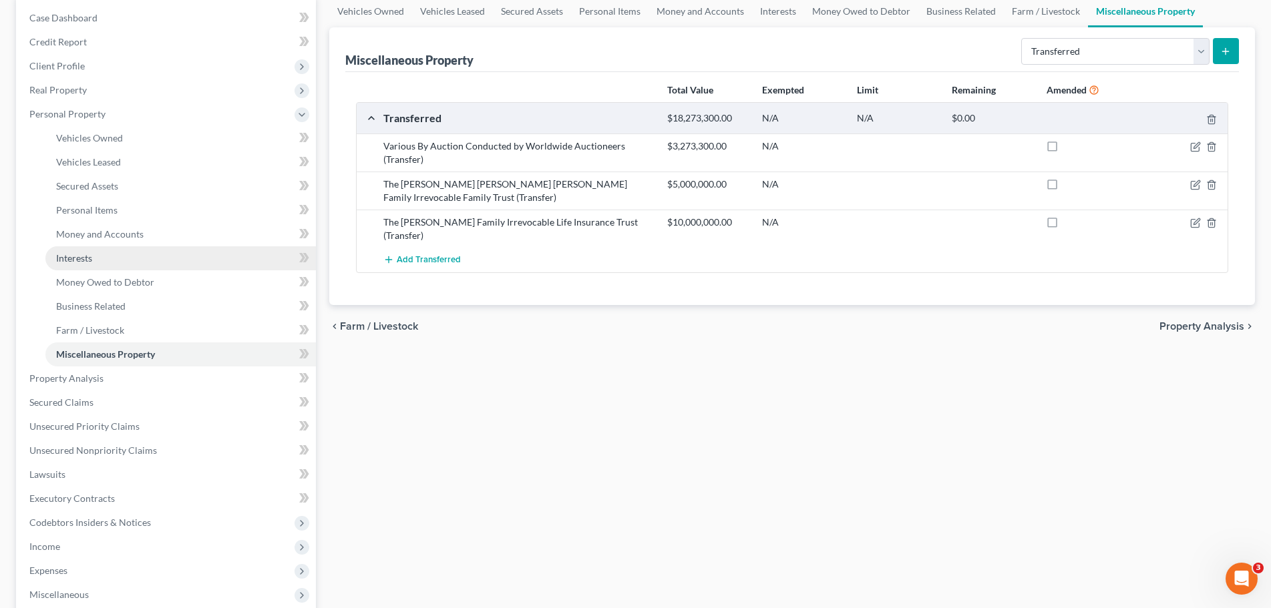
scroll to position [134, 0]
click at [145, 260] on link "Interests" at bounding box center [180, 258] width 270 height 24
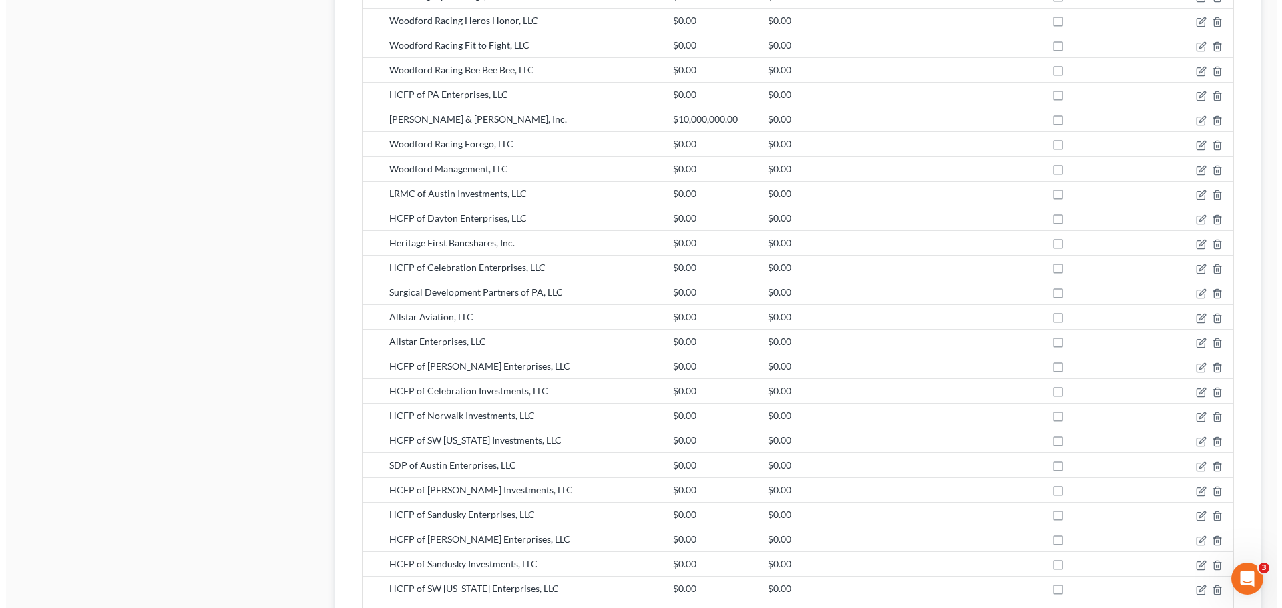
scroll to position [1536, 0]
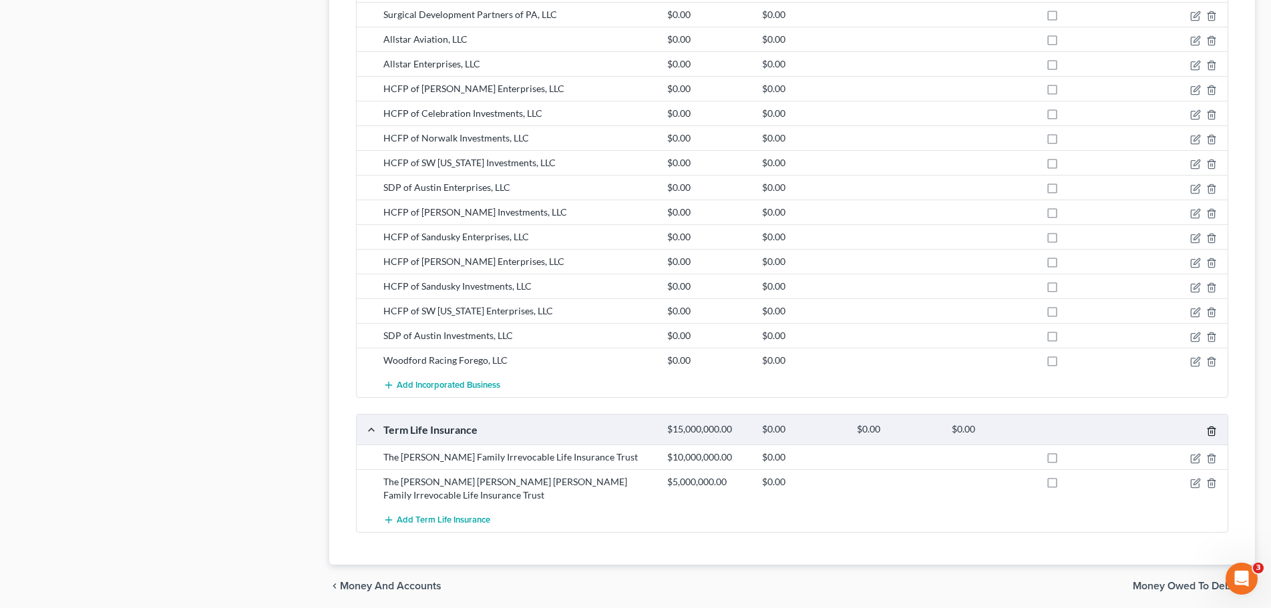
click at [1213, 426] on icon "button" at bounding box center [1211, 431] width 11 height 11
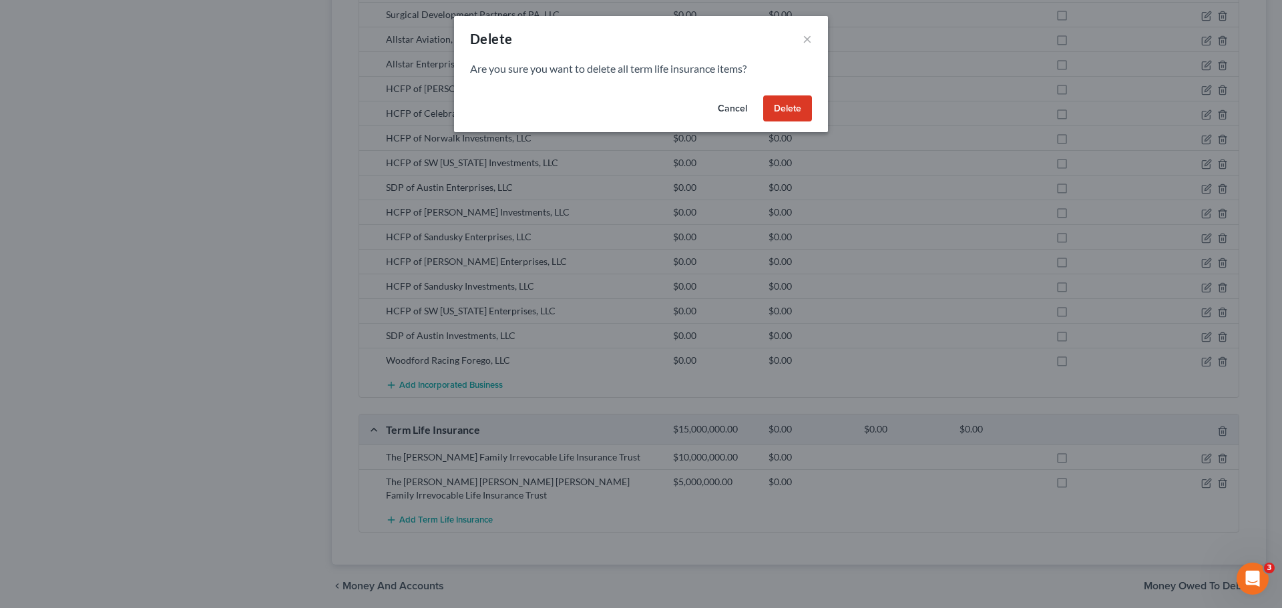
click at [775, 109] on button "Delete" at bounding box center [787, 108] width 49 height 27
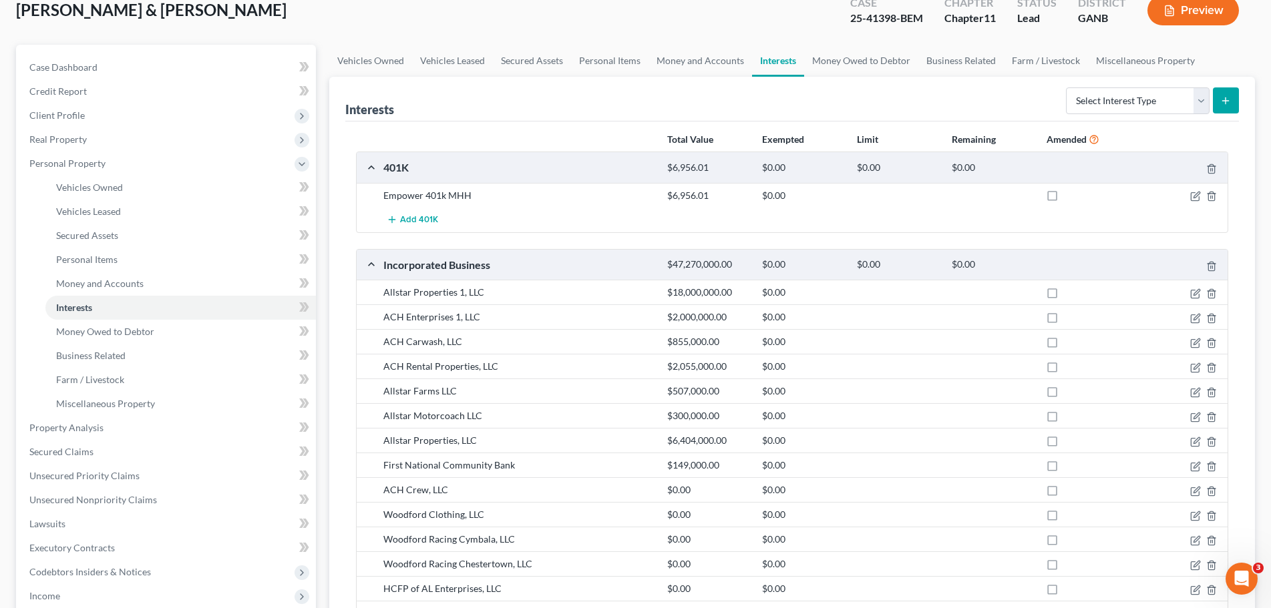
scroll to position [20, 0]
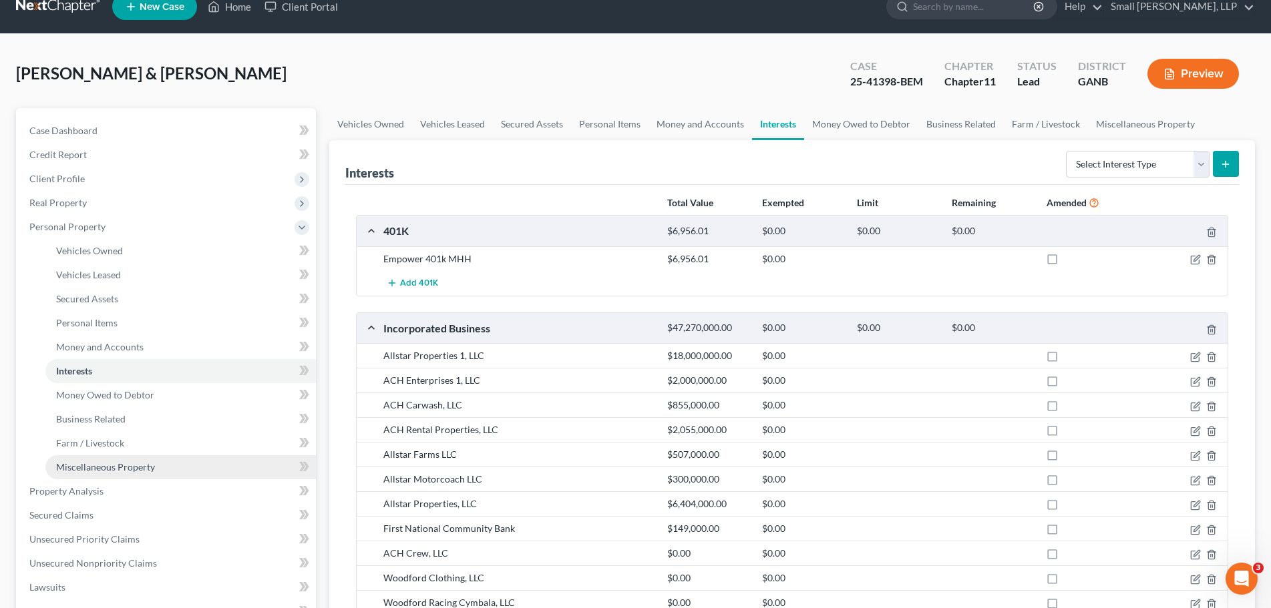
click at [128, 478] on link "Miscellaneous Property" at bounding box center [180, 467] width 270 height 24
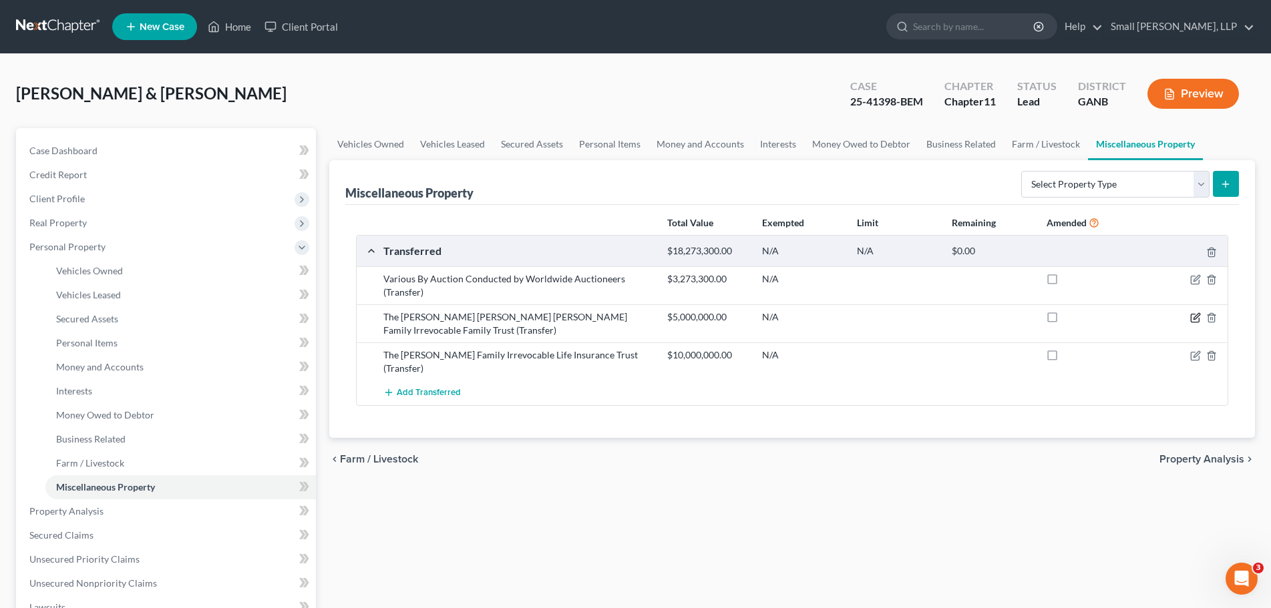
click at [1196, 319] on icon "button" at bounding box center [1196, 316] width 6 height 6
select select "Within 10 Years"
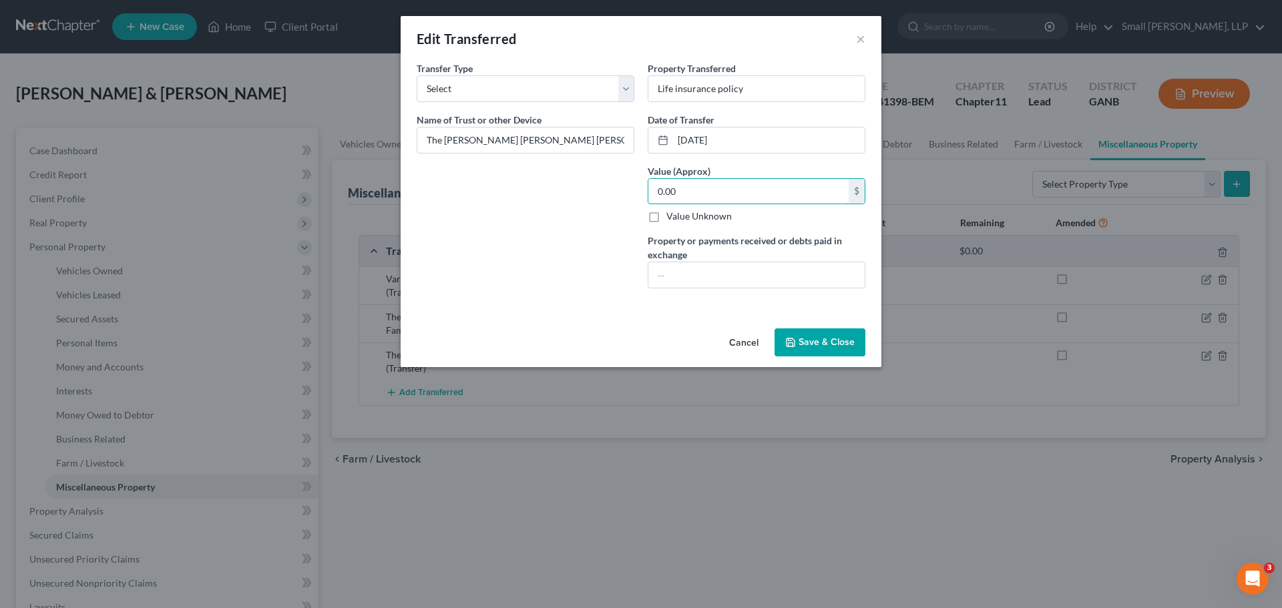
type input "0.00"
click at [833, 346] on button "Save & Close" at bounding box center [820, 343] width 91 height 28
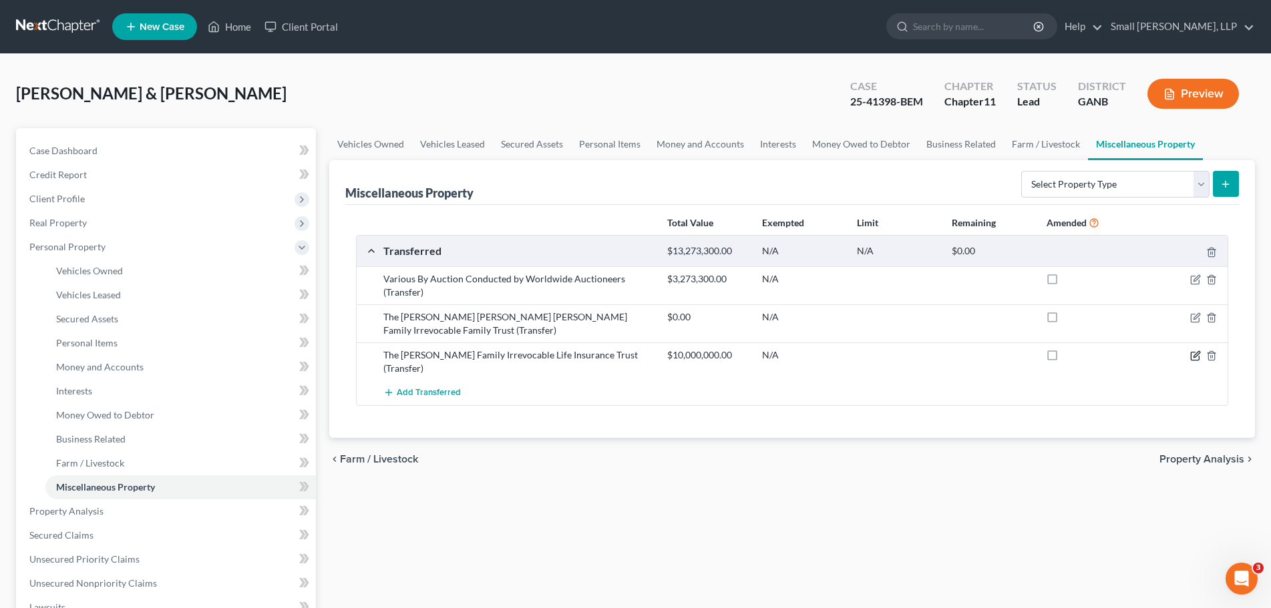
click at [1193, 355] on icon "button" at bounding box center [1195, 356] width 11 height 11
select select "Within 10 Years"
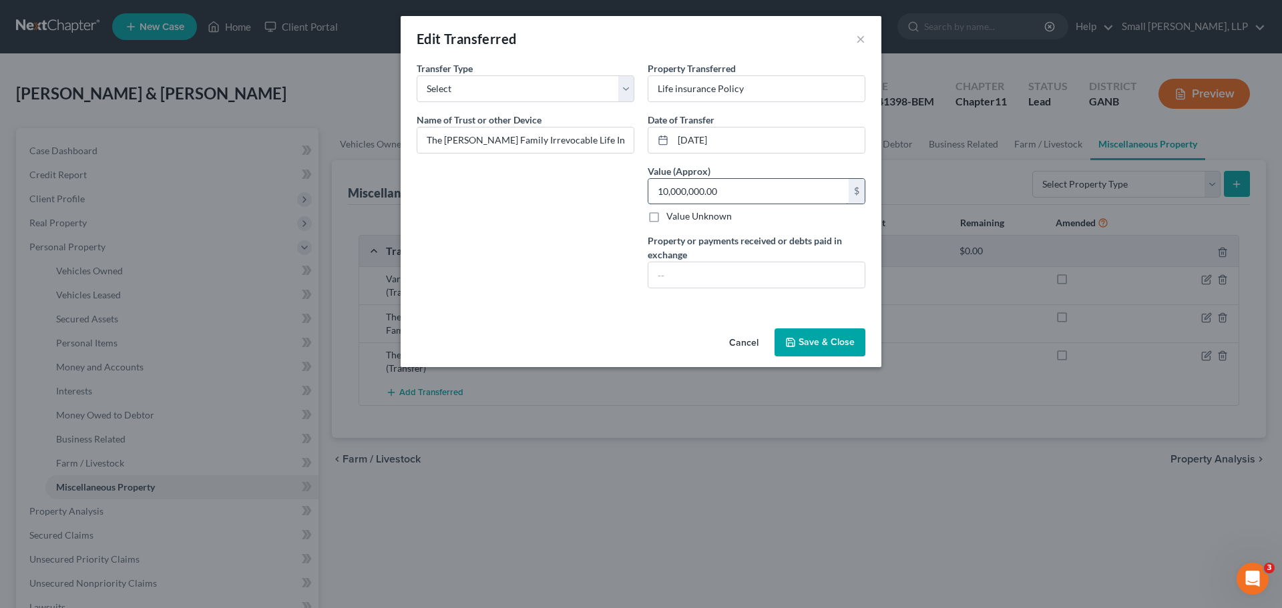
click at [781, 198] on input "10,000,000.00" at bounding box center [748, 191] width 200 height 25
type input "0.00"
click at [829, 349] on button "Save & Close" at bounding box center [820, 343] width 91 height 28
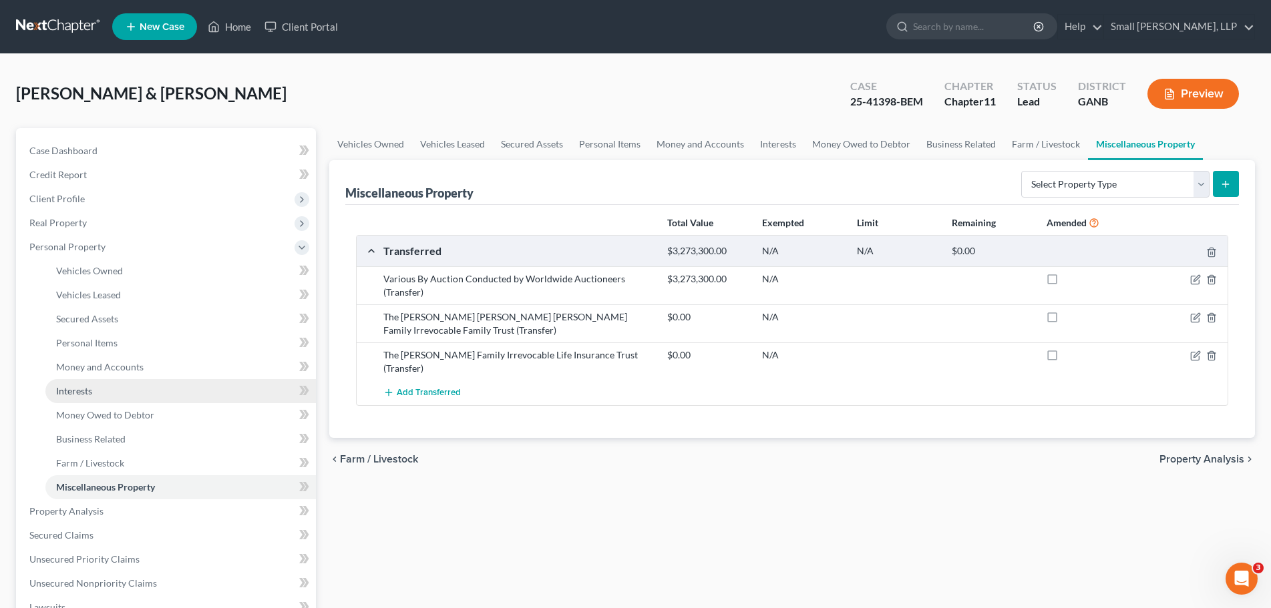
click at [112, 385] on link "Interests" at bounding box center [180, 391] width 270 height 24
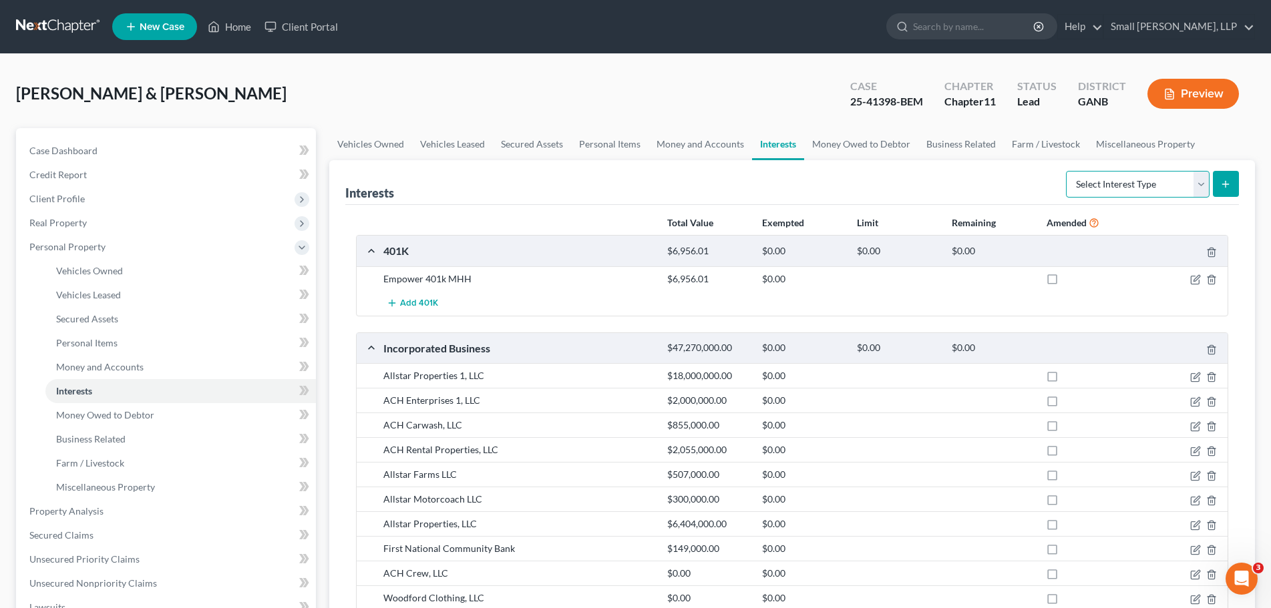
click at [1185, 191] on select "Select Interest Type 401K Annuity Bond Education IRA Government Bond Government…" at bounding box center [1138, 184] width 144 height 27
select select "term_life_insurance"
click at [1067, 171] on select "Select Interest Type 401K Annuity Bond Education IRA Government Bond Government…" at bounding box center [1138, 184] width 144 height 27
click at [1223, 183] on icon "submit" at bounding box center [1225, 184] width 11 height 11
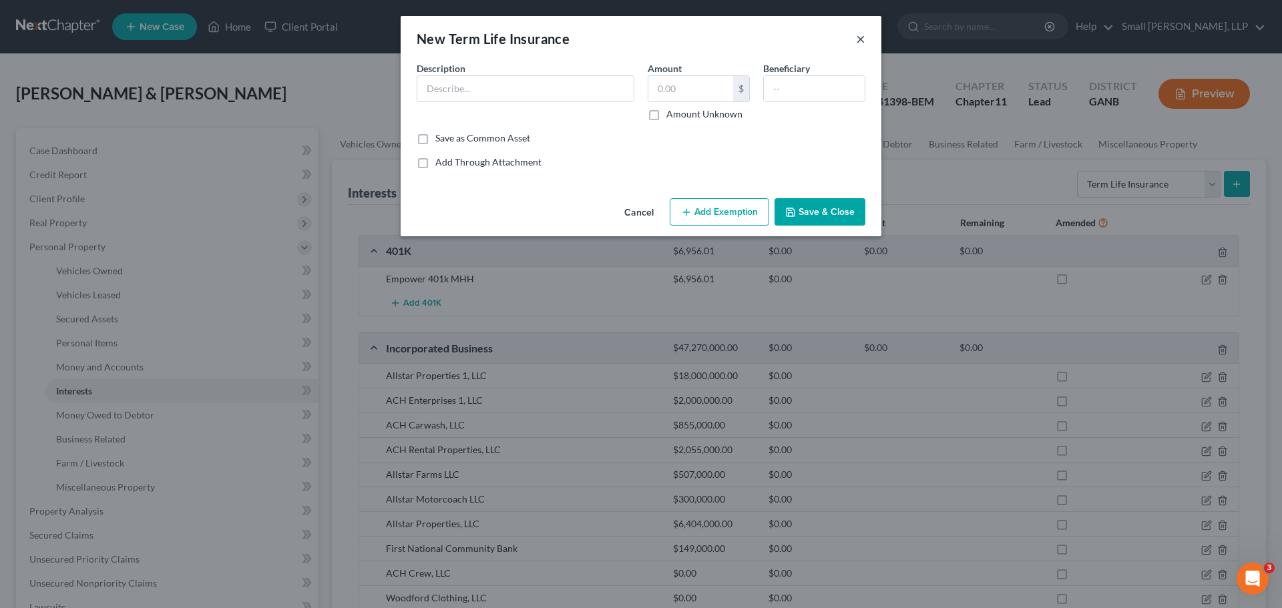
click at [863, 39] on button "×" at bounding box center [860, 39] width 9 height 16
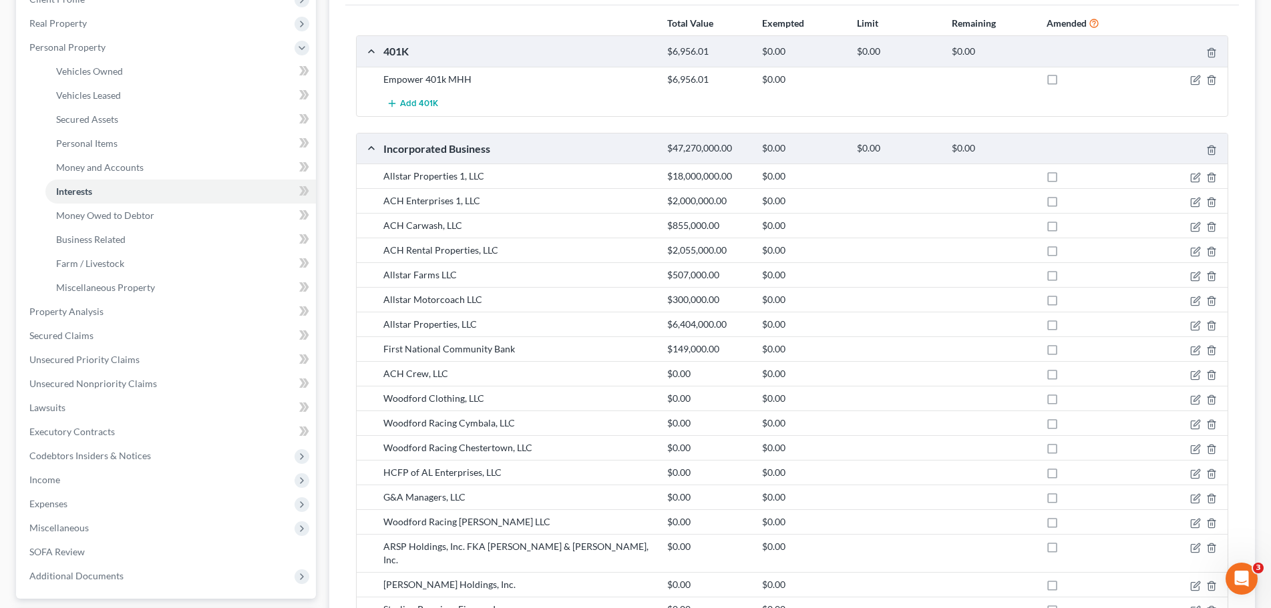
scroll to position [200, 0]
click at [182, 282] on link "Miscellaneous Property" at bounding box center [180, 287] width 270 height 24
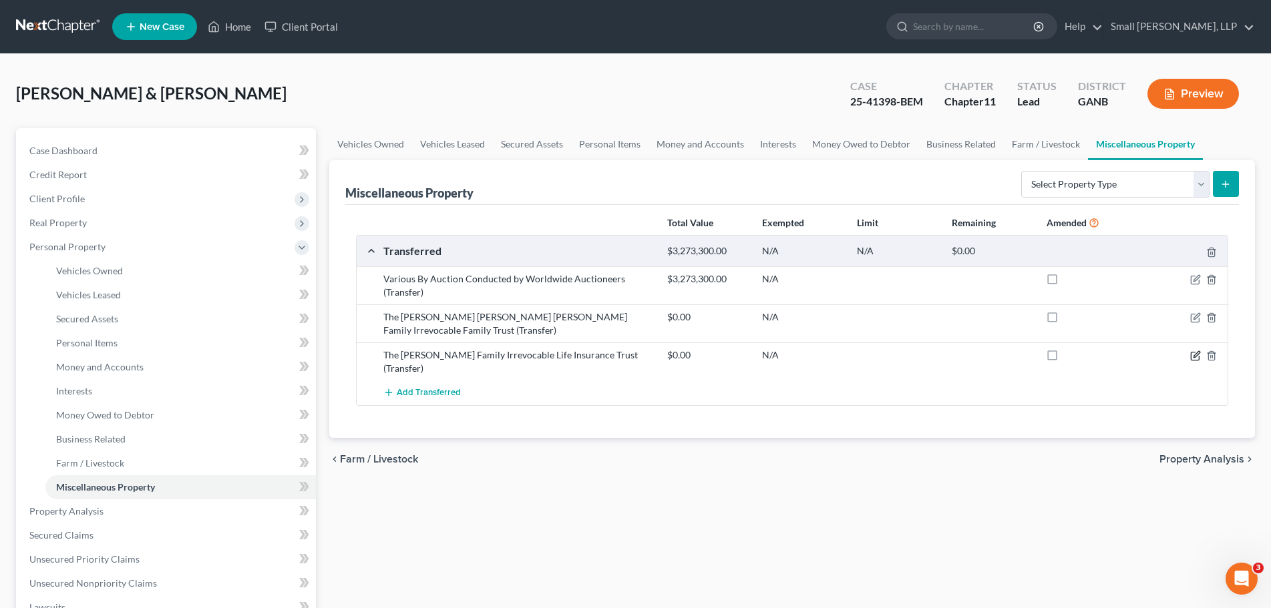
click at [1195, 355] on icon "button" at bounding box center [1196, 354] width 6 height 6
select select "Within 10 Years"
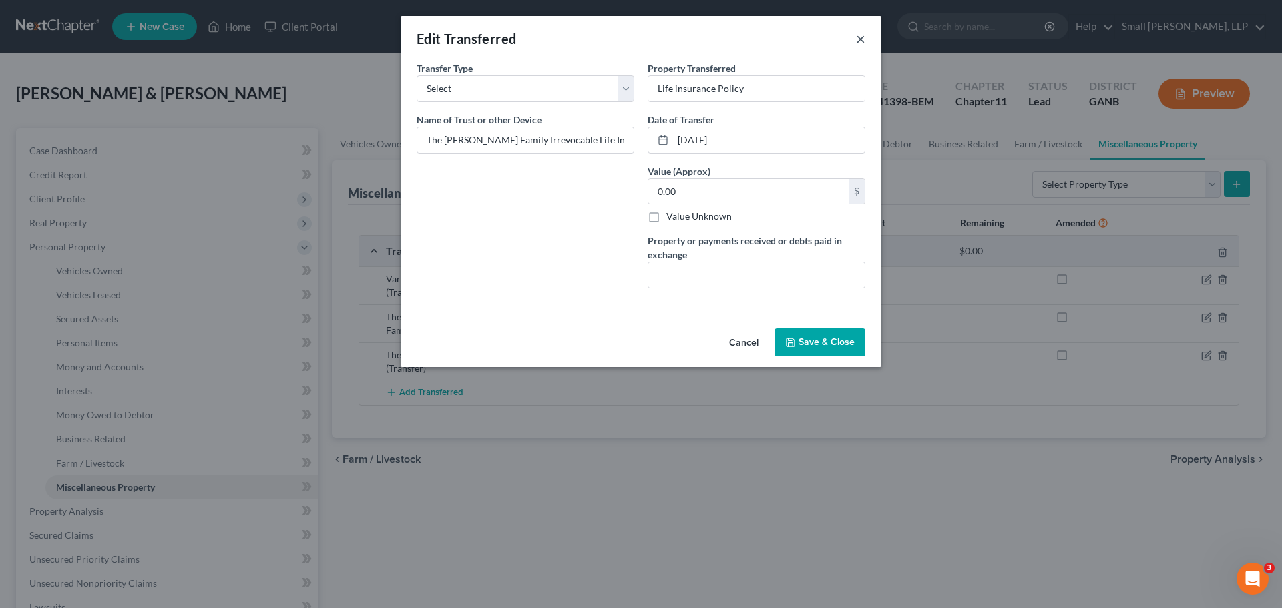
click at [862, 38] on button "×" at bounding box center [860, 39] width 9 height 16
